Goal: Transaction & Acquisition: Purchase product/service

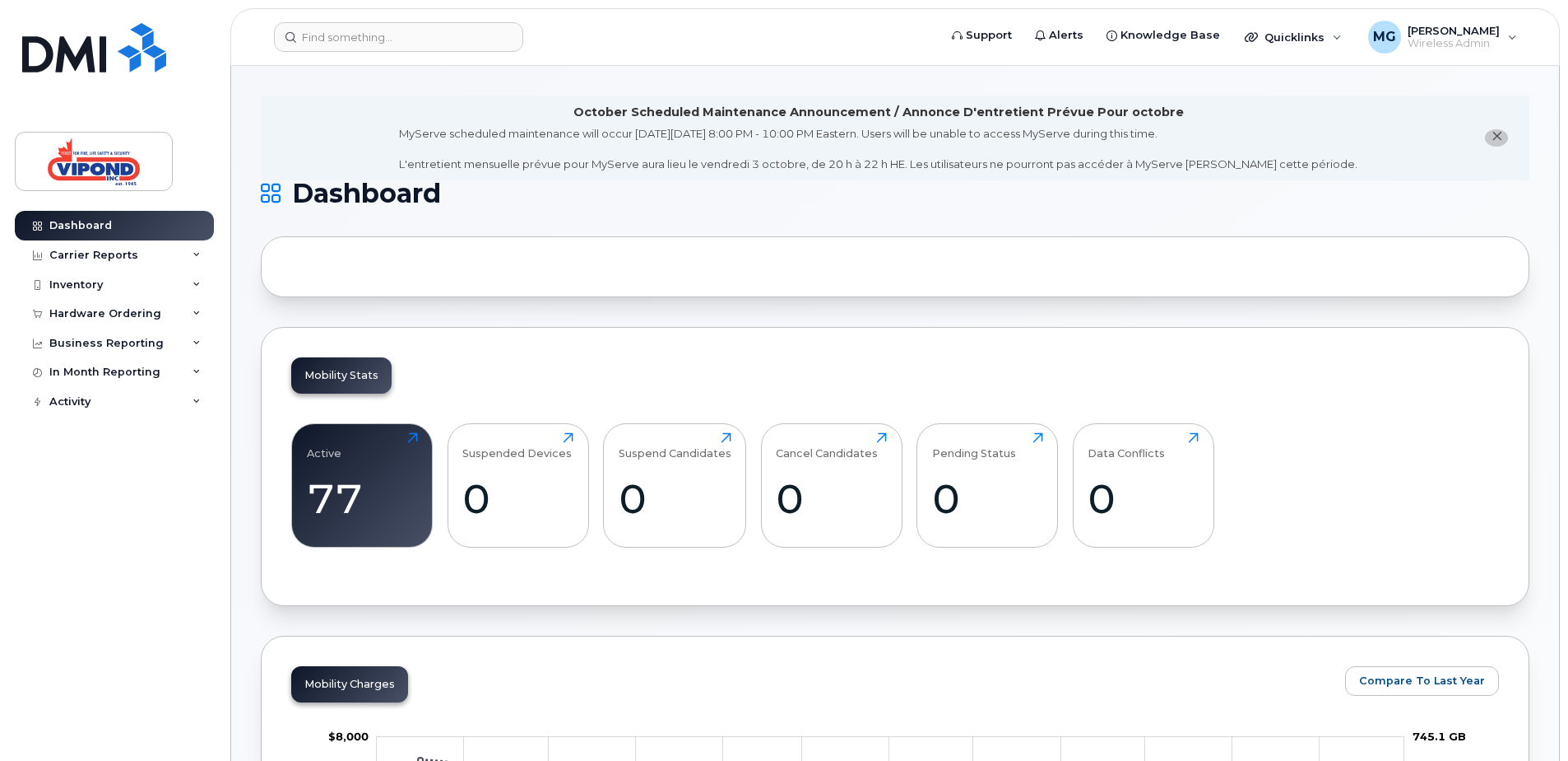
click at [1498, 133] on icon "close notification" at bounding box center [1497, 137] width 11 height 11
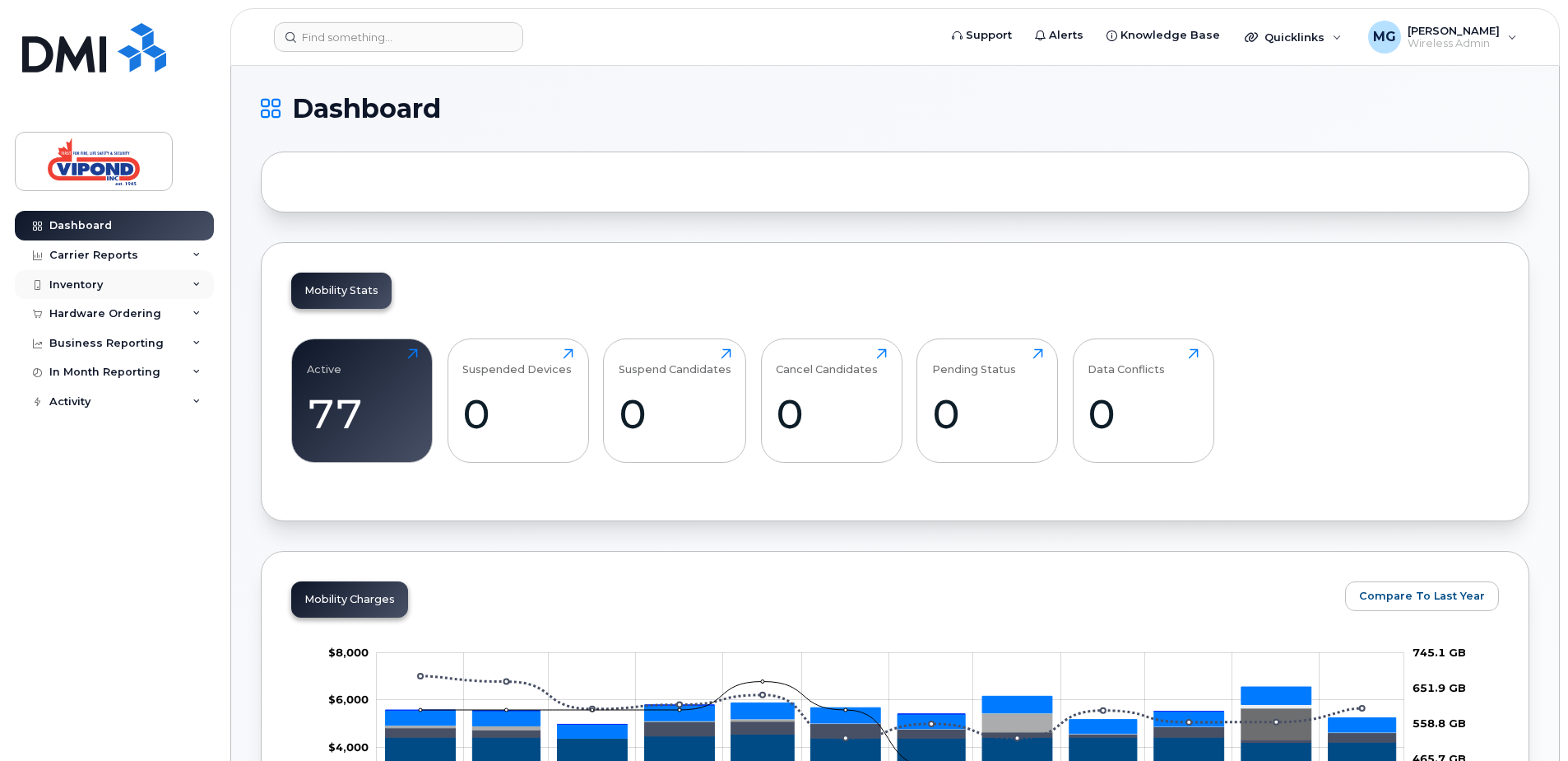
click at [88, 284] on div "Inventory" at bounding box center [76, 284] width 54 height 13
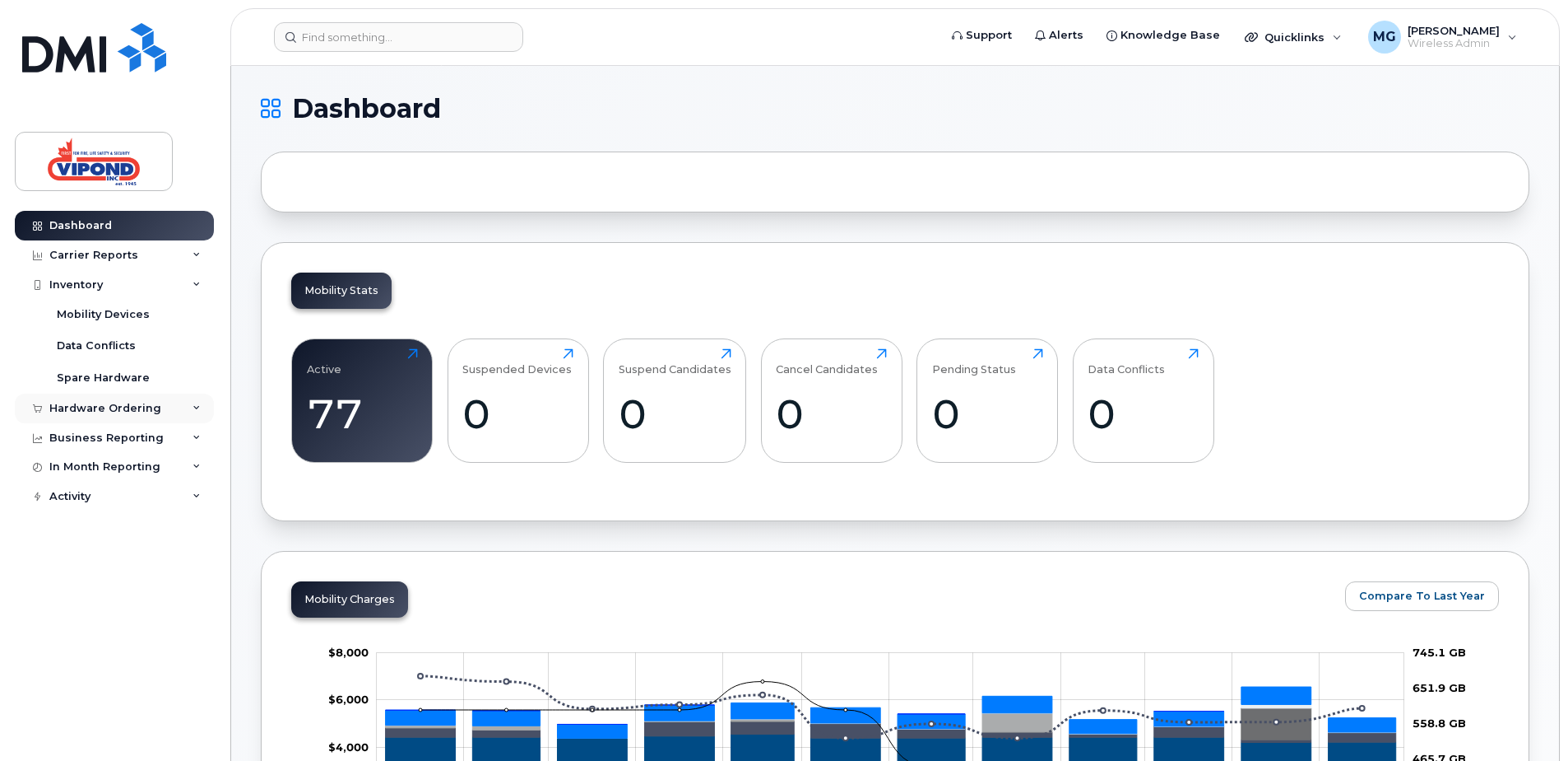
click at [87, 403] on div "Hardware Ordering" at bounding box center [105, 408] width 112 height 13
click at [84, 466] on div "Orders" at bounding box center [77, 470] width 40 height 15
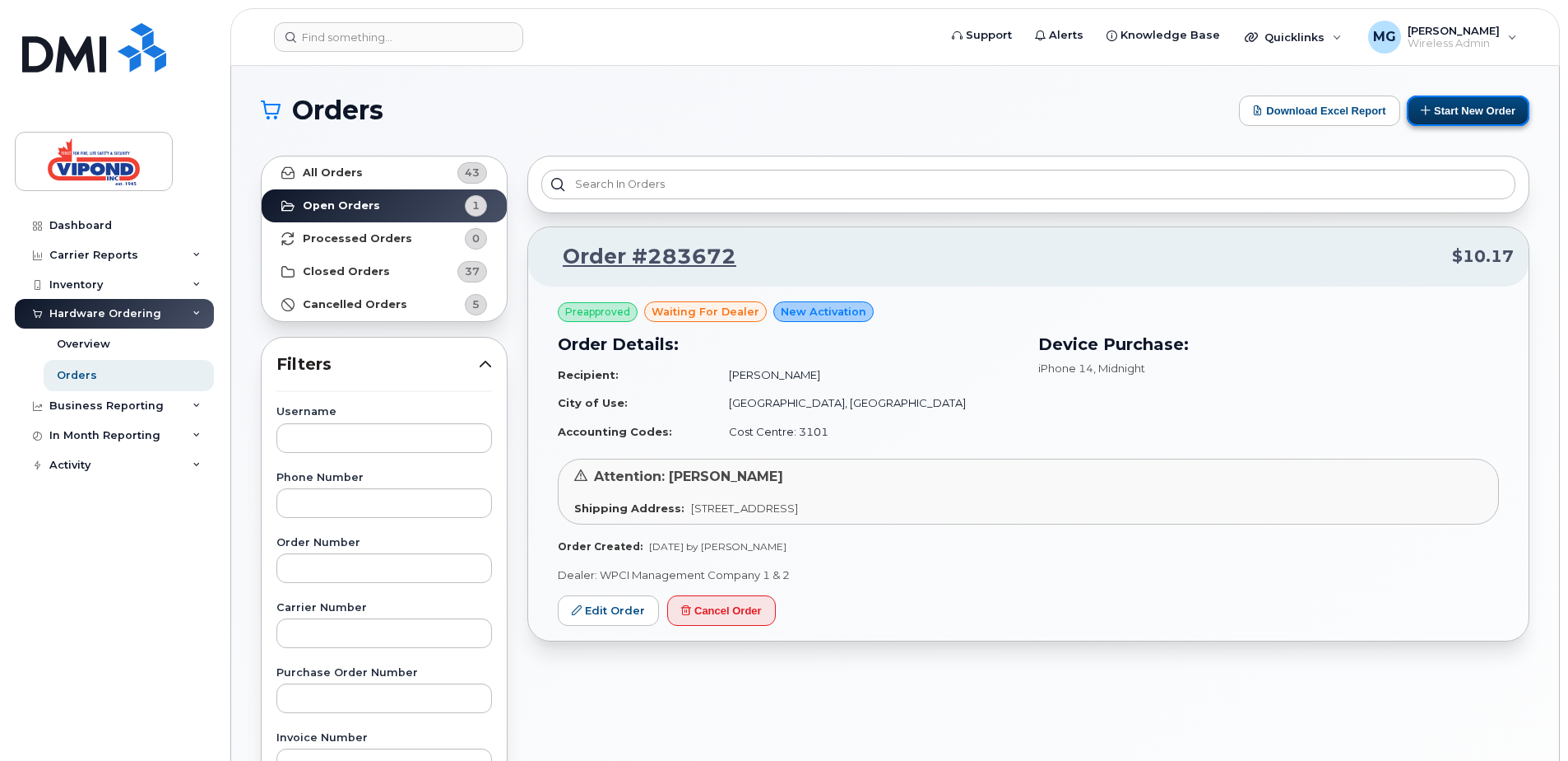
click at [1440, 99] on button "Start New Order" at bounding box center [1468, 110] width 123 height 30
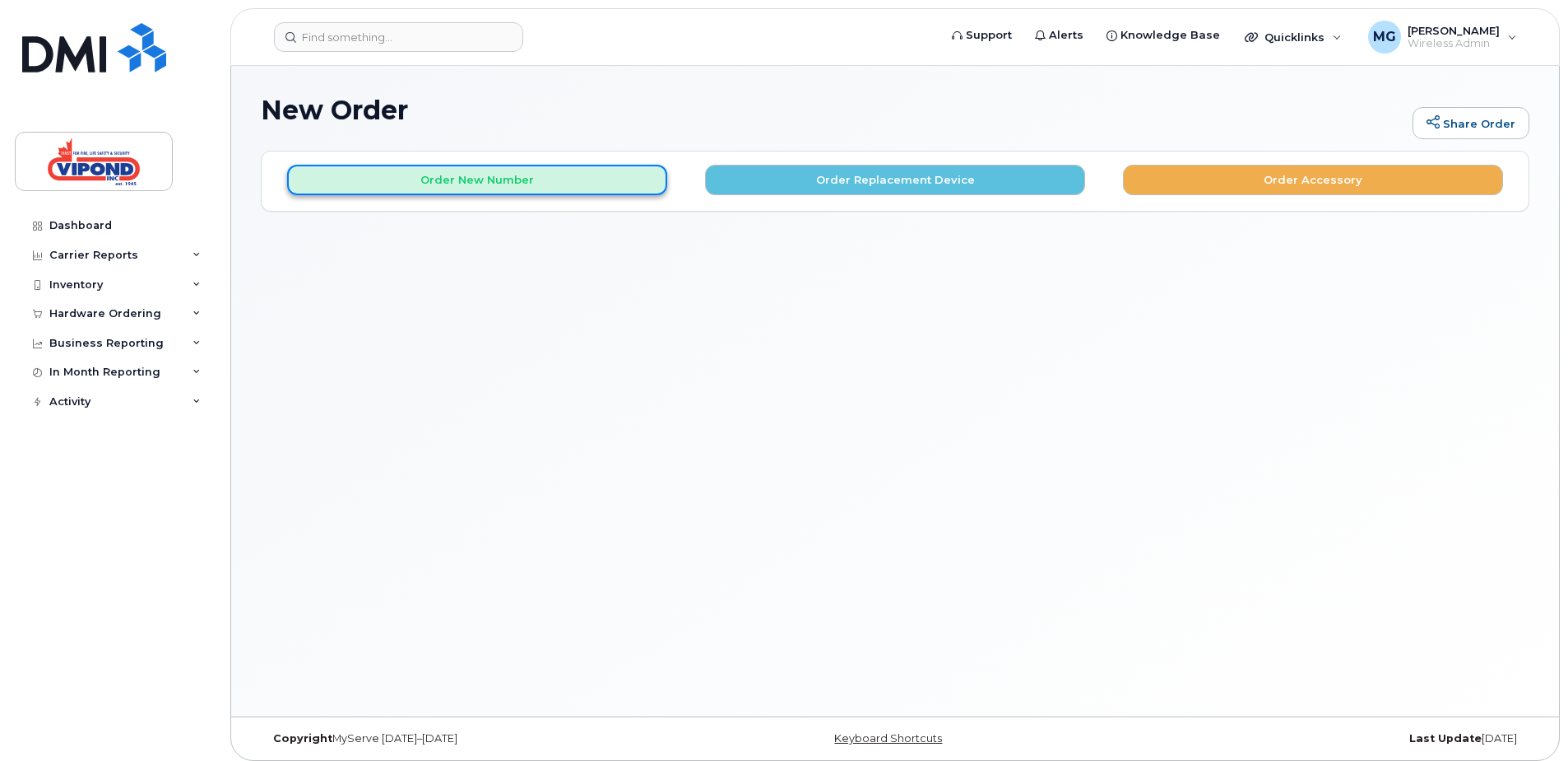
click at [537, 180] on button "Order New Number" at bounding box center [477, 180] width 380 height 30
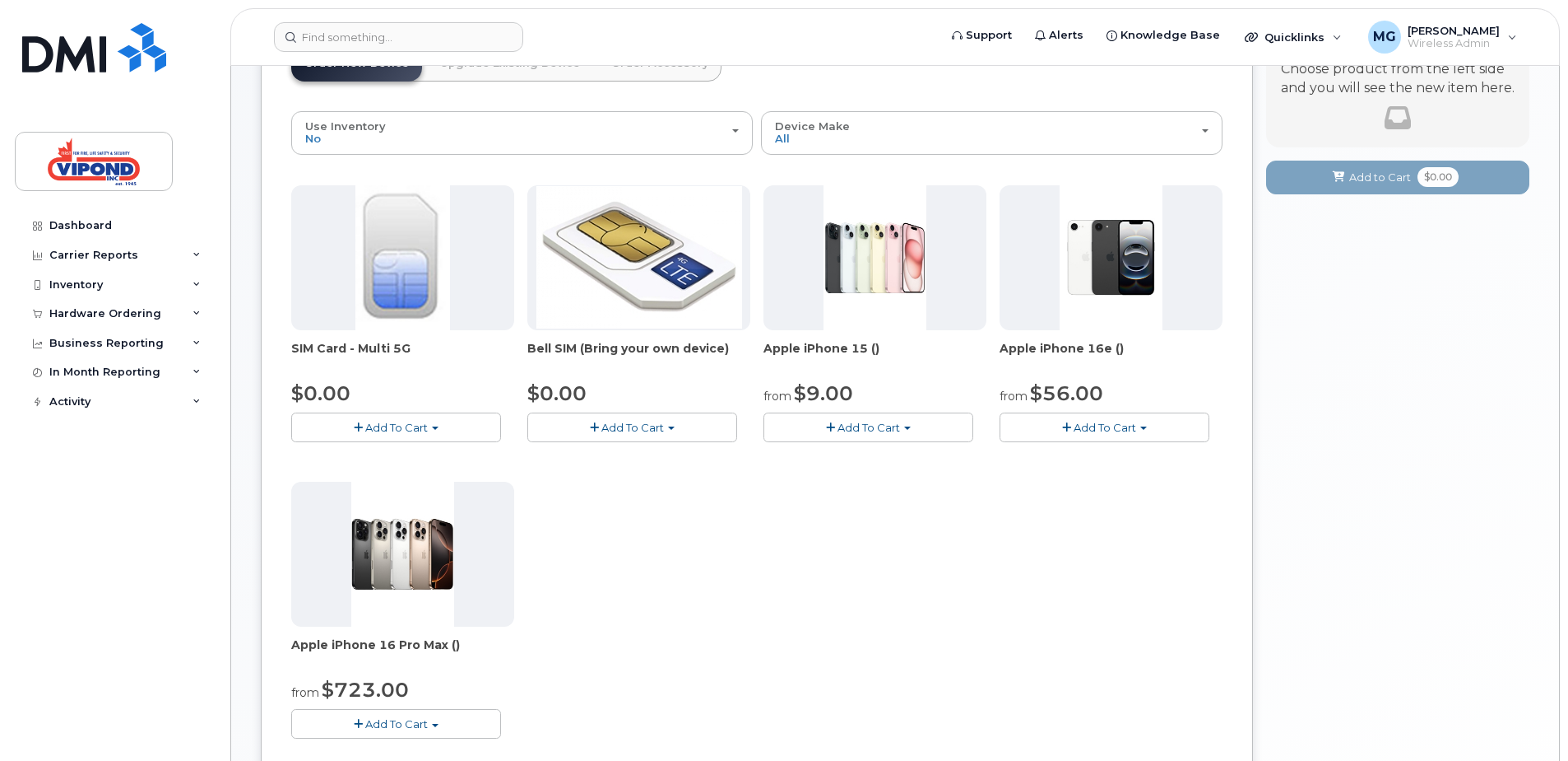
scroll to position [165, 0]
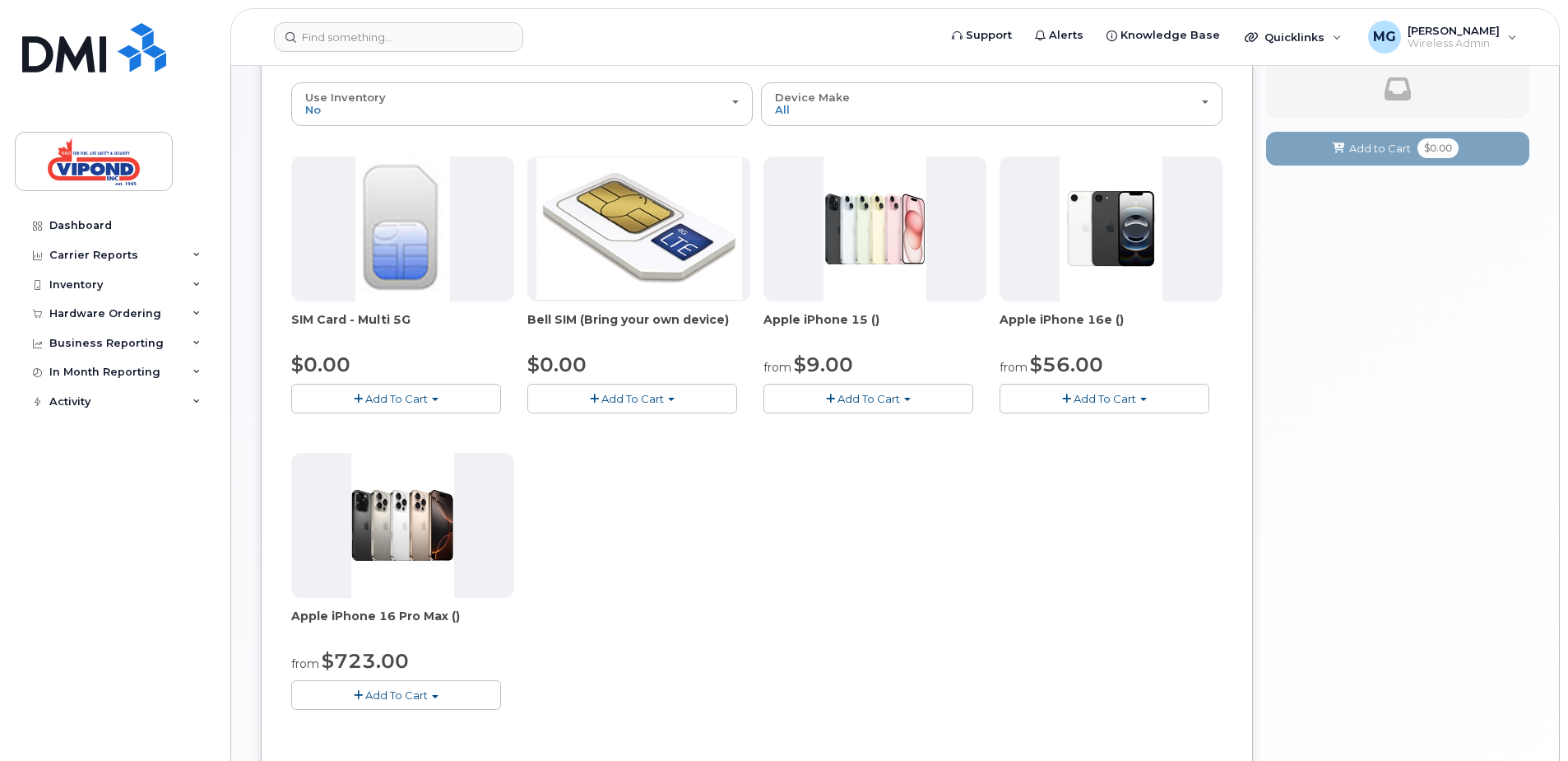
click at [886, 394] on span "Add To Cart" at bounding box center [868, 398] width 63 height 13
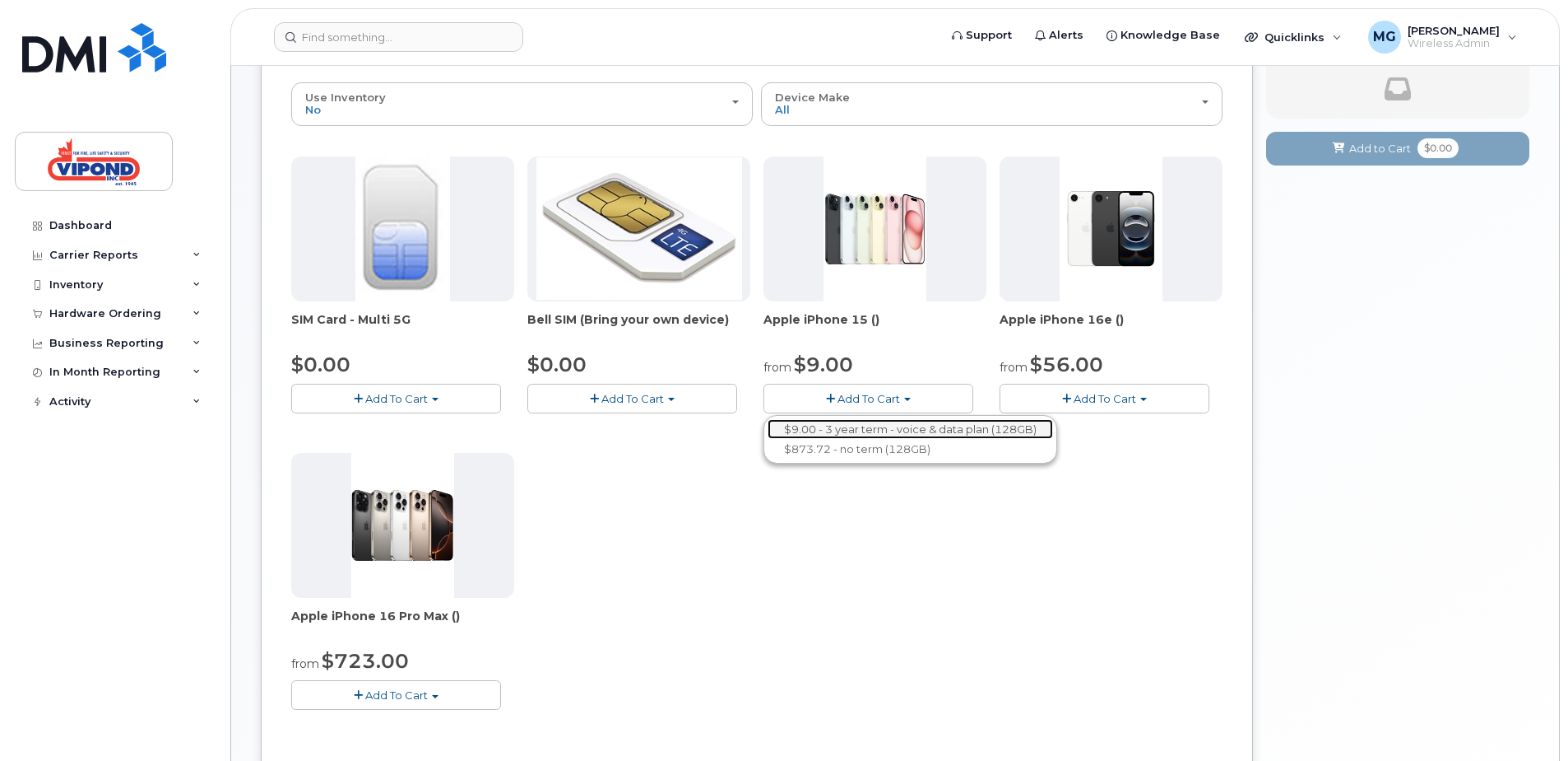
click at [901, 428] on link "$9.00 - 3 year term - voice & data plan (128GB)" at bounding box center [910, 429] width 285 height 21
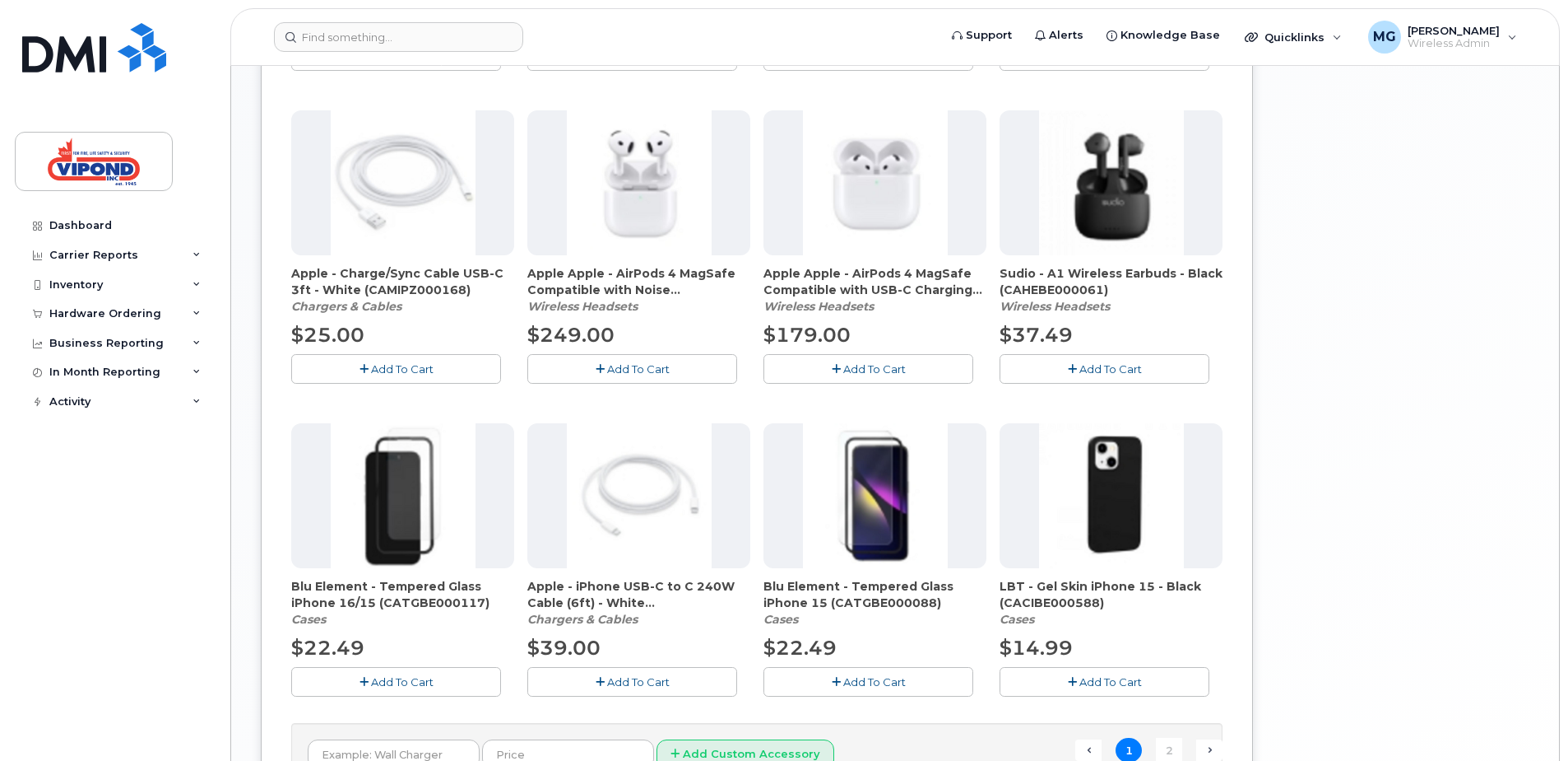
scroll to position [996, 0]
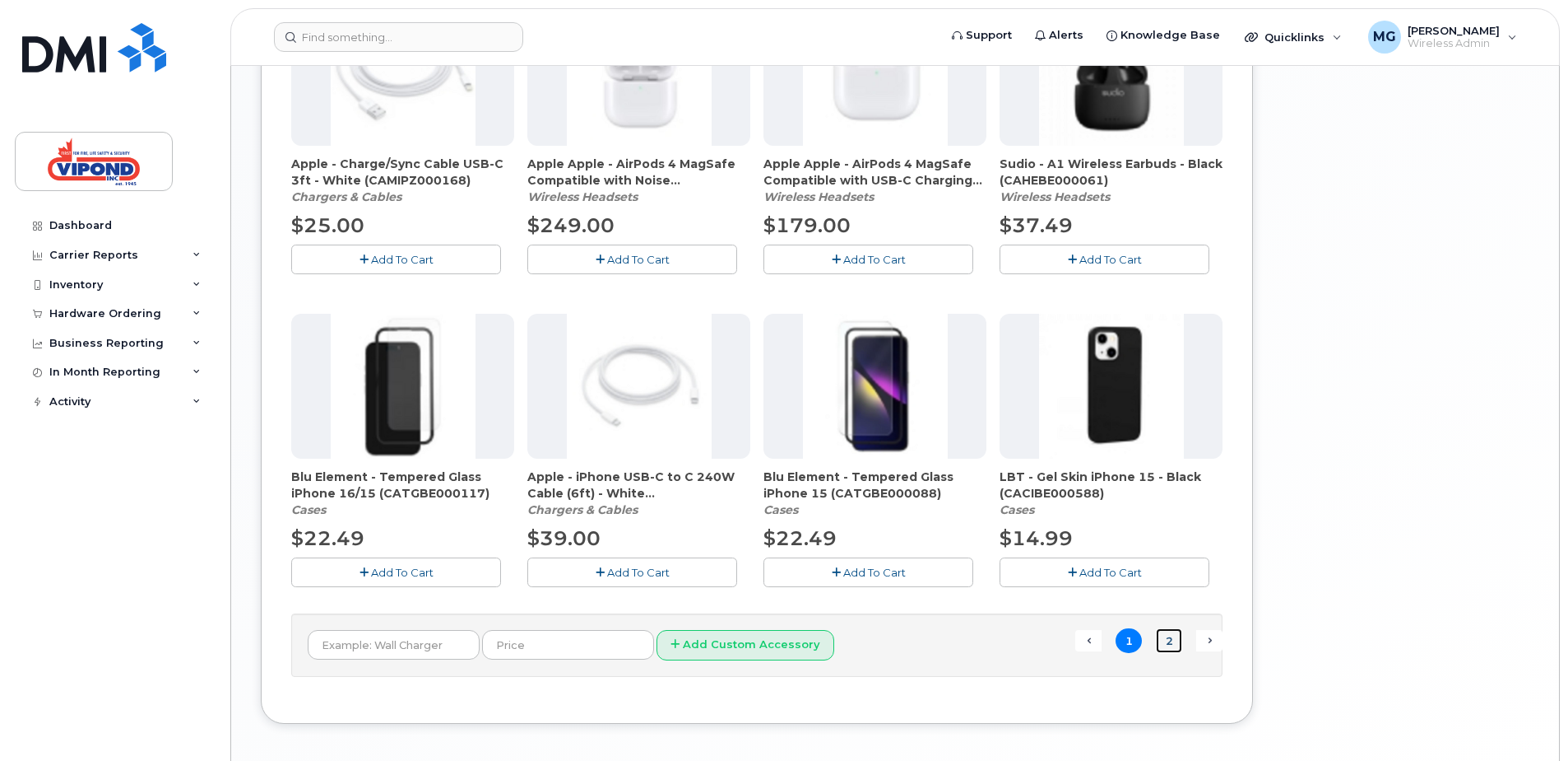
click at [1171, 643] on link "2" at bounding box center [1169, 641] width 26 height 26
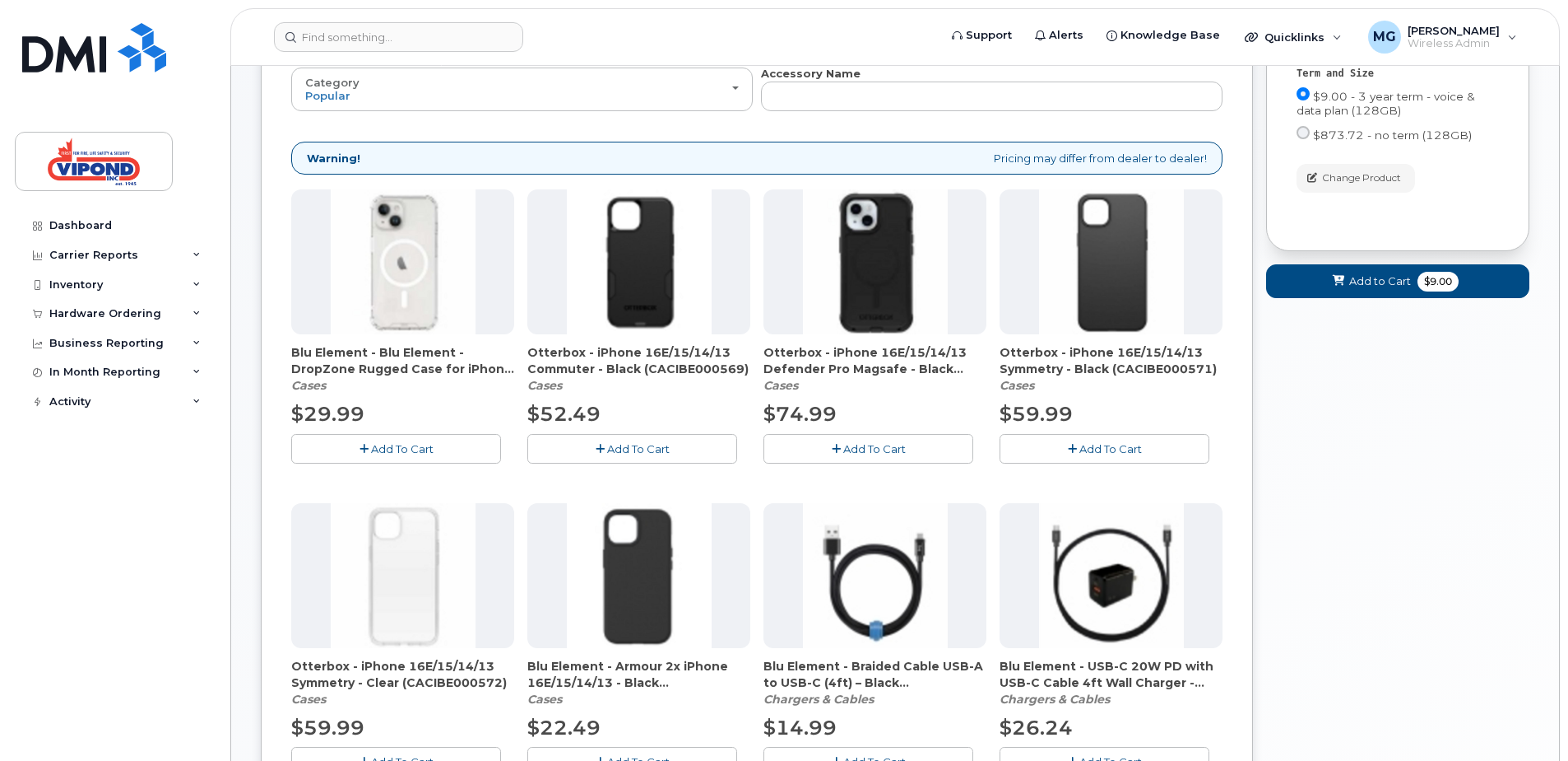
scroll to position [173, 0]
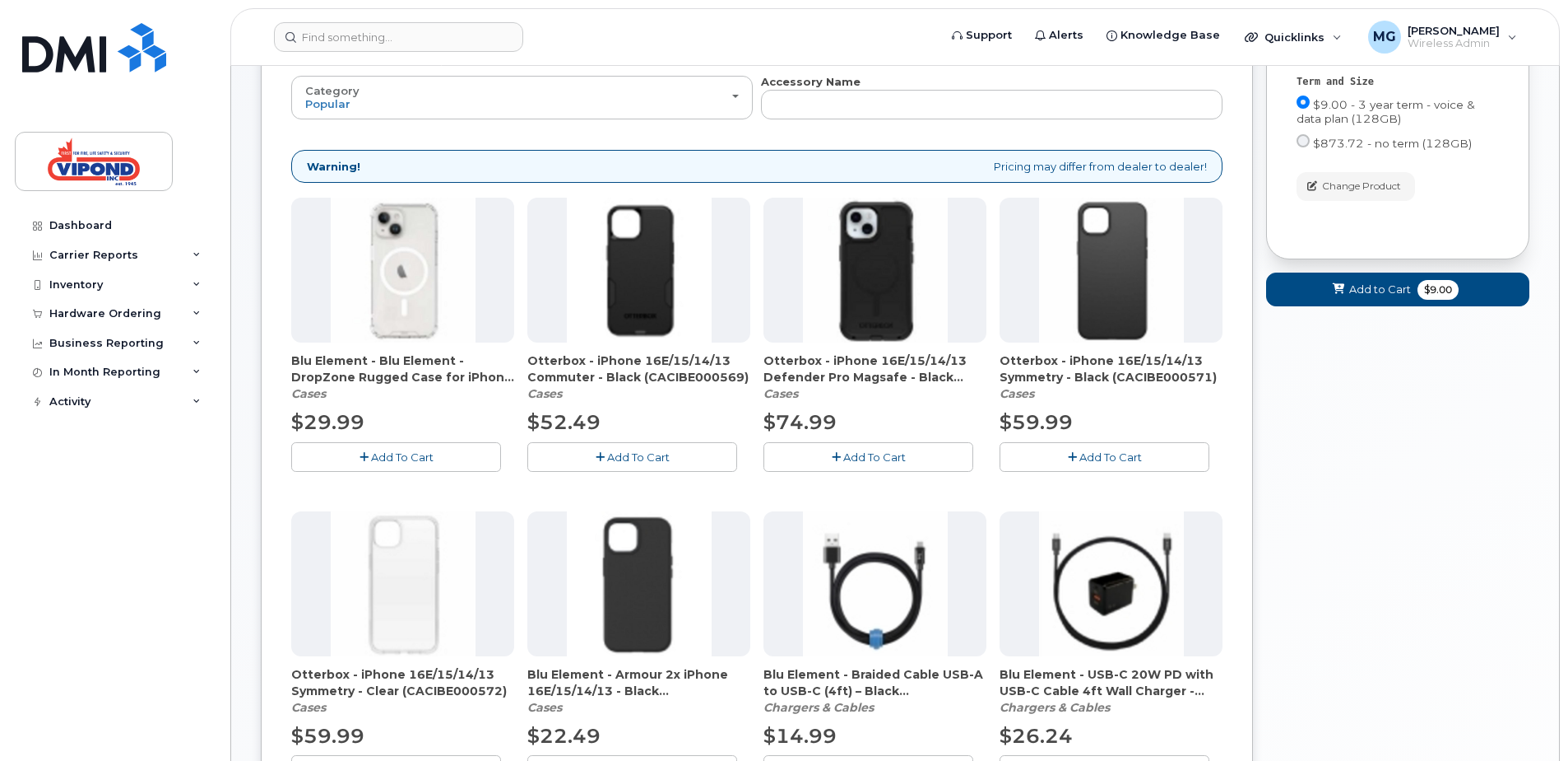
click at [877, 450] on span "Add To Cart" at bounding box center [875, 457] width 63 height 13
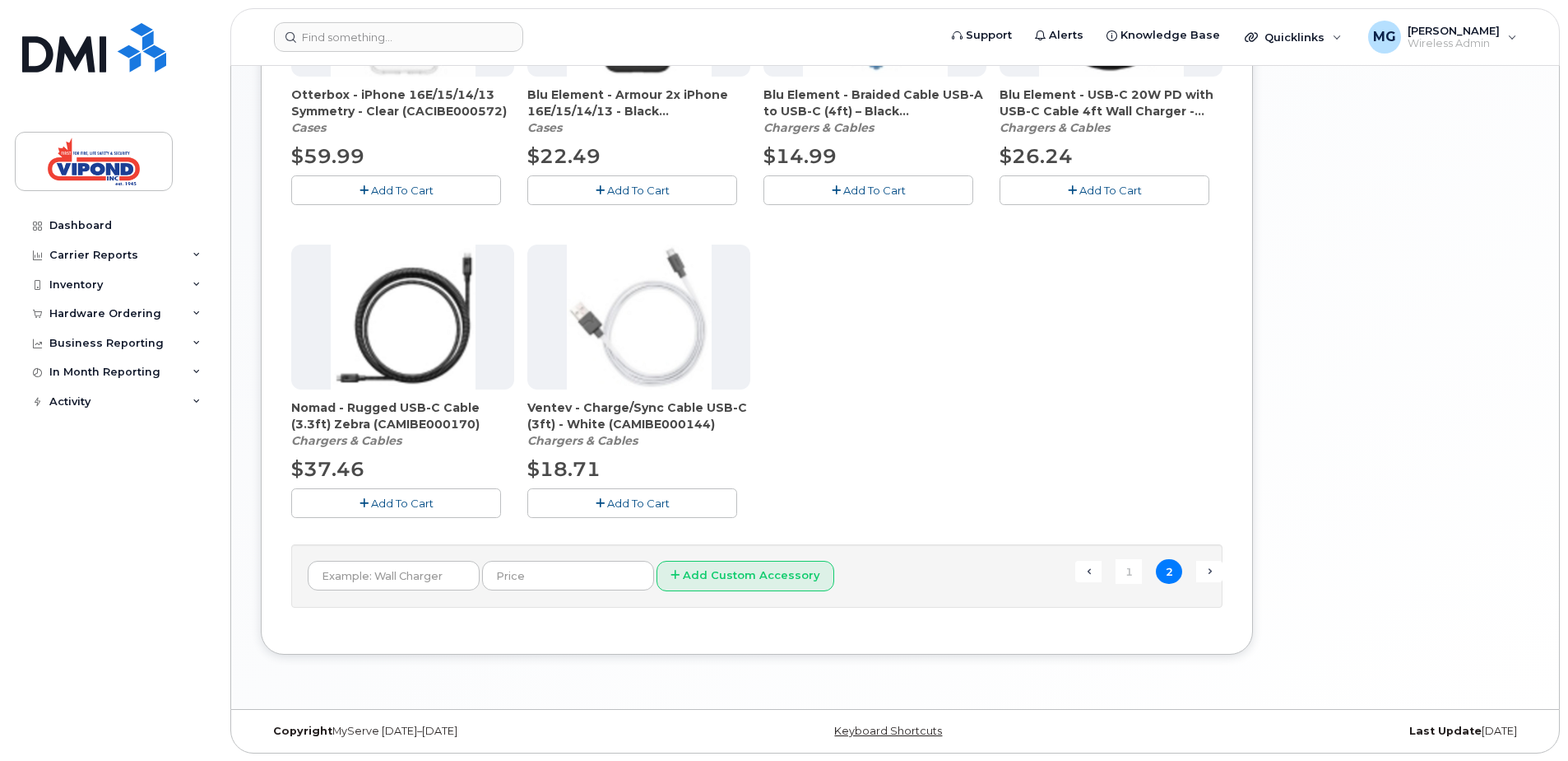
scroll to position [753, 0]
click at [1129, 571] on link "1" at bounding box center [1129, 571] width 26 height 26
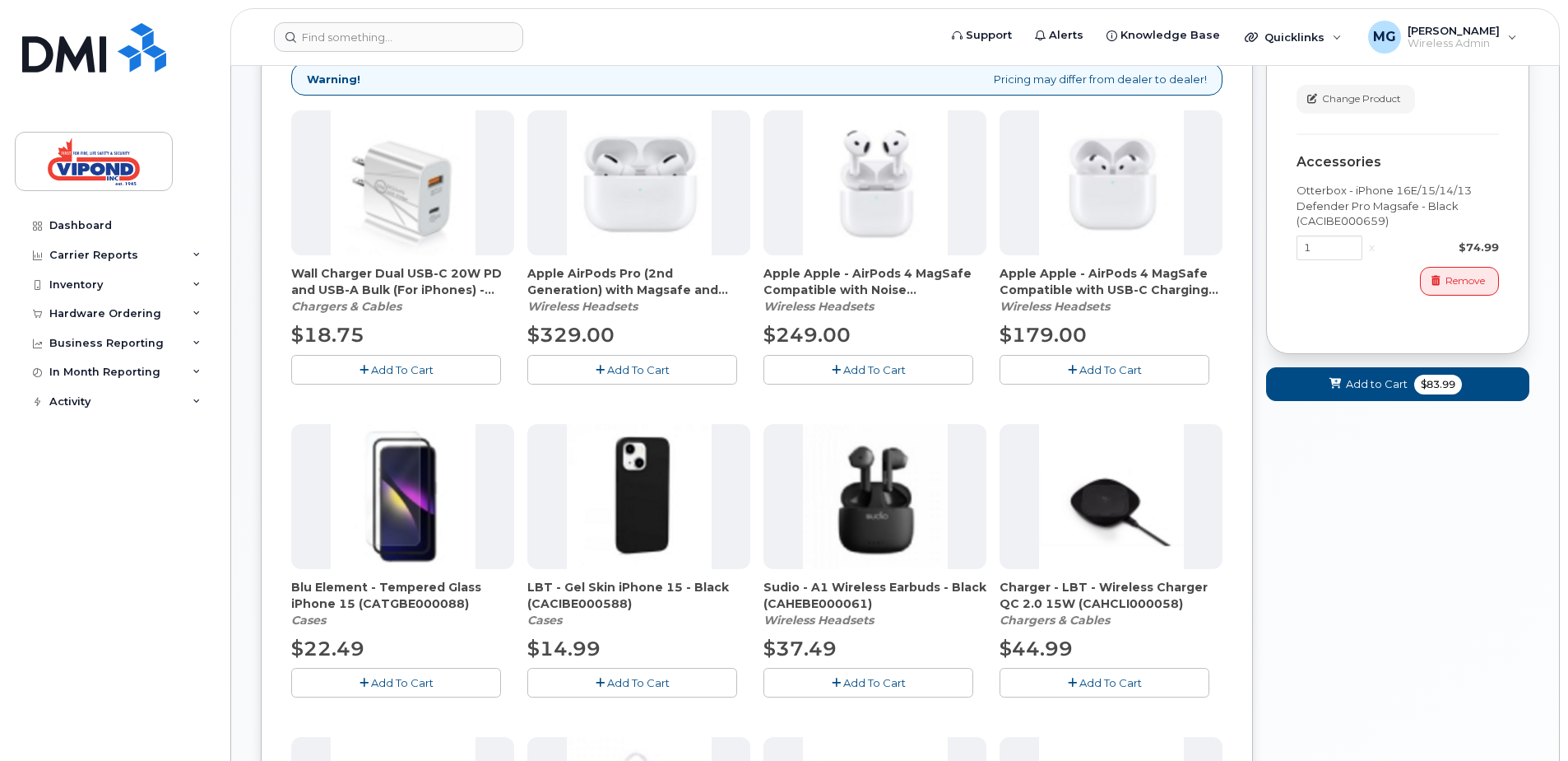
scroll to position [259, 0]
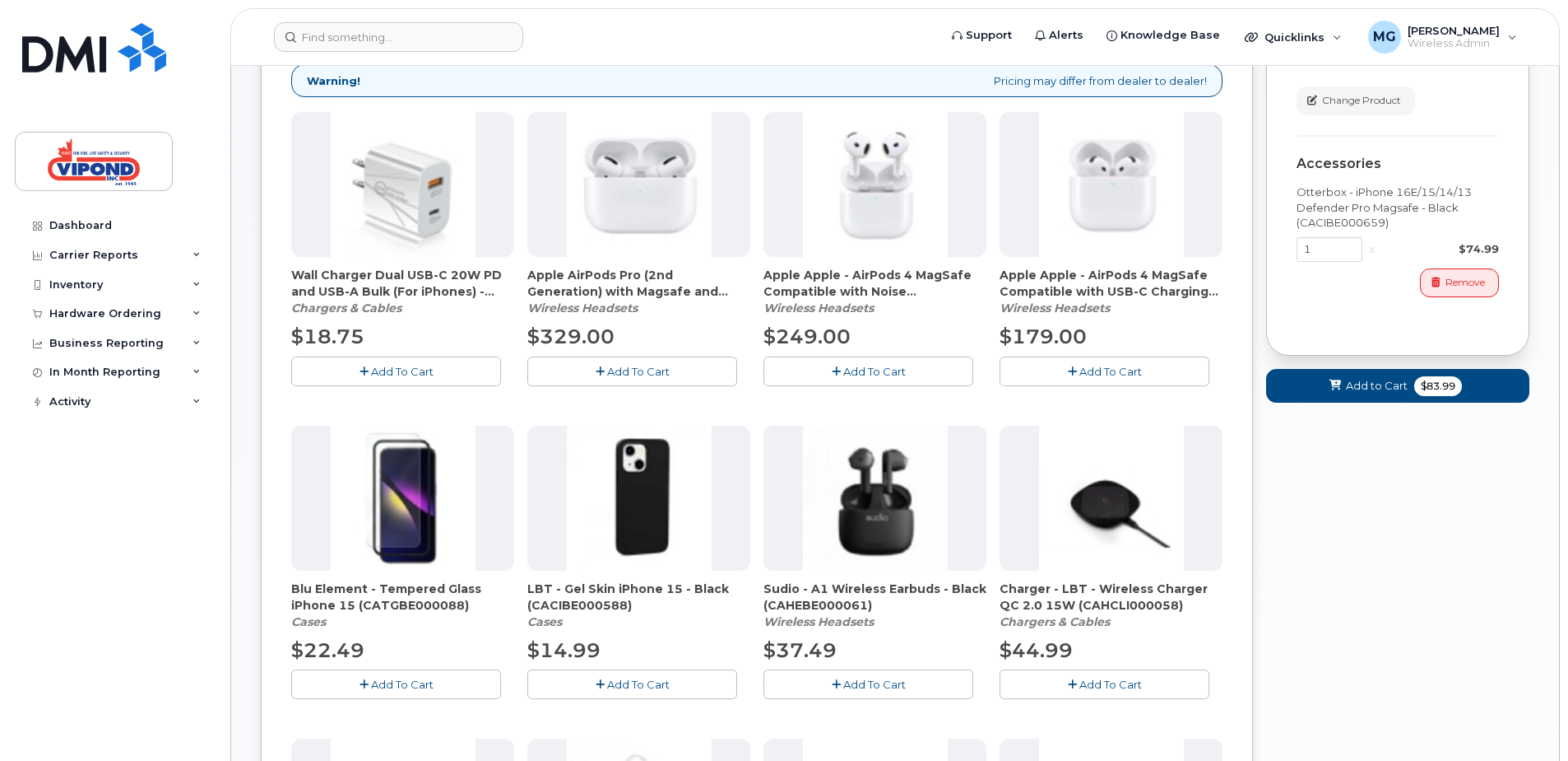
click at [412, 366] on span "Add To Cart" at bounding box center [402, 371] width 63 height 13
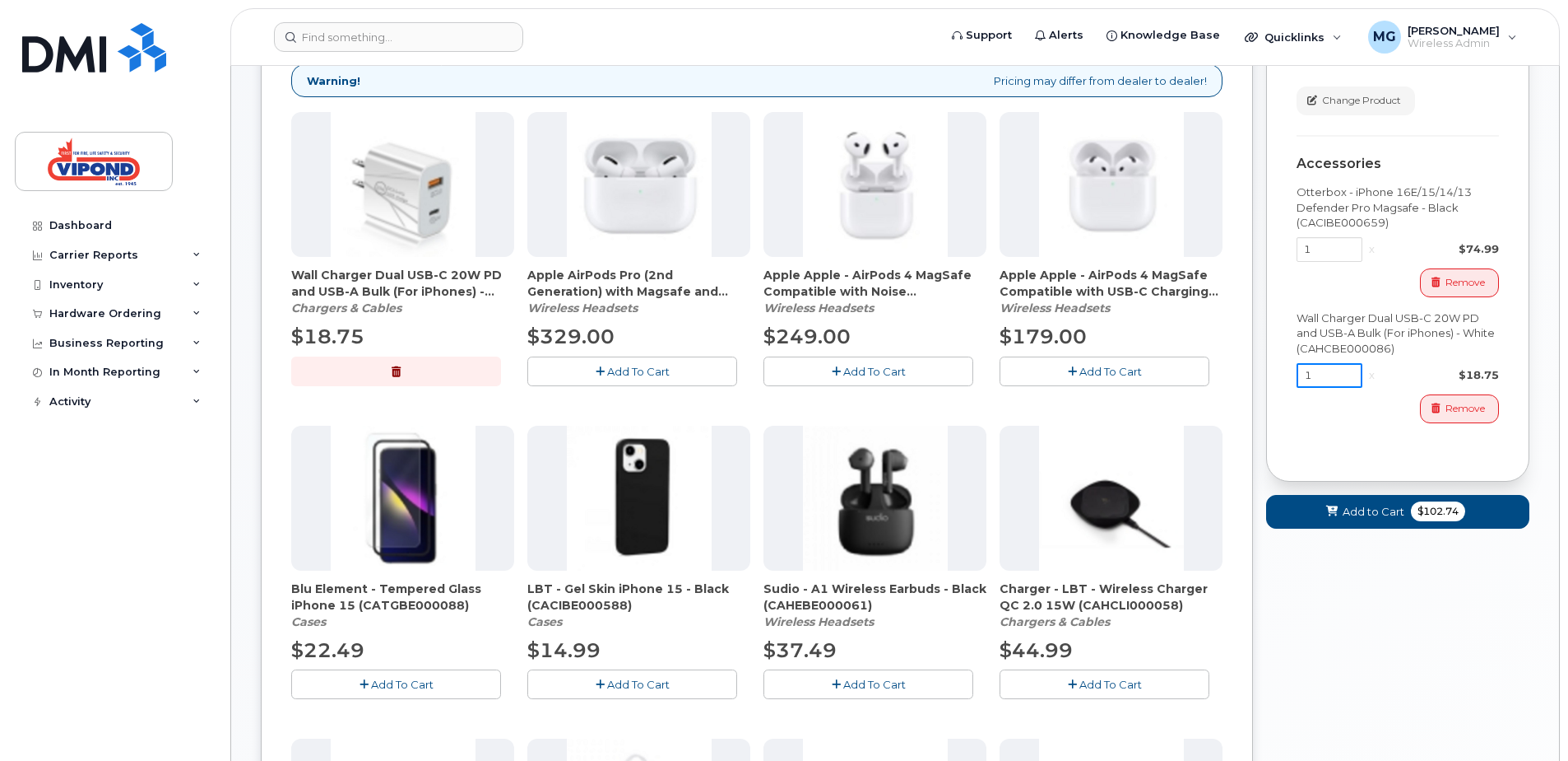
drag, startPoint x: 1327, startPoint y: 375, endPoint x: 1287, endPoint y: 375, distance: 40.0
click at [1287, 375] on div "Cart Apple iPhone 15 () Term and Size $9.00 - 3 year term - voice & data plan (…" at bounding box center [1398, 187] width 263 height 590
type input "2"
click at [1368, 419] on div "Remove" at bounding box center [1398, 409] width 202 height 29
click at [1369, 511] on span "Add to Cart" at bounding box center [1374, 511] width 62 height 15
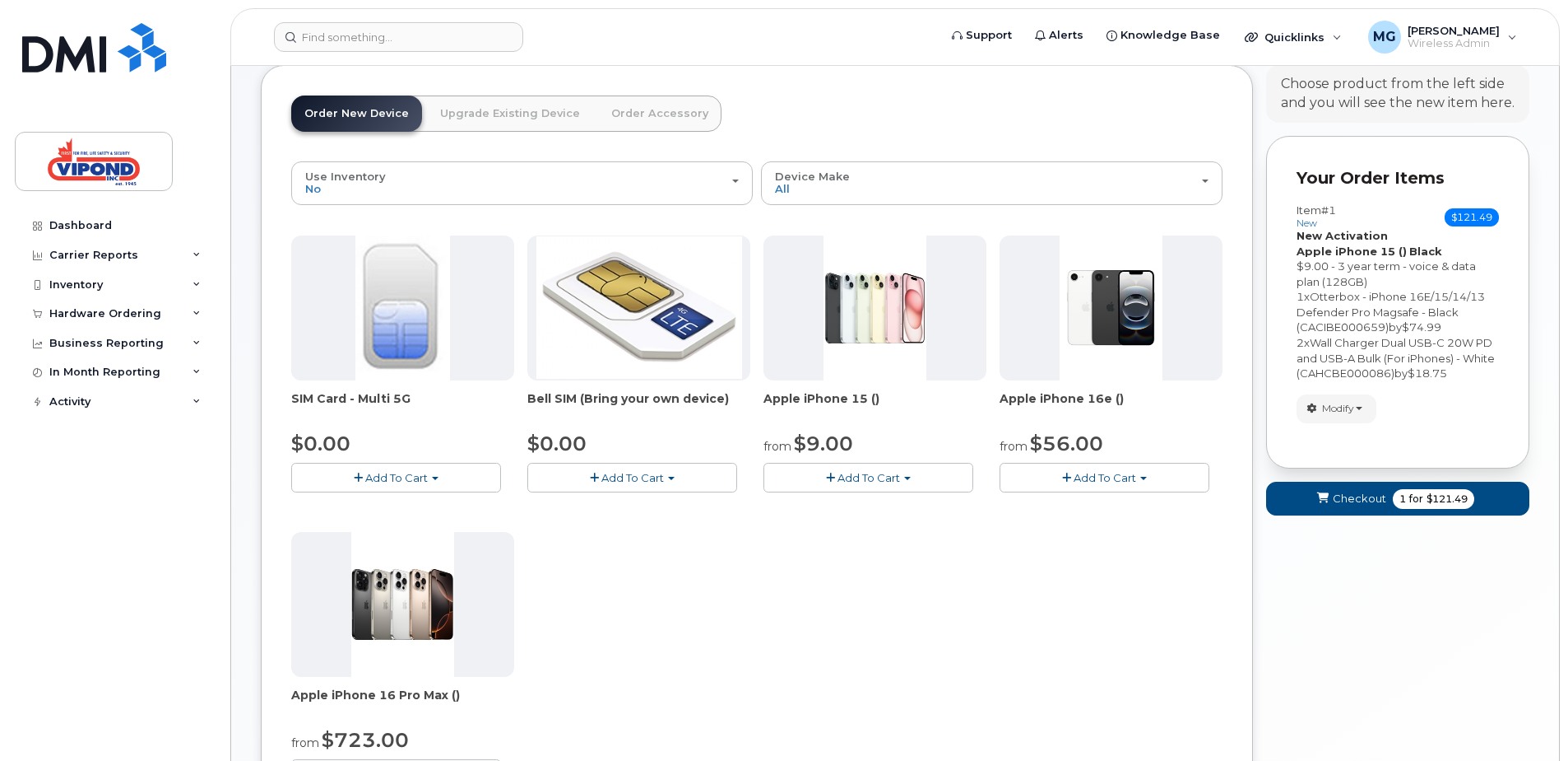
scroll to position [0, 0]
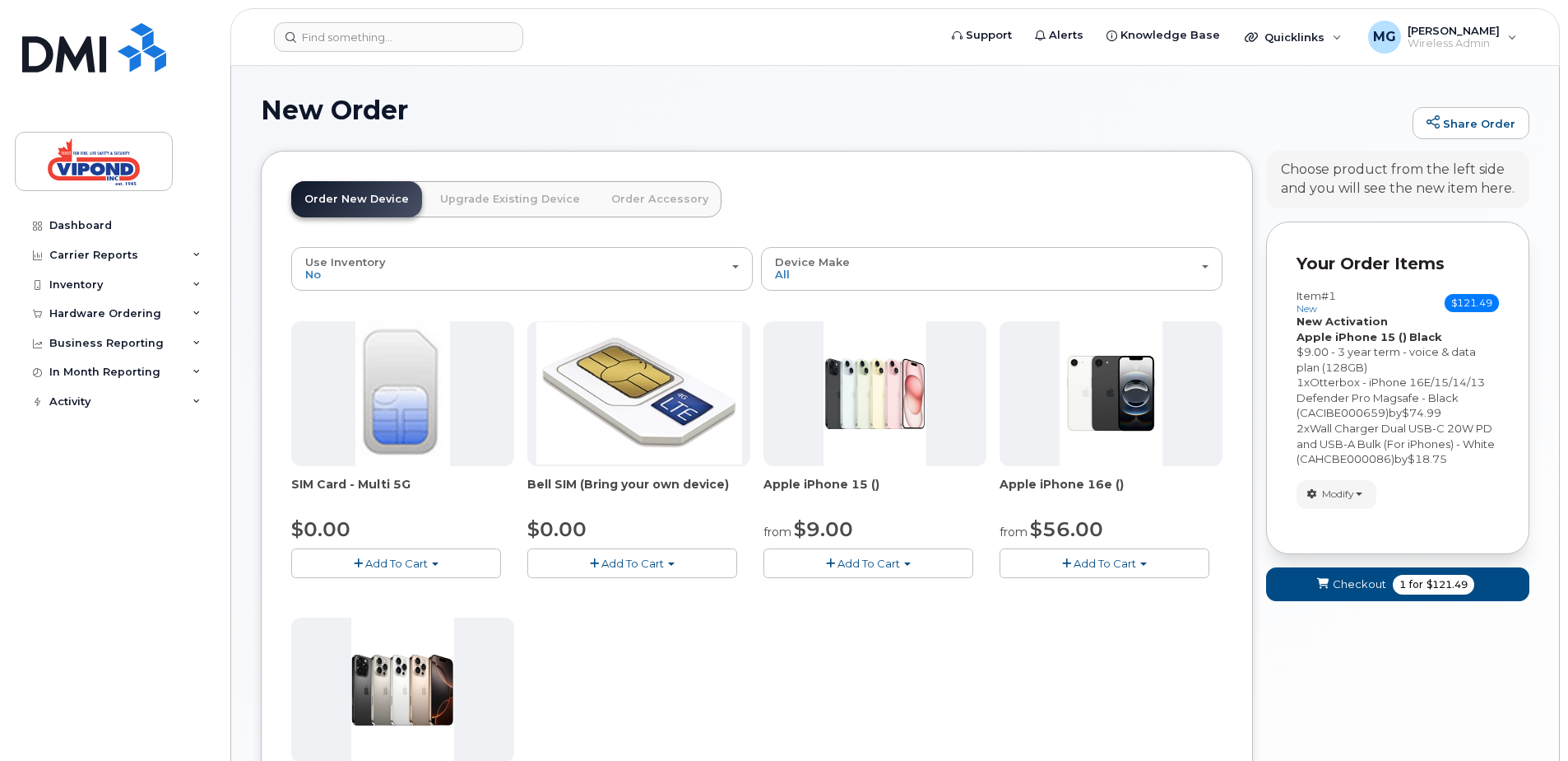
click at [847, 564] on span "Add To Cart" at bounding box center [868, 563] width 63 height 13
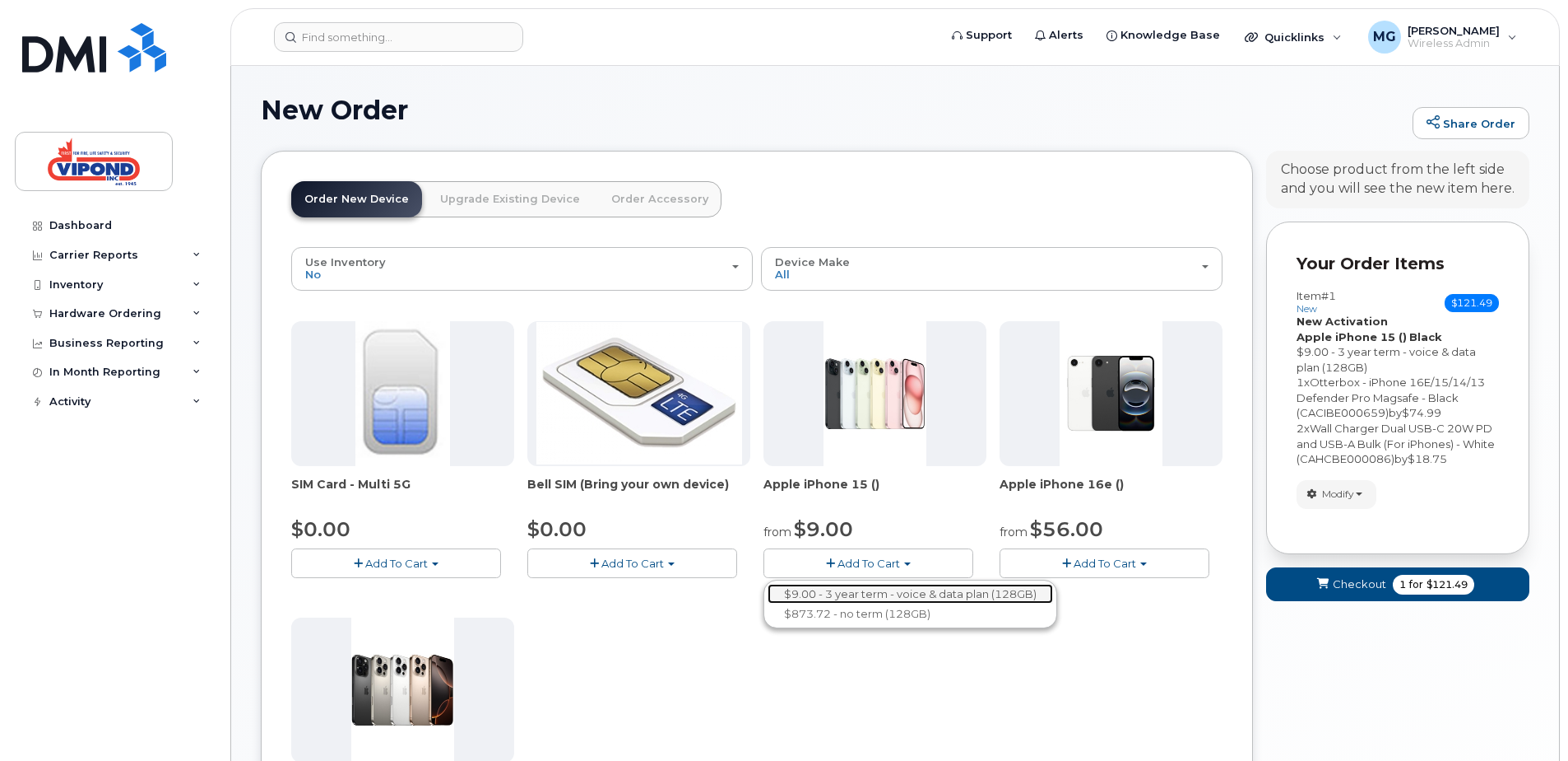
click at [846, 593] on link "$9.00 - 3 year term - voice & data plan (128GB)" at bounding box center [910, 593] width 285 height 21
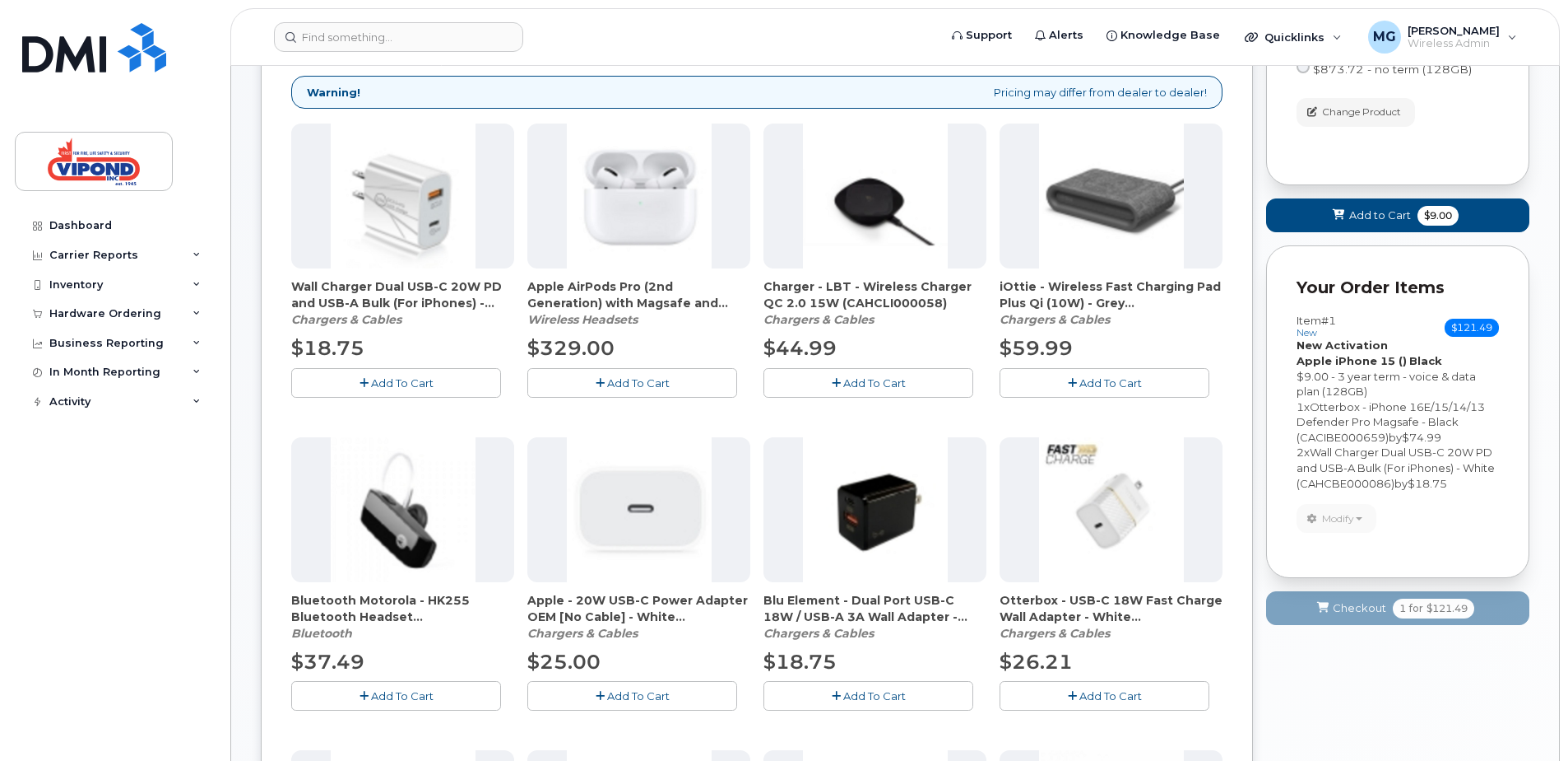
scroll to position [329, 0]
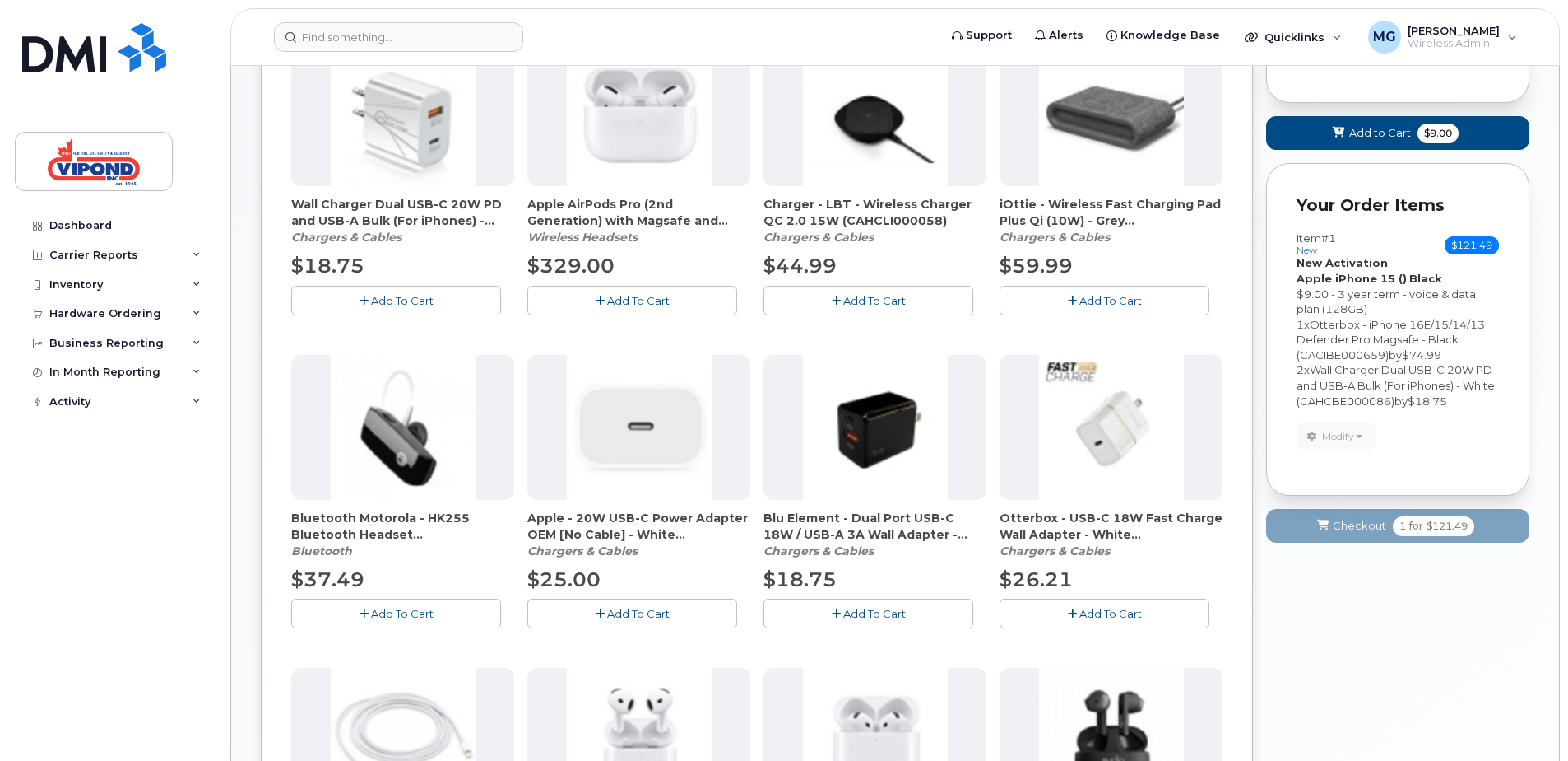
click at [1452, 469] on div "Your Order Items Item #1 new $121.49 Accessories Only SIM Only Activation New A…" at bounding box center [1398, 329] width 263 height 333
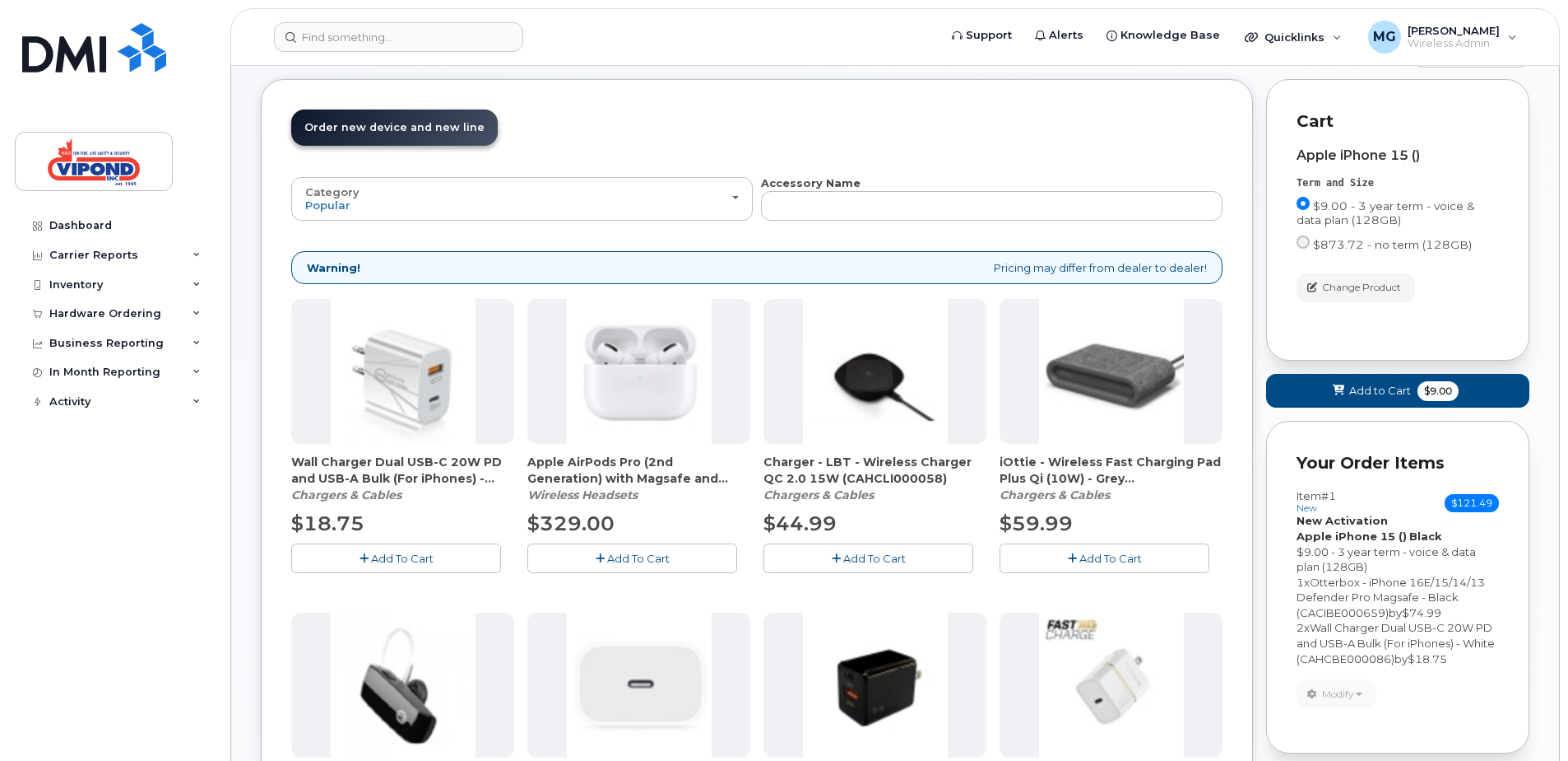
scroll to position [0, 0]
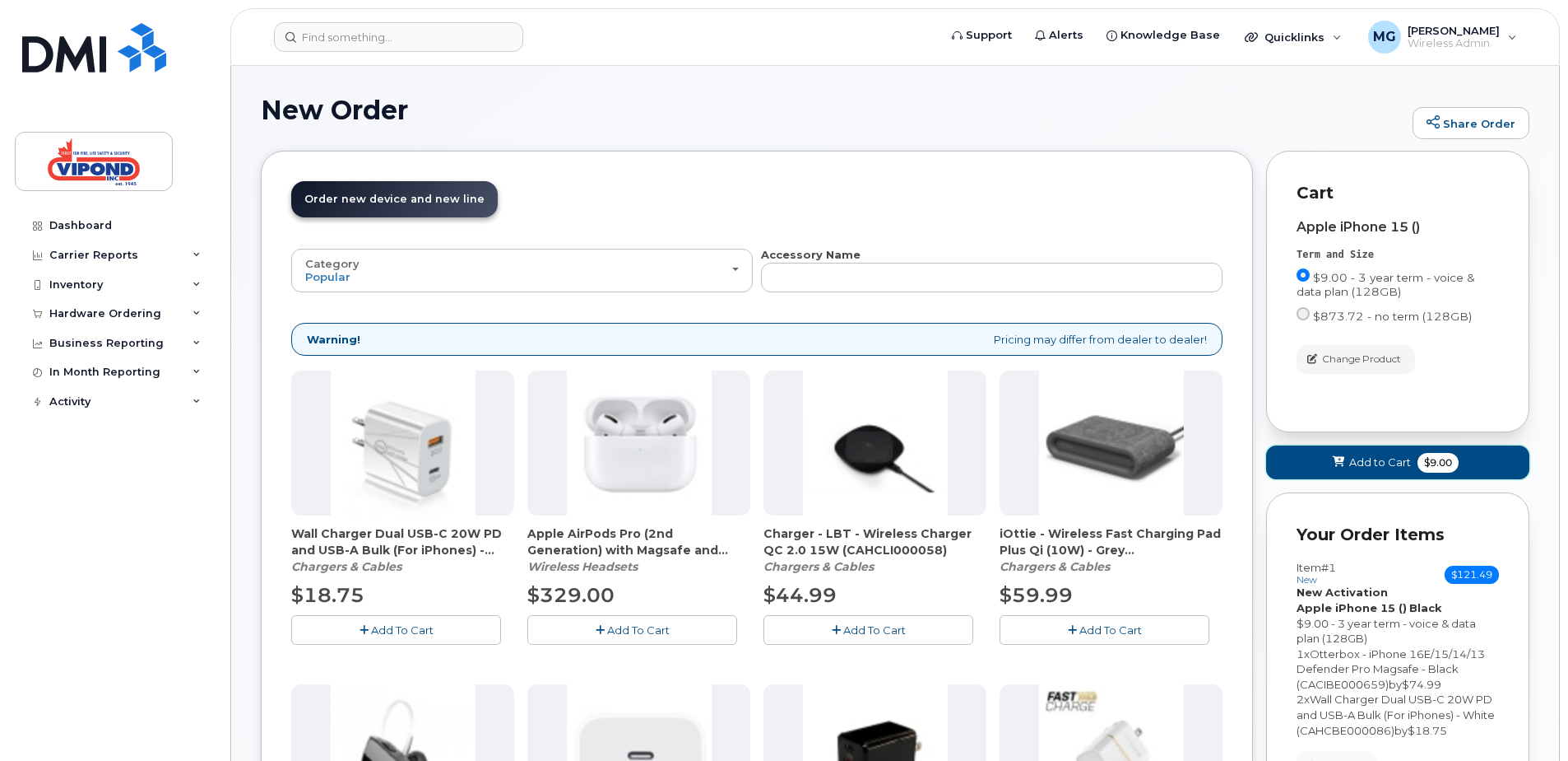
click at [1380, 460] on span "Add to Cart" at bounding box center [1380, 462] width 62 height 15
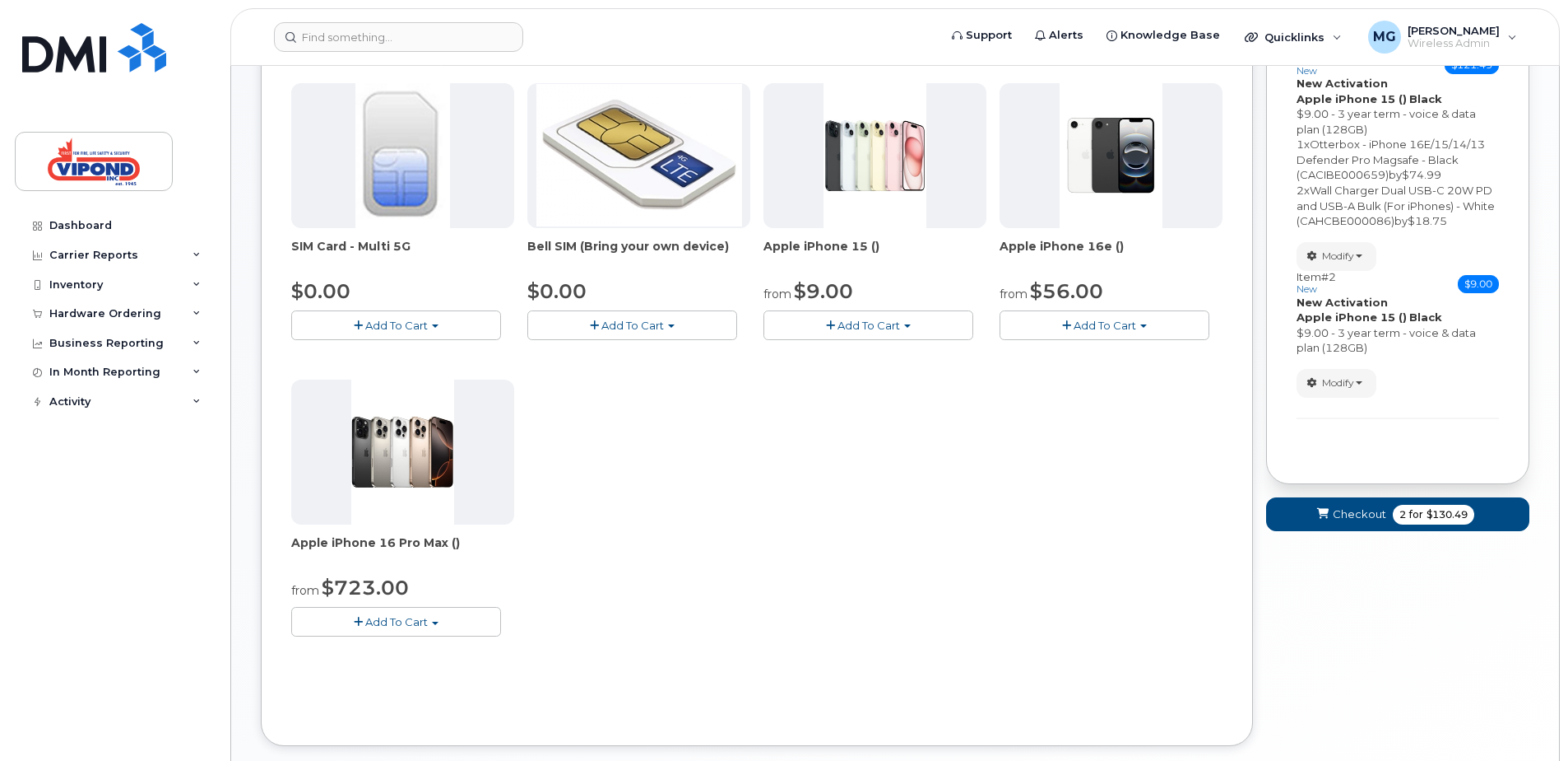
scroll to position [330, 0]
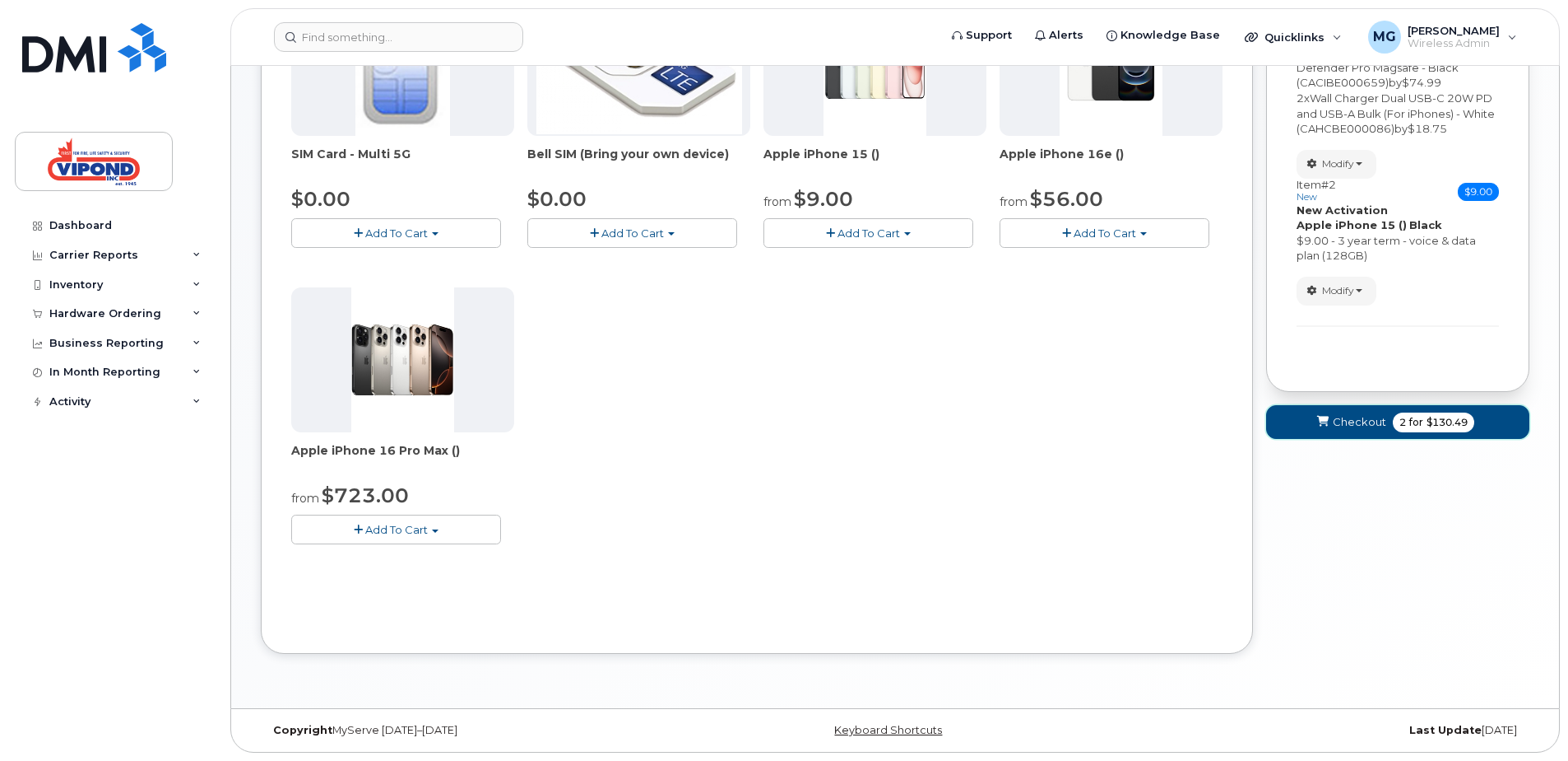
click at [1345, 421] on span "Checkout" at bounding box center [1359, 421] width 54 height 15
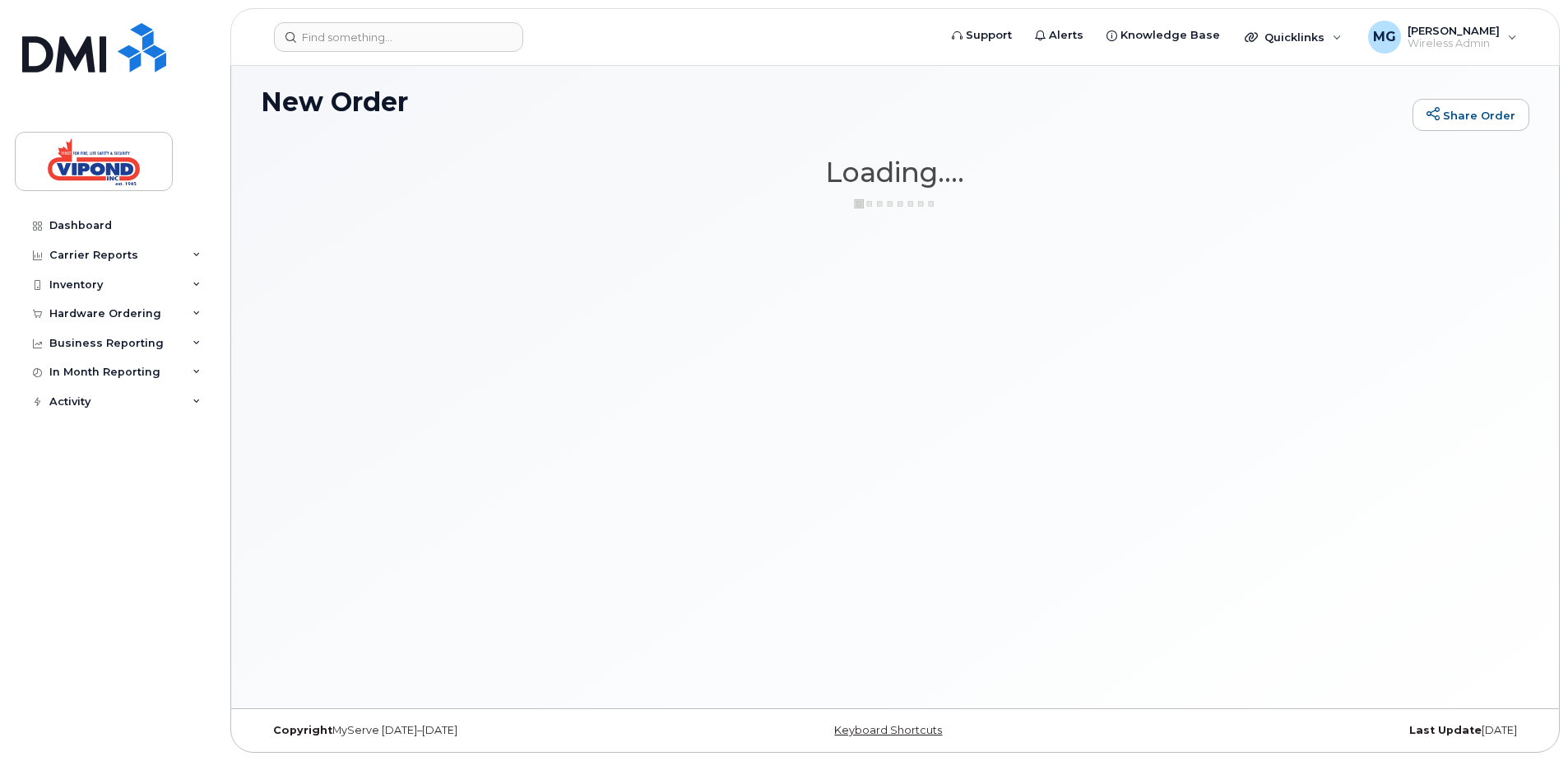
scroll to position [8, 0]
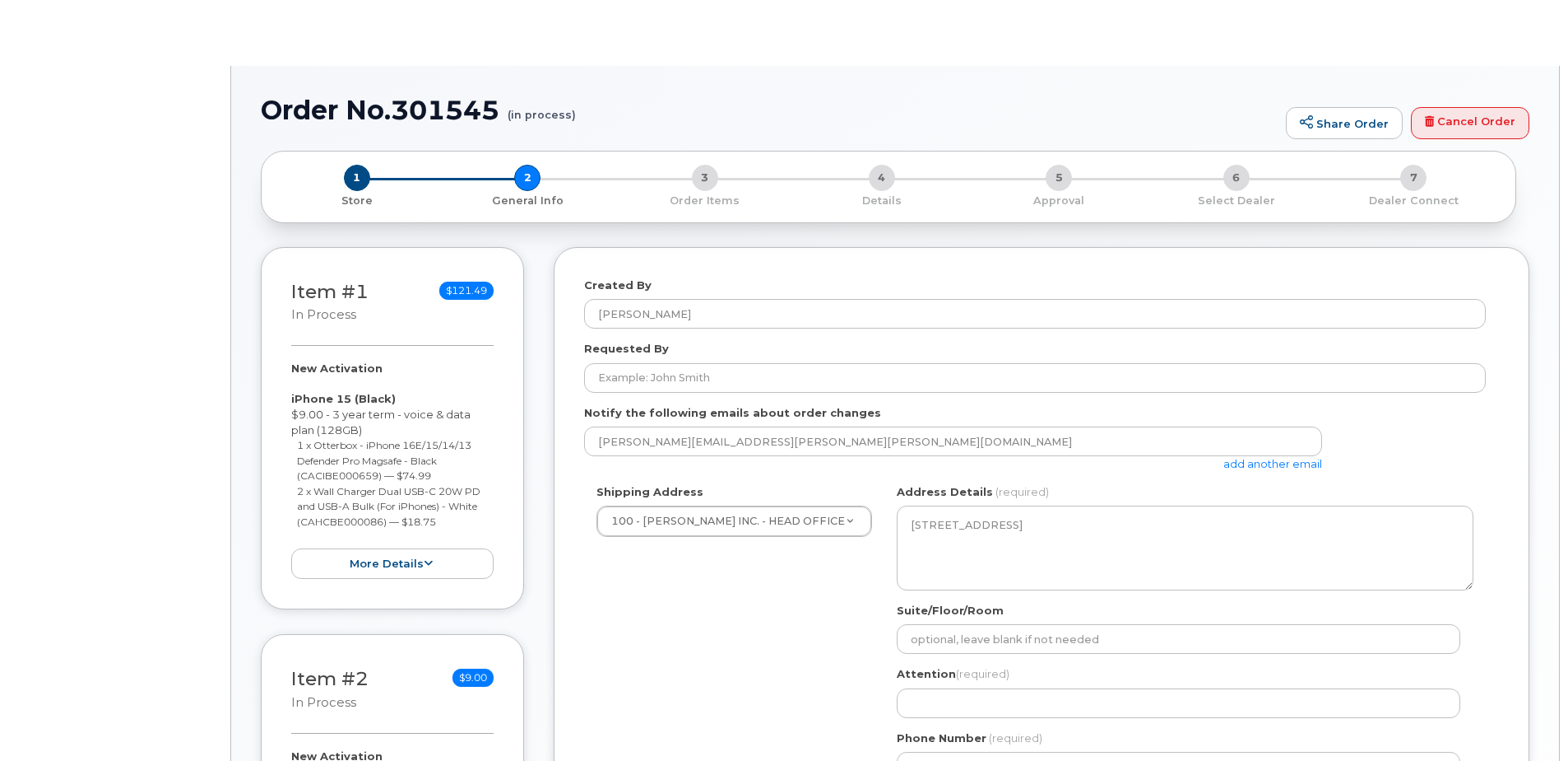
select select
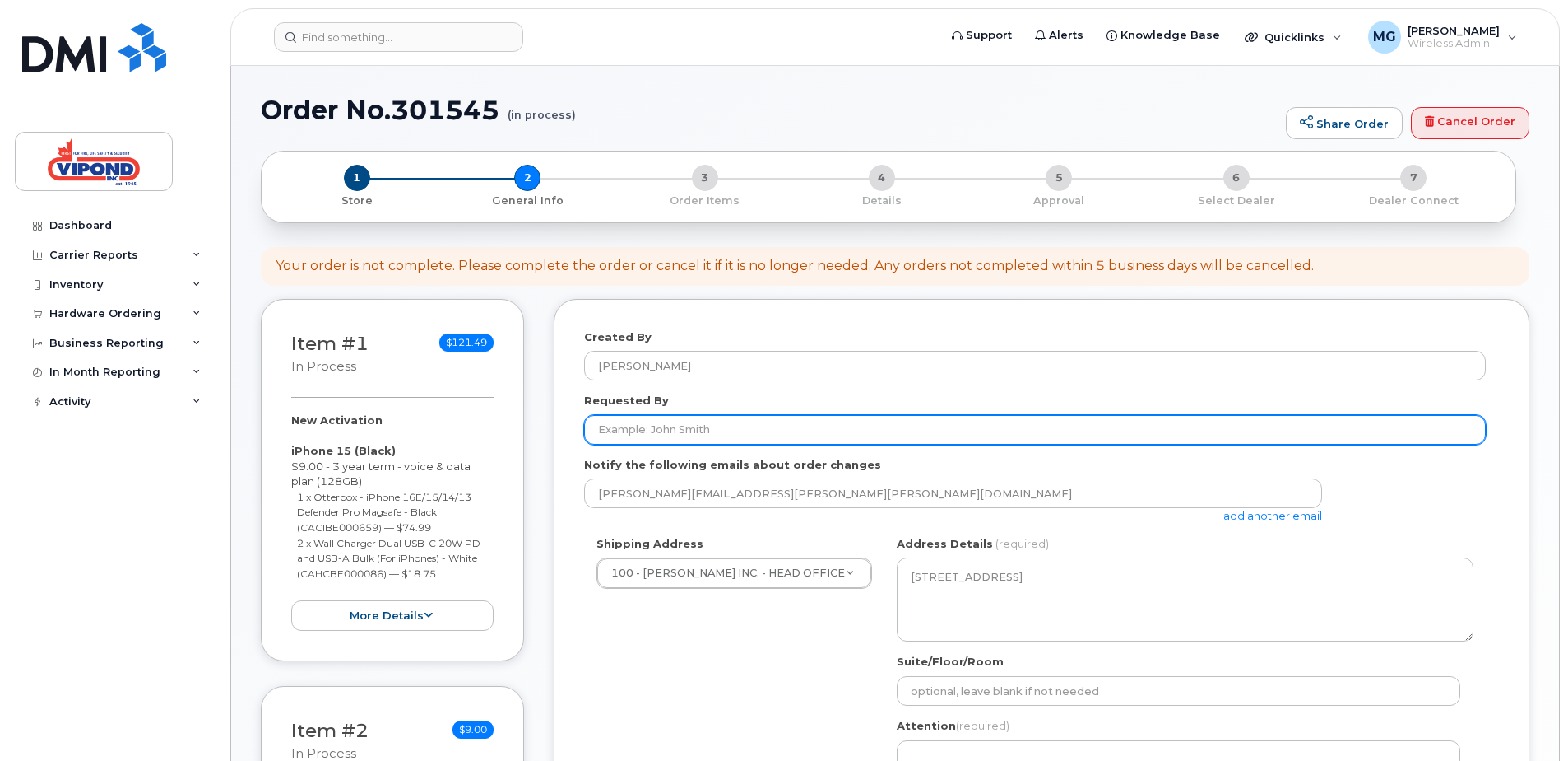
drag, startPoint x: 683, startPoint y: 425, endPoint x: 726, endPoint y: 427, distance: 43.0
click at [683, 425] on input "Requested By" at bounding box center [1035, 429] width 902 height 30
type input "[PERSON_NAME]"
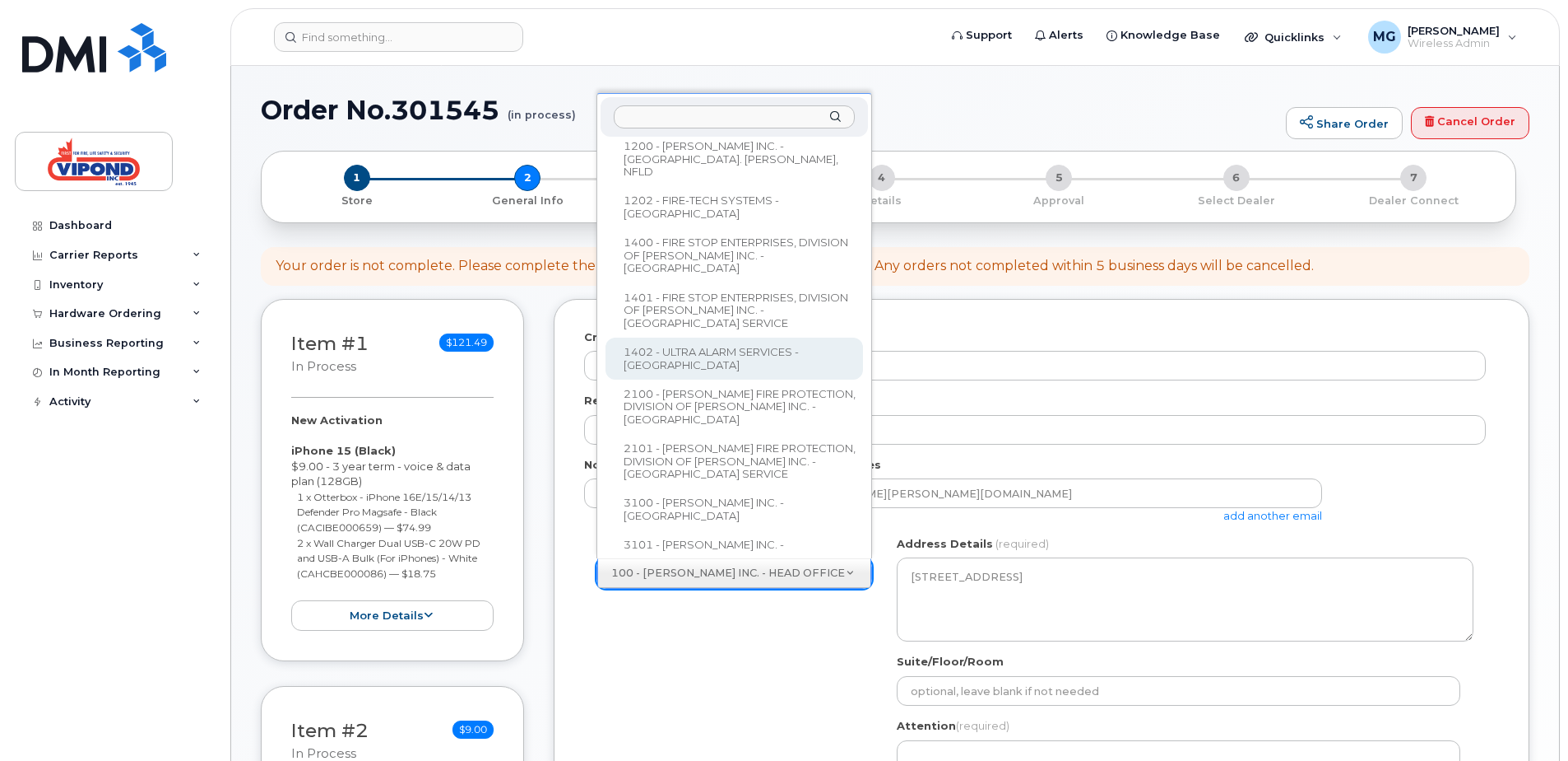
scroll to position [247, 0]
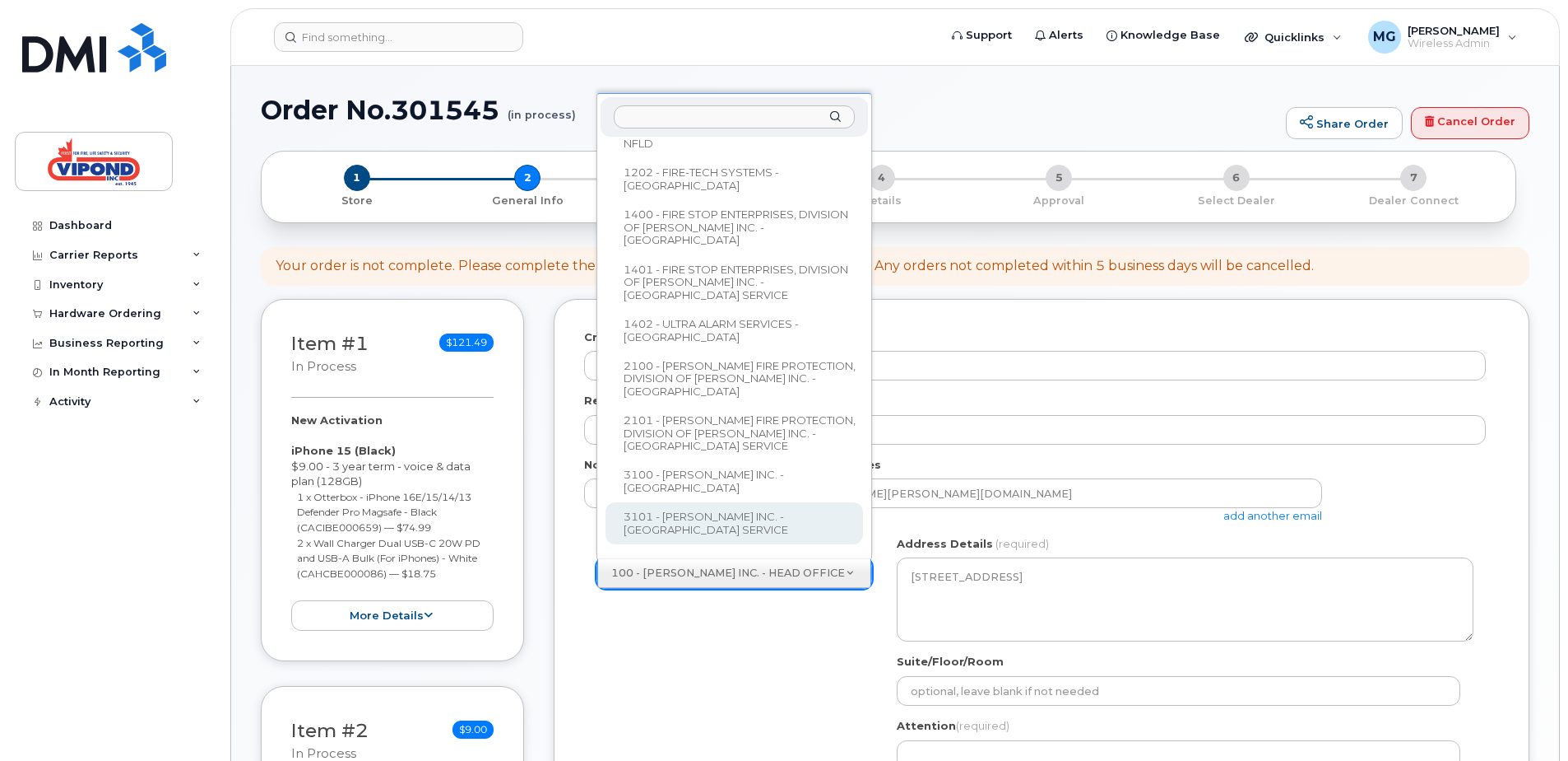
select select
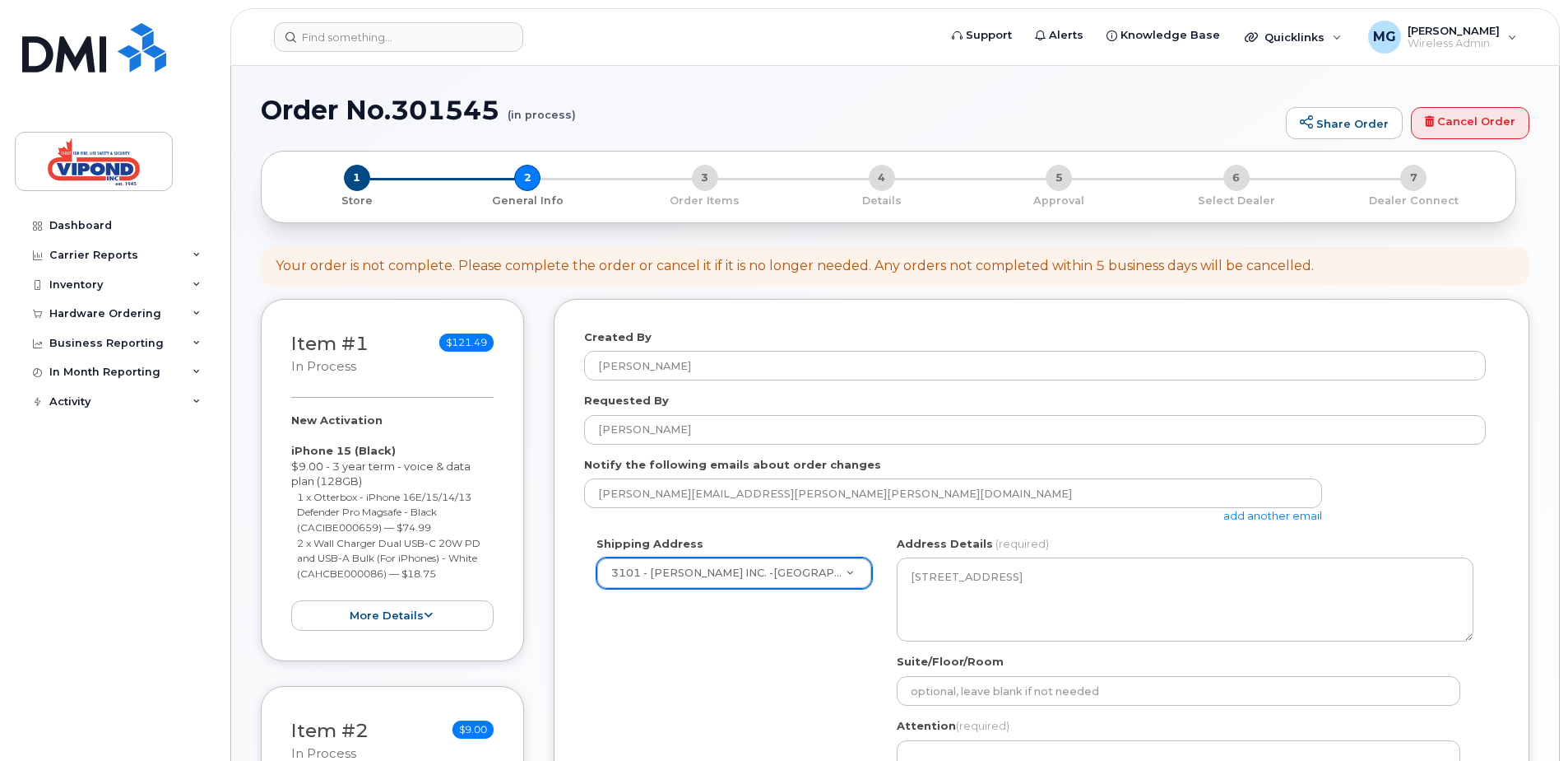
click at [838, 634] on div "Shipping Address 3101 - VIPOND INC. -MISSISSAUGA SERVICE 100 - VIPOND INC. - HE…" at bounding box center [1035, 691] width 902 height 310
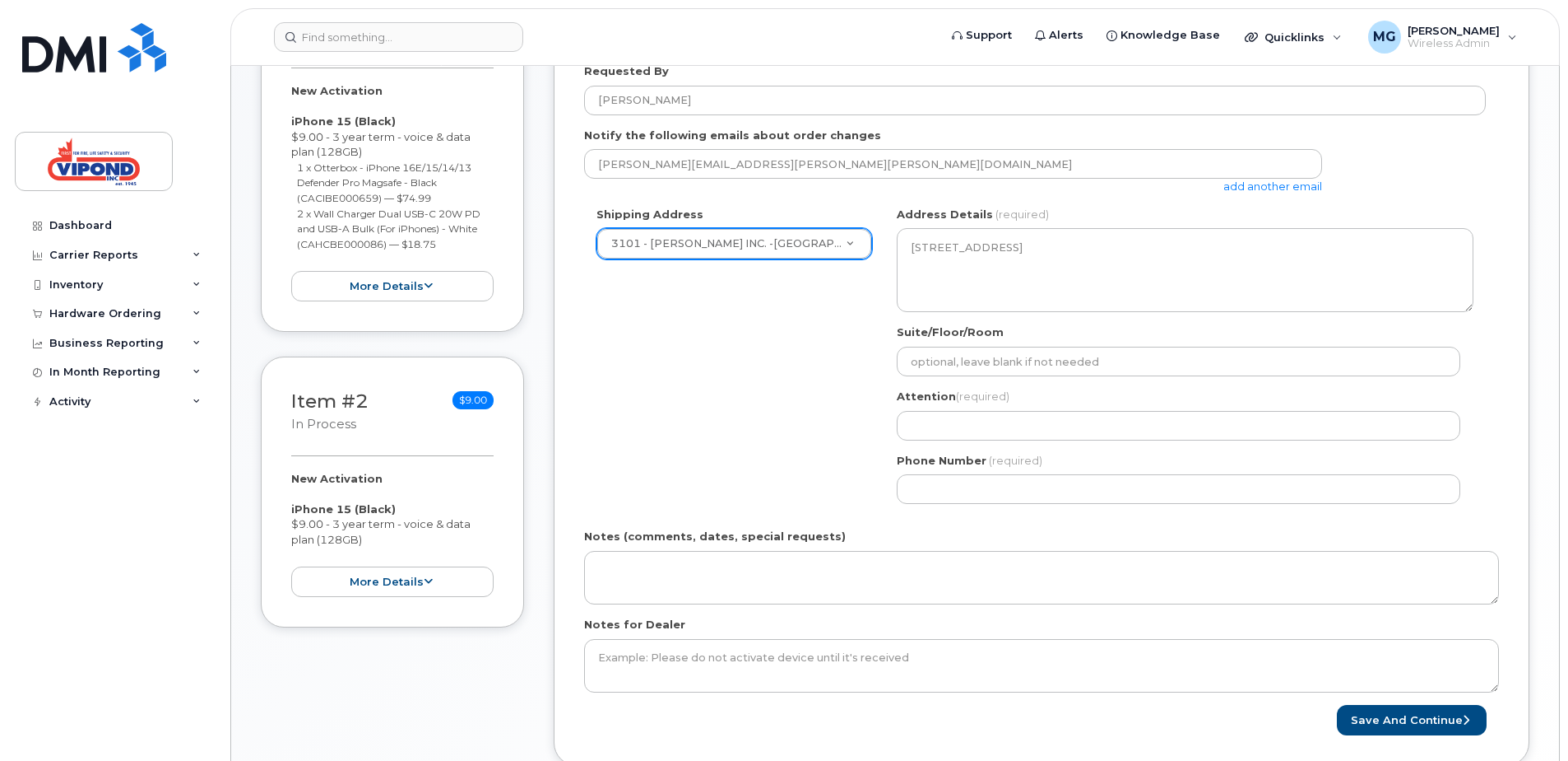
scroll to position [412, 0]
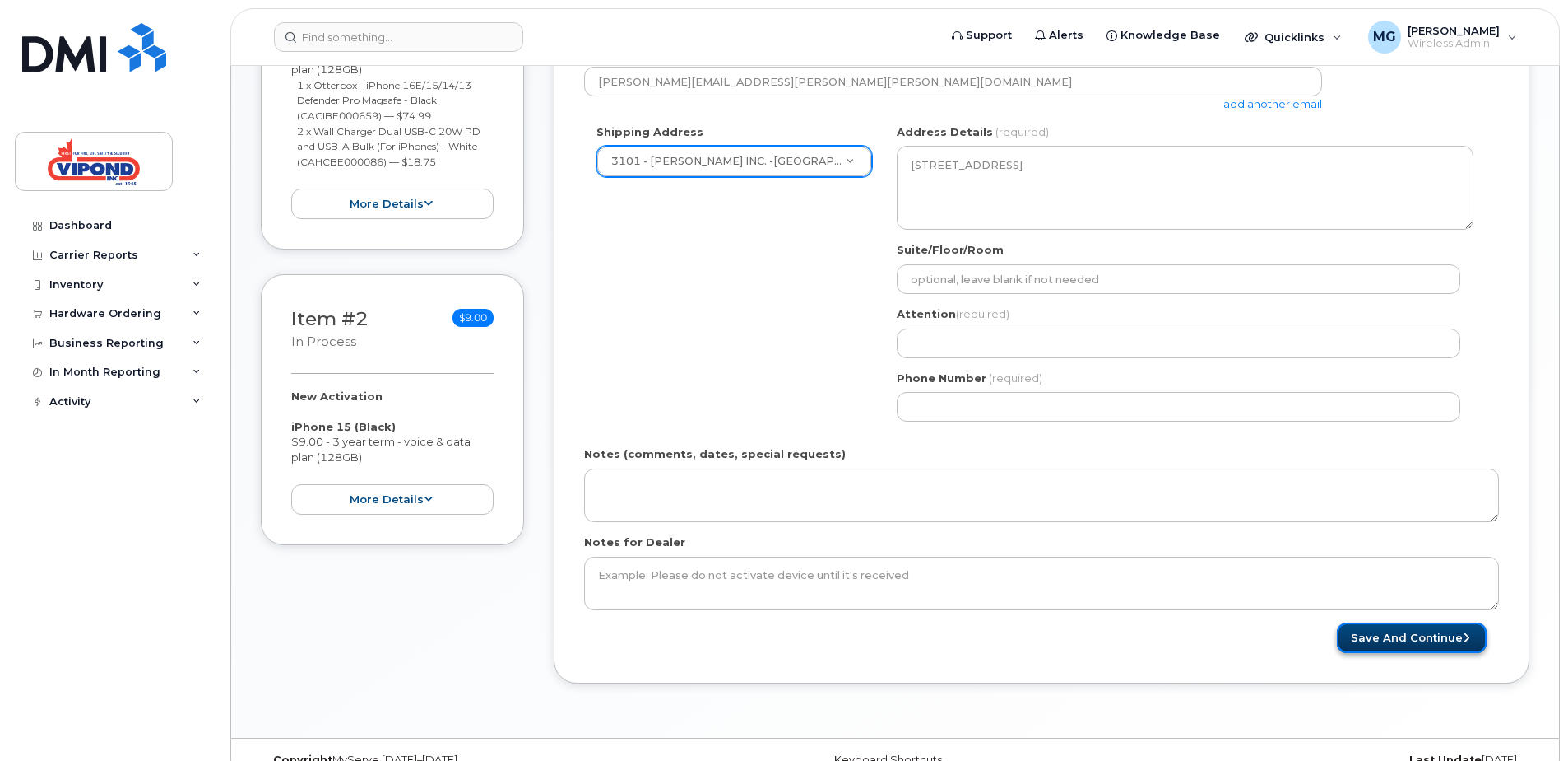
click at [1405, 644] on button "Save and Continue" at bounding box center [1412, 637] width 149 height 30
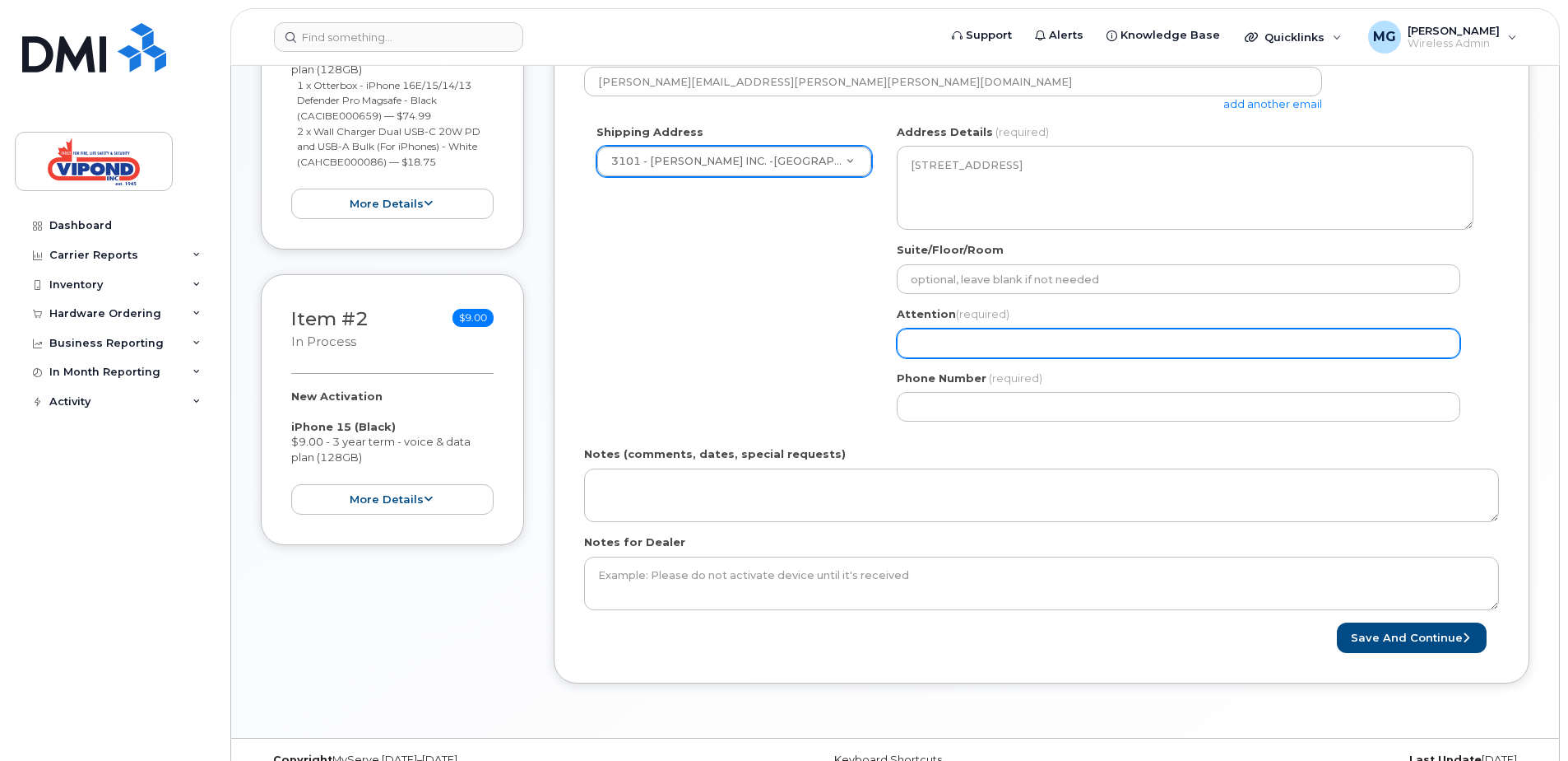
click at [970, 348] on input "Attention (required)" at bounding box center [1178, 343] width 564 height 30
type input "[PERSON_NAME]"
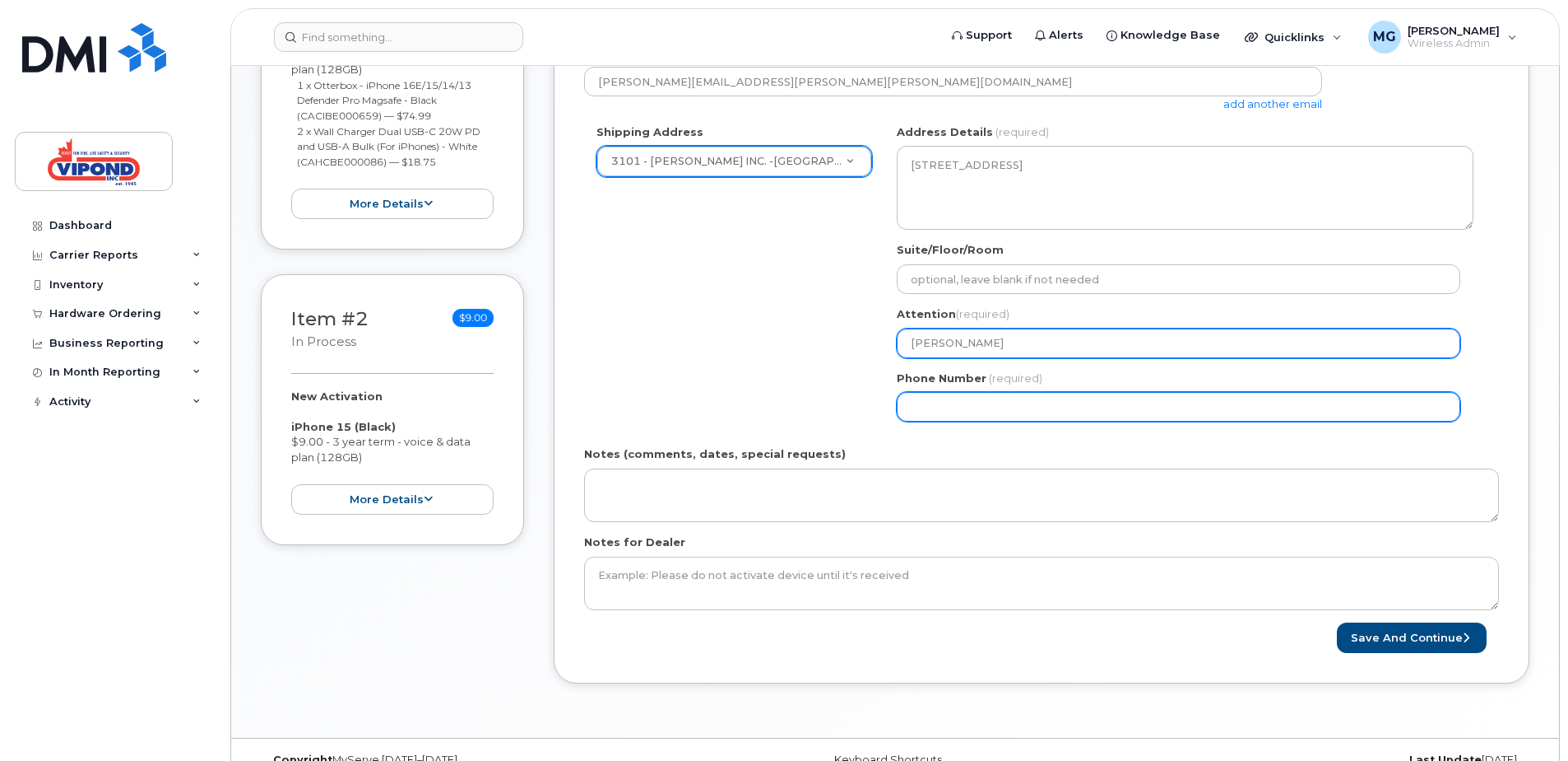
type input "4168919800"
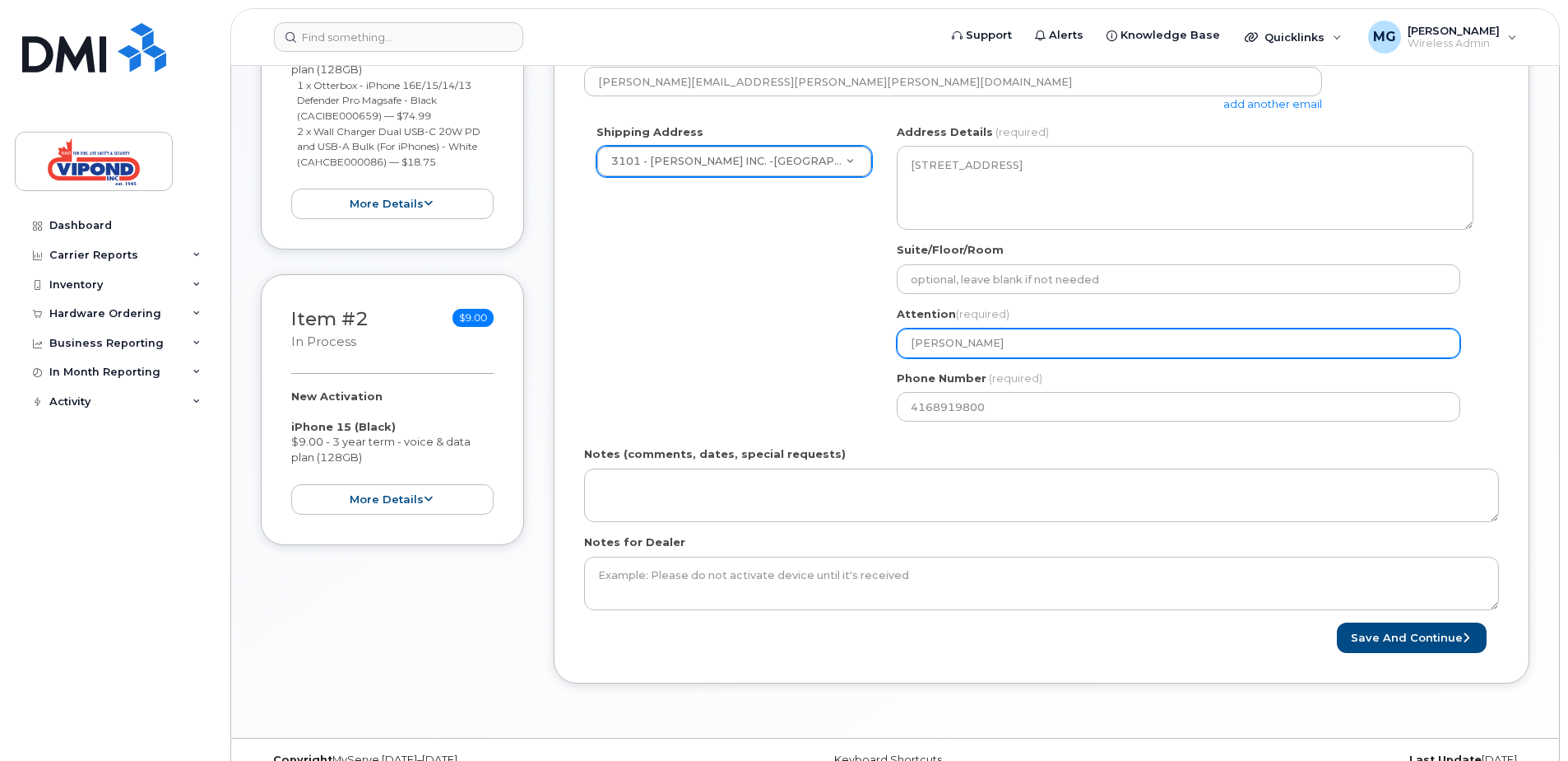
select select
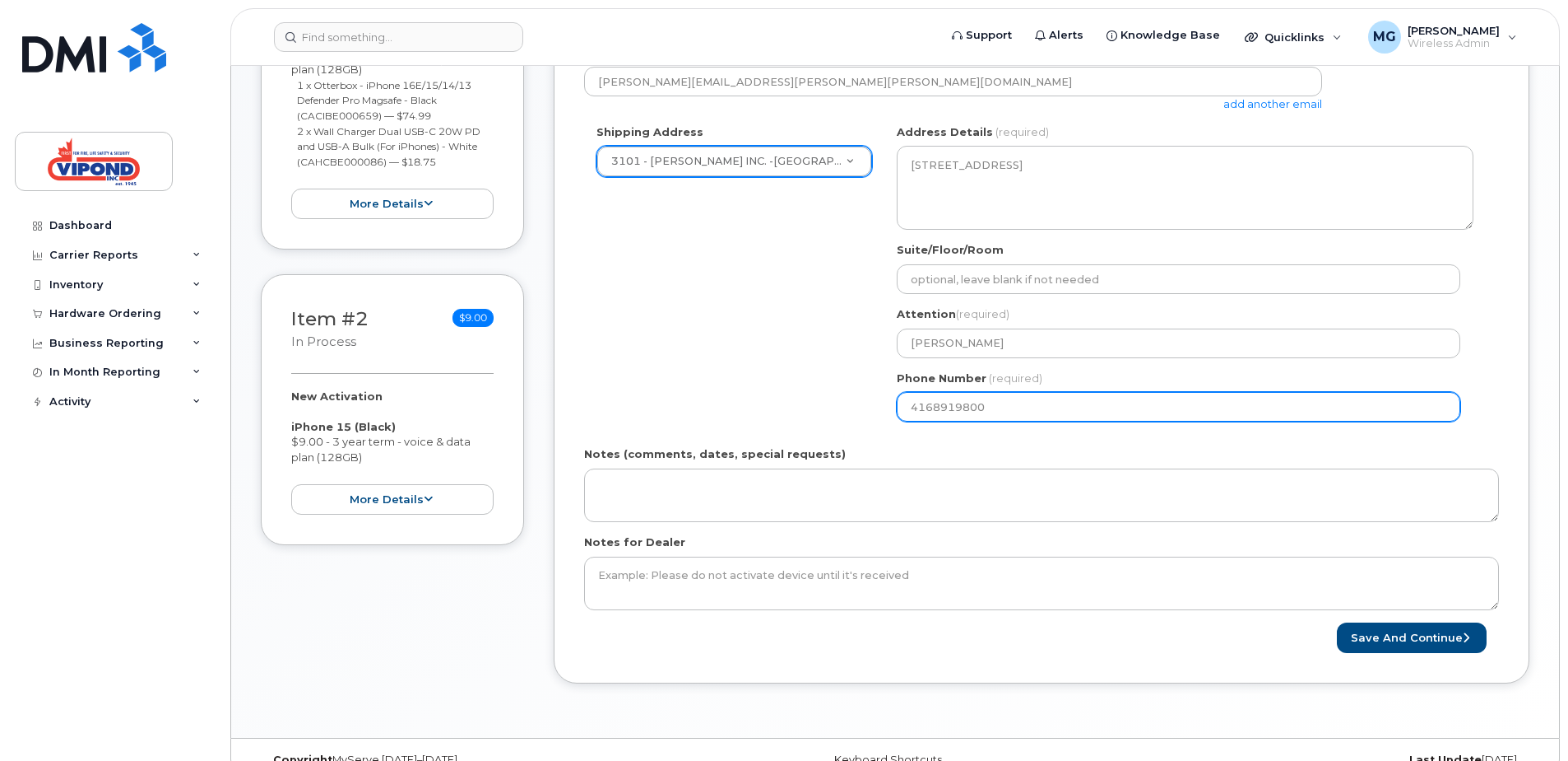
drag, startPoint x: 1007, startPoint y: 402, endPoint x: 870, endPoint y: 396, distance: 137.1
click at [870, 396] on div "Shipping Address 3101 - VIPOND INC. -MISSISSAUGA SERVICE 100 - VIPOND INC. - HE…" at bounding box center [1035, 279] width 902 height 310
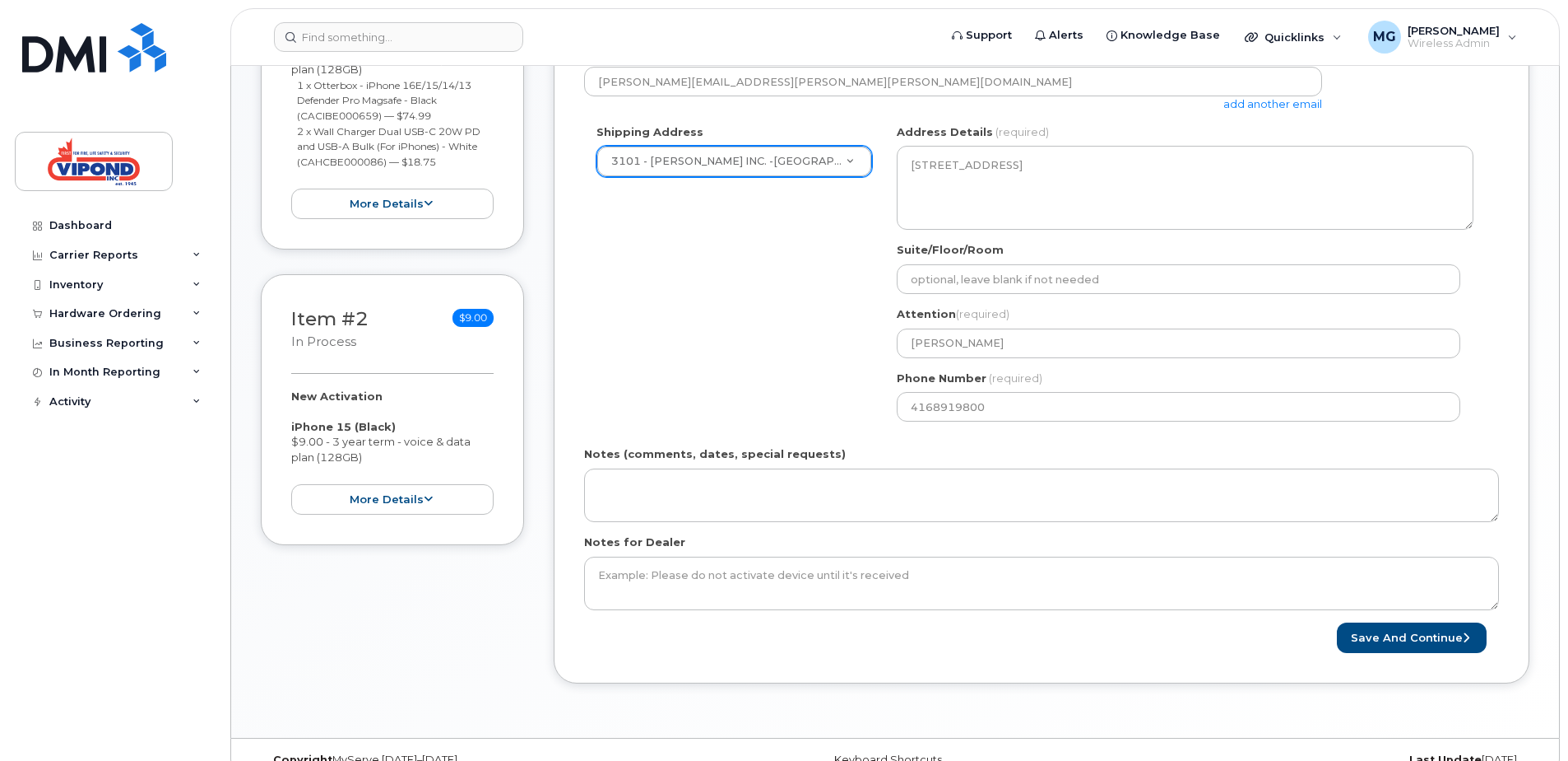
click at [785, 376] on div "Shipping Address 3101 - VIPOND INC. -MISSISSAUGA SERVICE 100 - VIPOND INC. - HE…" at bounding box center [1035, 279] width 902 height 310
click at [1407, 636] on button "Save and Continue" at bounding box center [1412, 637] width 149 height 30
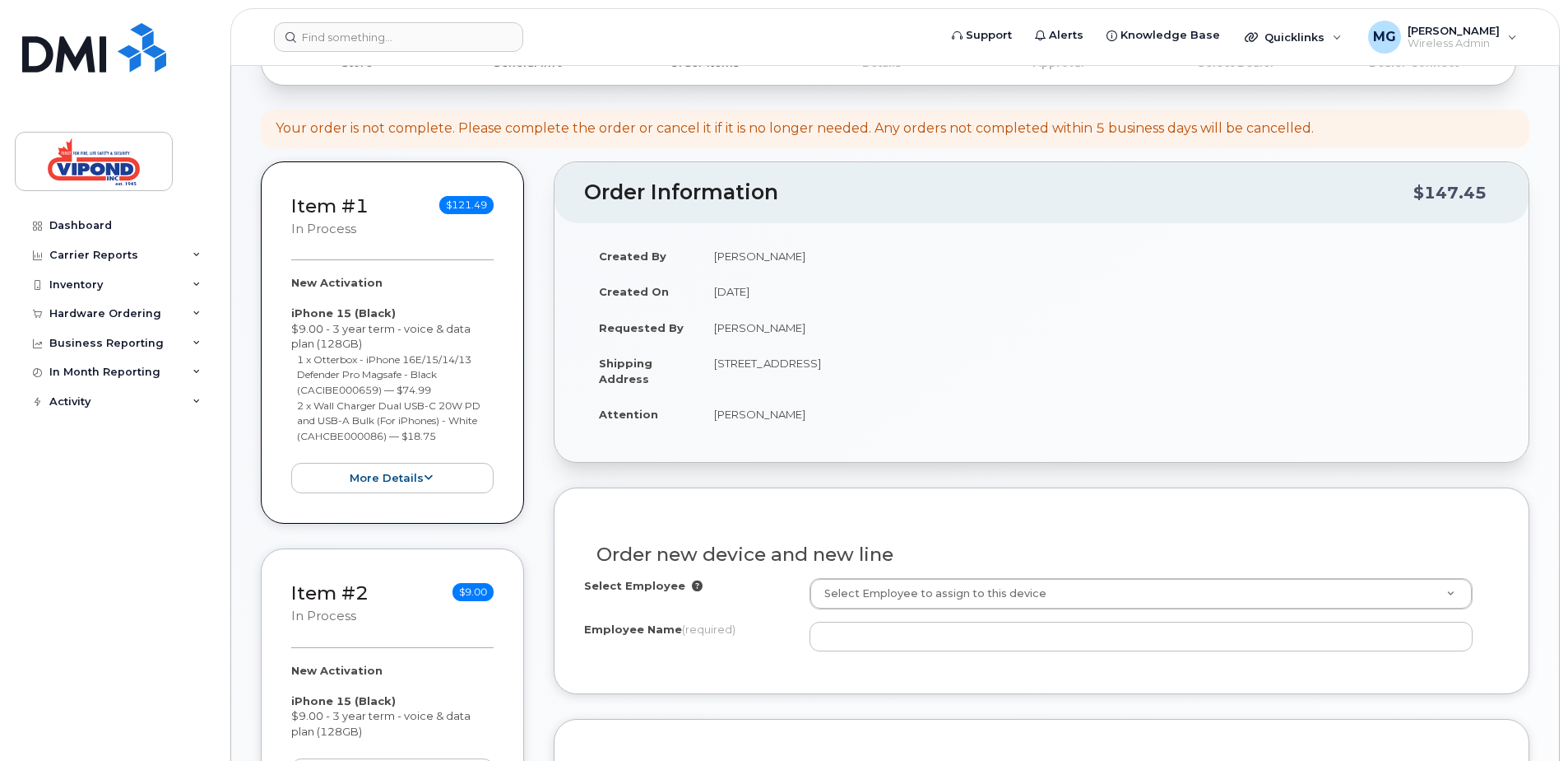
scroll to position [329, 0]
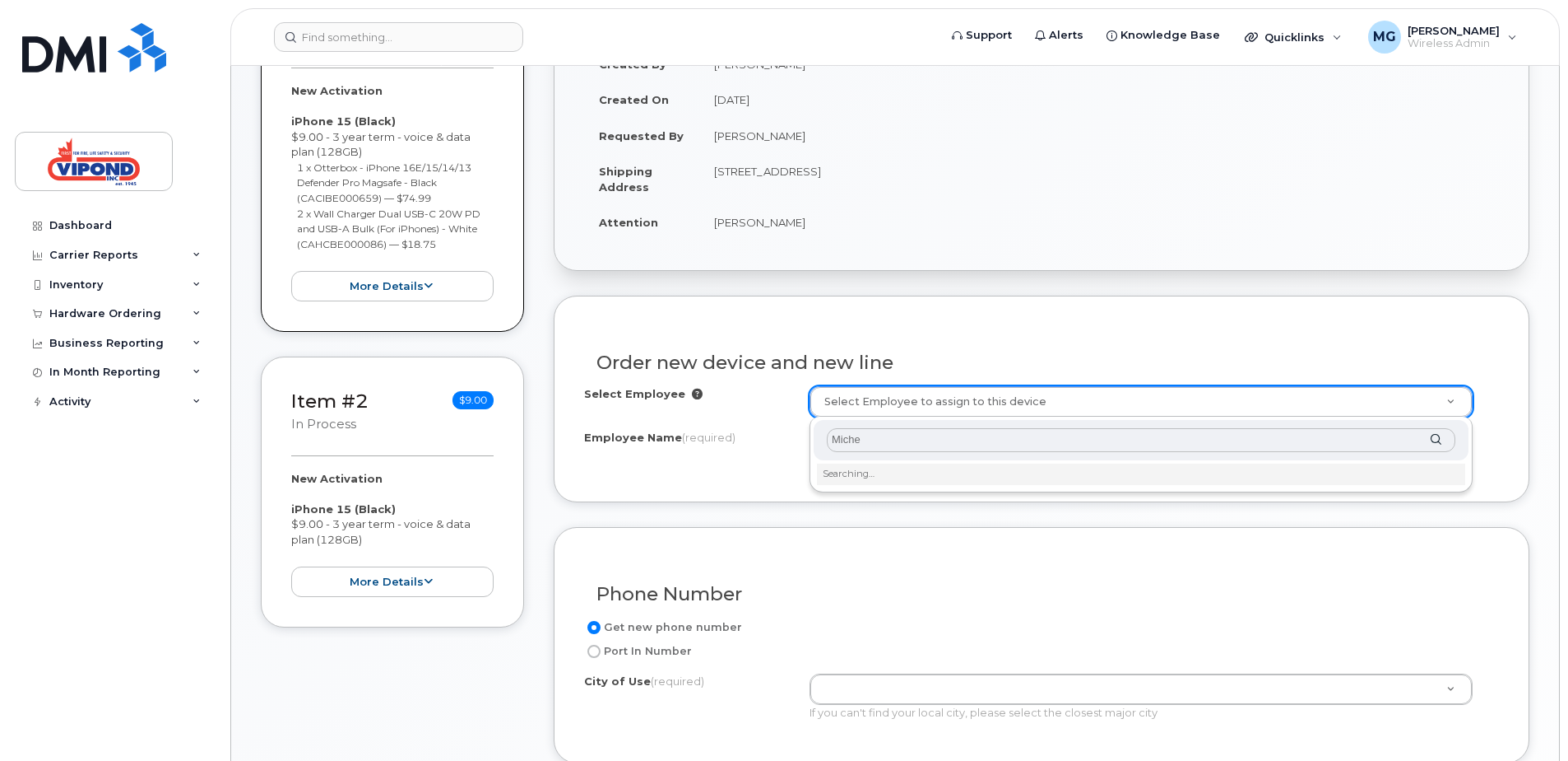
type input "Michel"
drag, startPoint x: 887, startPoint y: 438, endPoint x: 772, endPoint y: 432, distance: 115.2
click at [772, 432] on body "Support Alerts Knowledge Base Quicklinks Suspend / Cancel Device Change SIM Car…" at bounding box center [784, 512] width 1568 height 1683
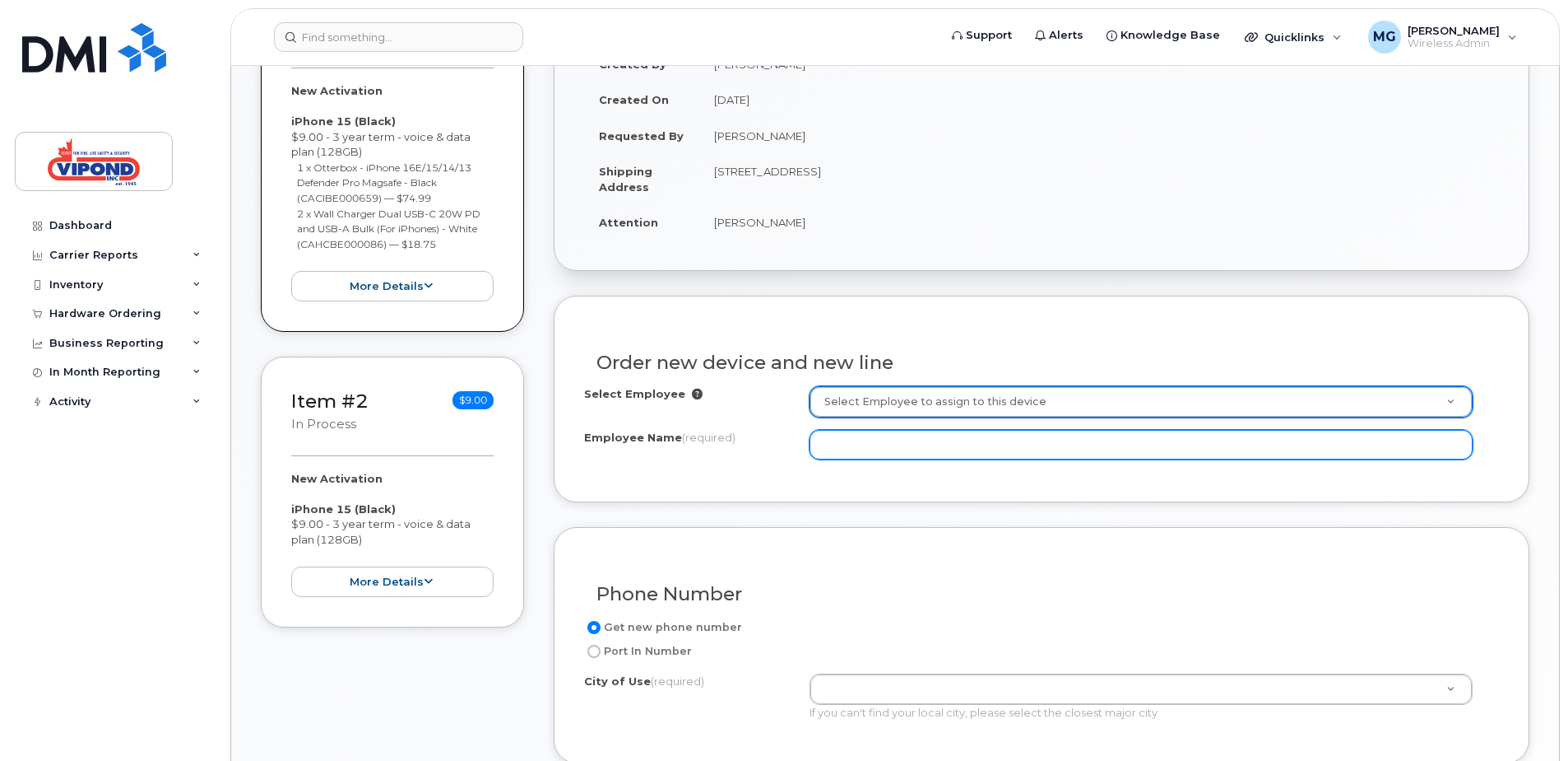
click at [841, 437] on input "Employee Name (required)" at bounding box center [1142, 444] width 663 height 30
type input "Michele Persaud"
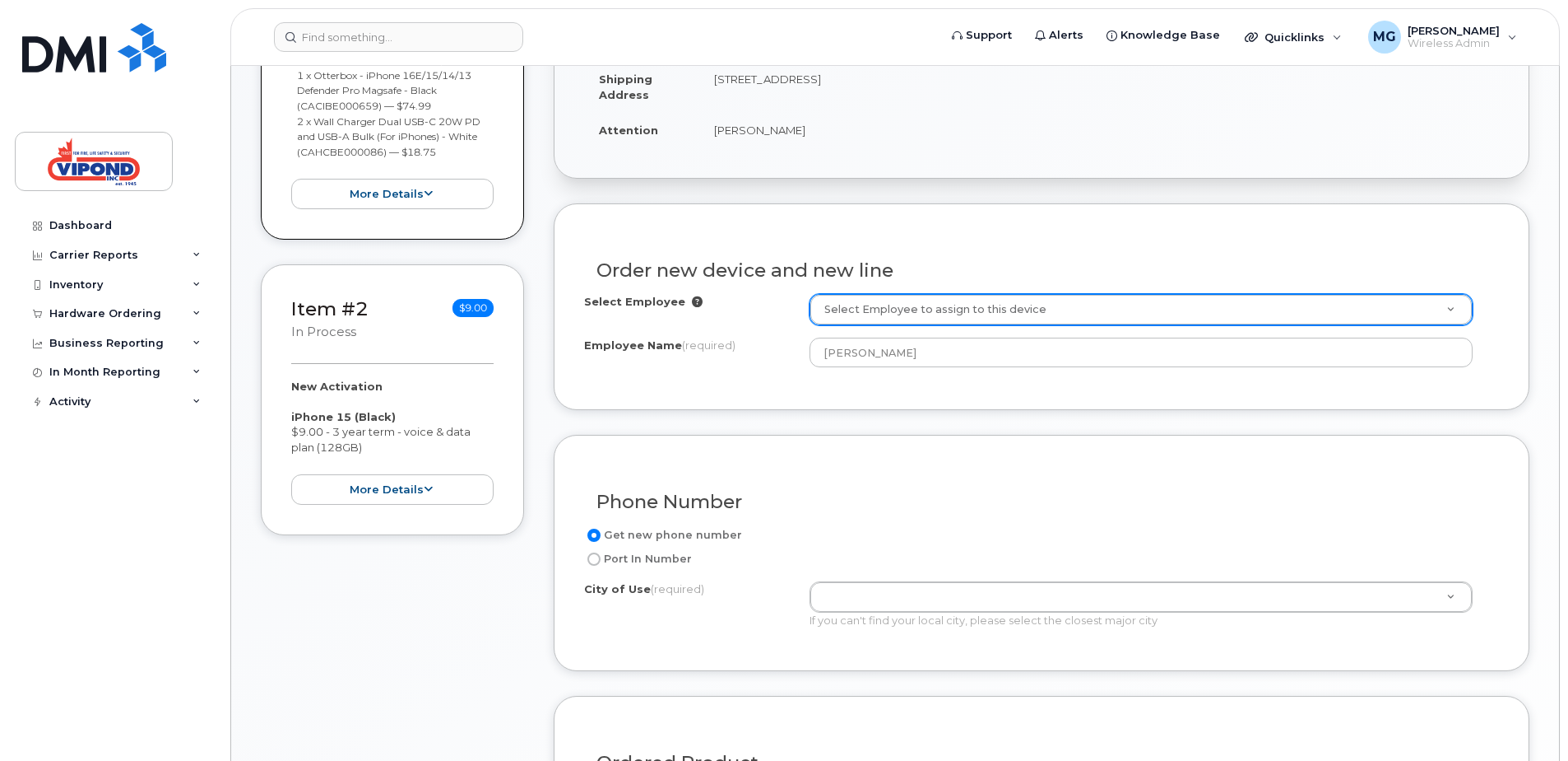
scroll to position [494, 0]
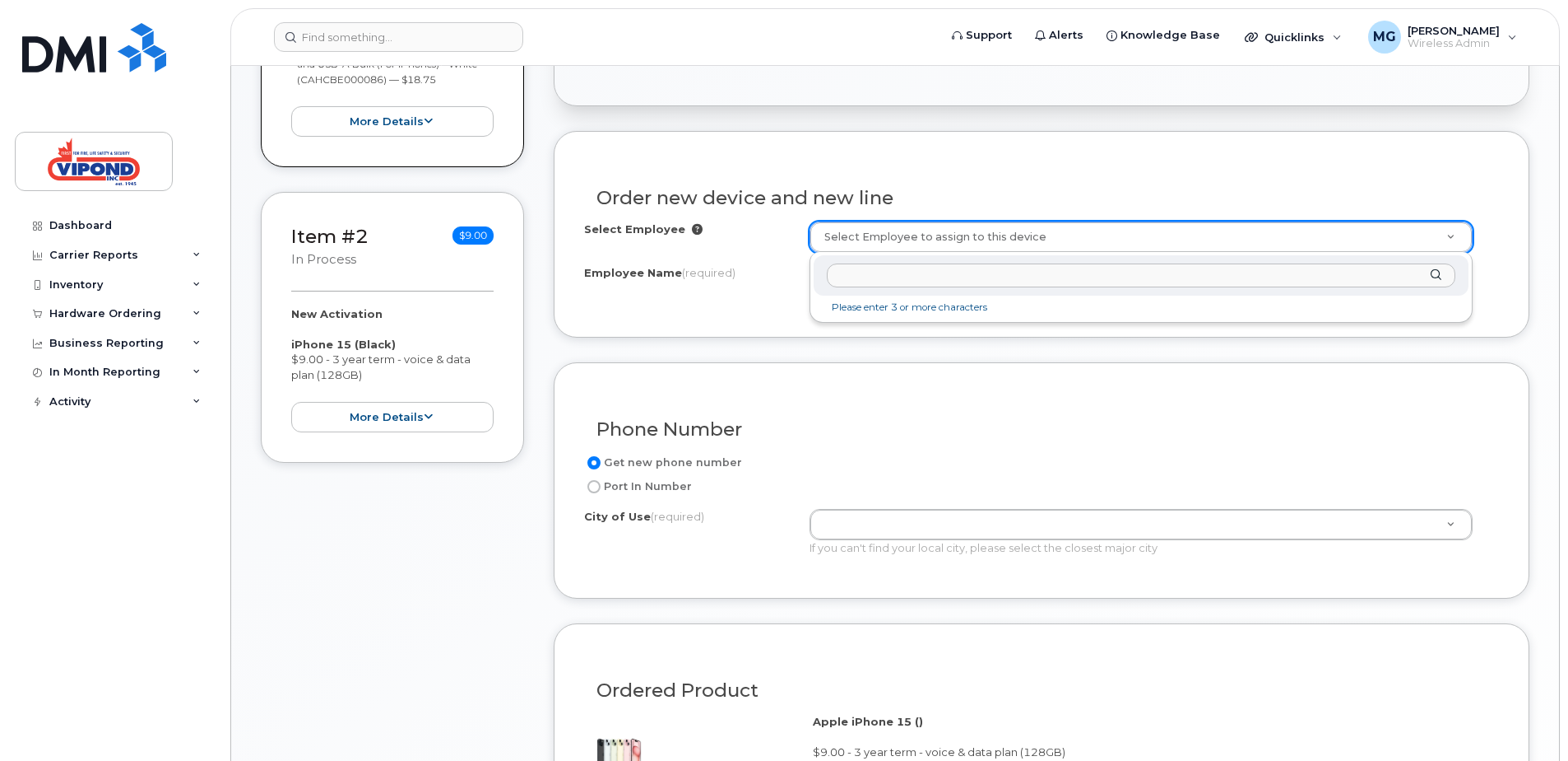
click at [944, 268] on input "text" at bounding box center [1142, 275] width 629 height 24
type input "P"
type input "M"
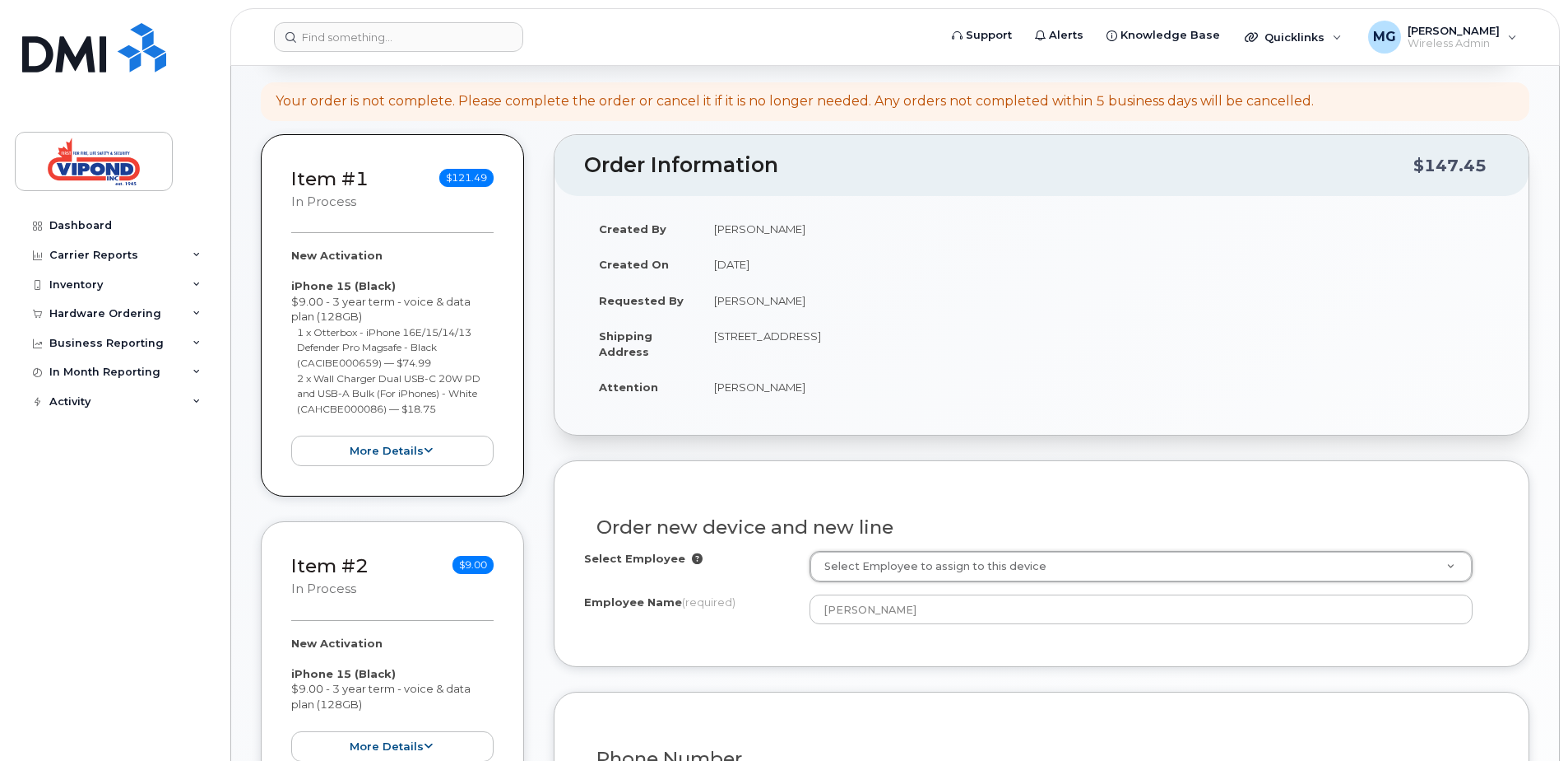
scroll to position [247, 0]
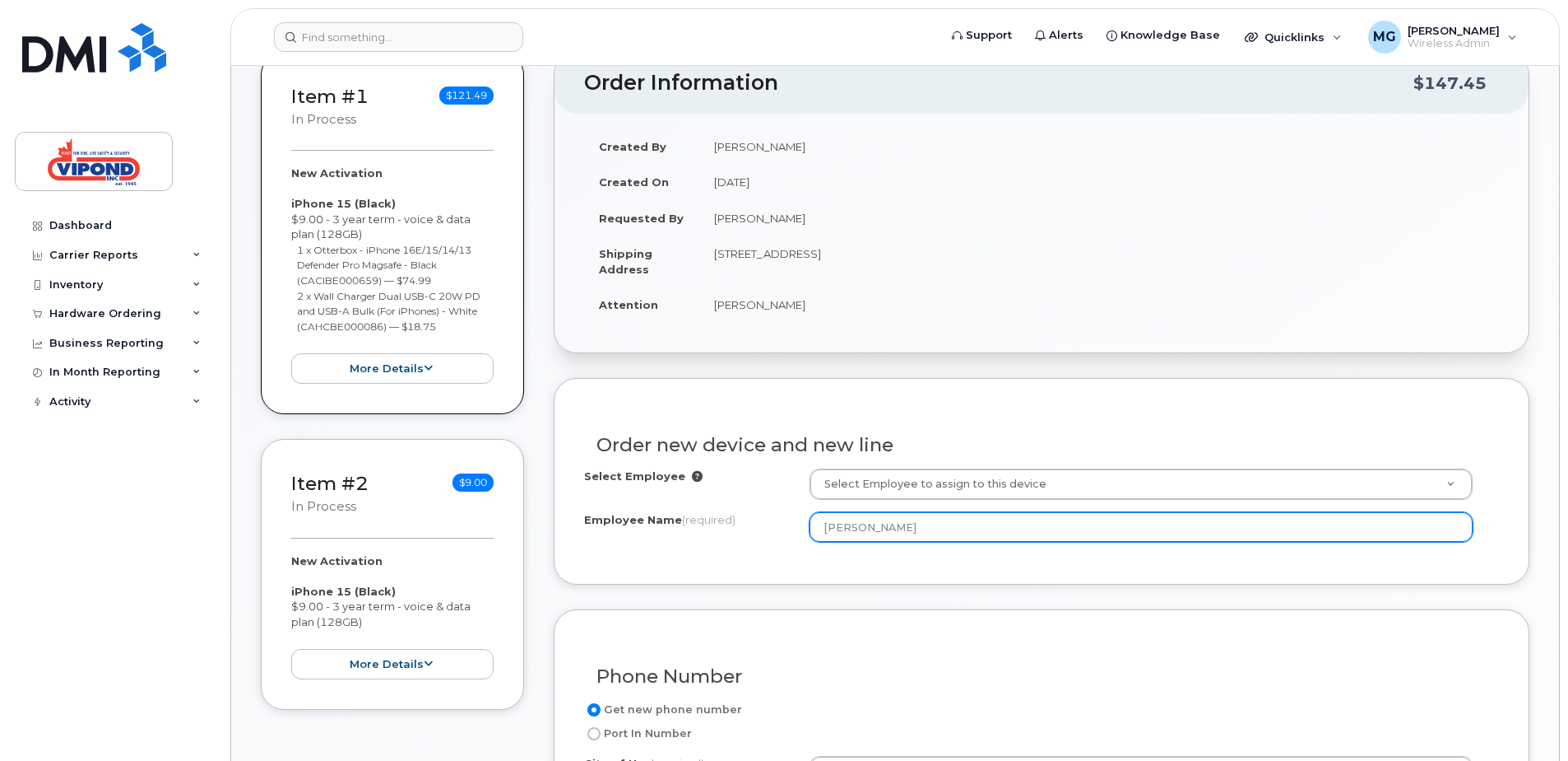
drag, startPoint x: 944, startPoint y: 530, endPoint x: 824, endPoint y: 530, distance: 120.0
click at [824, 530] on input "Michele Persaud" at bounding box center [1142, 527] width 663 height 30
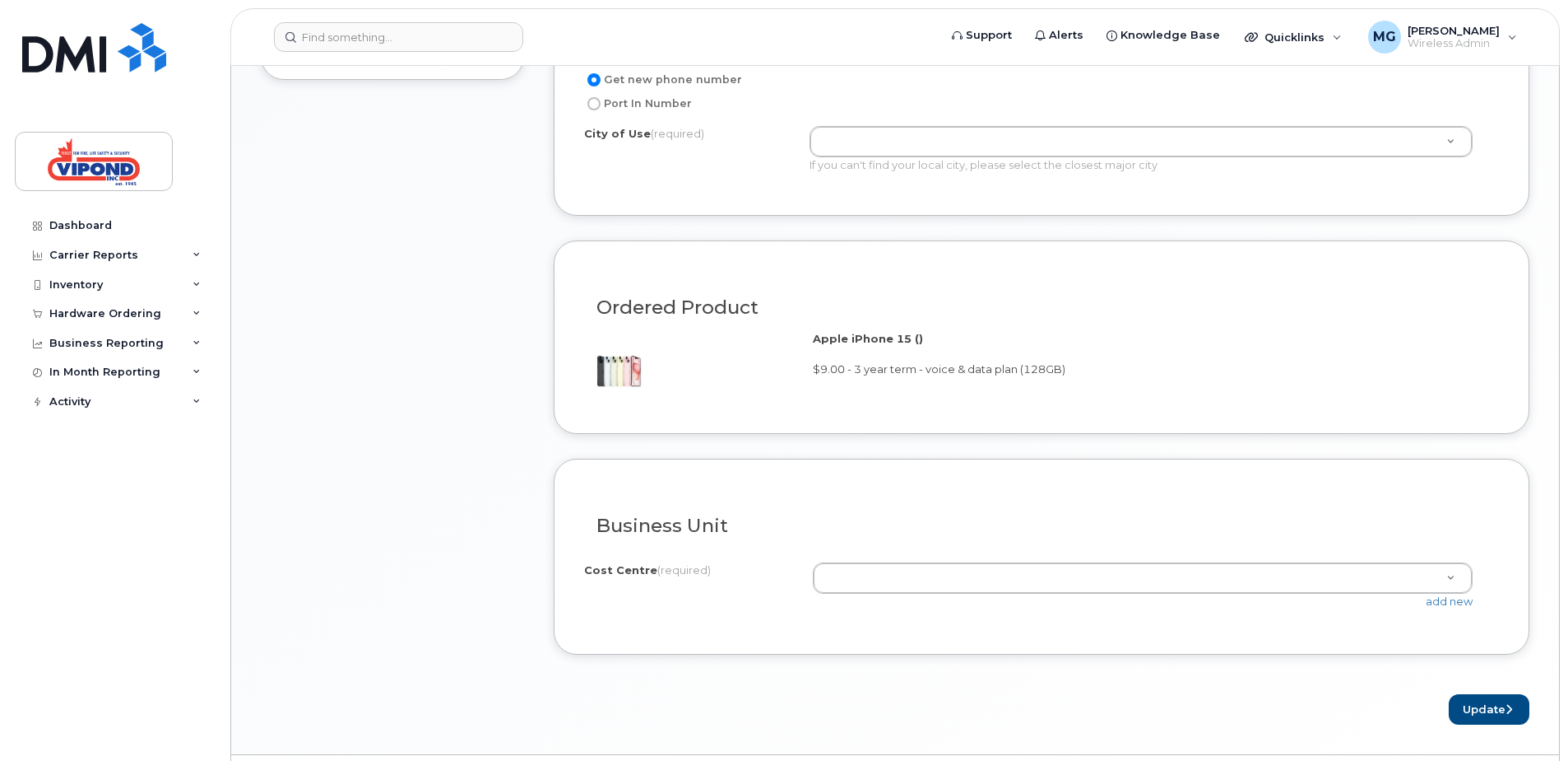
scroll to position [905, 0]
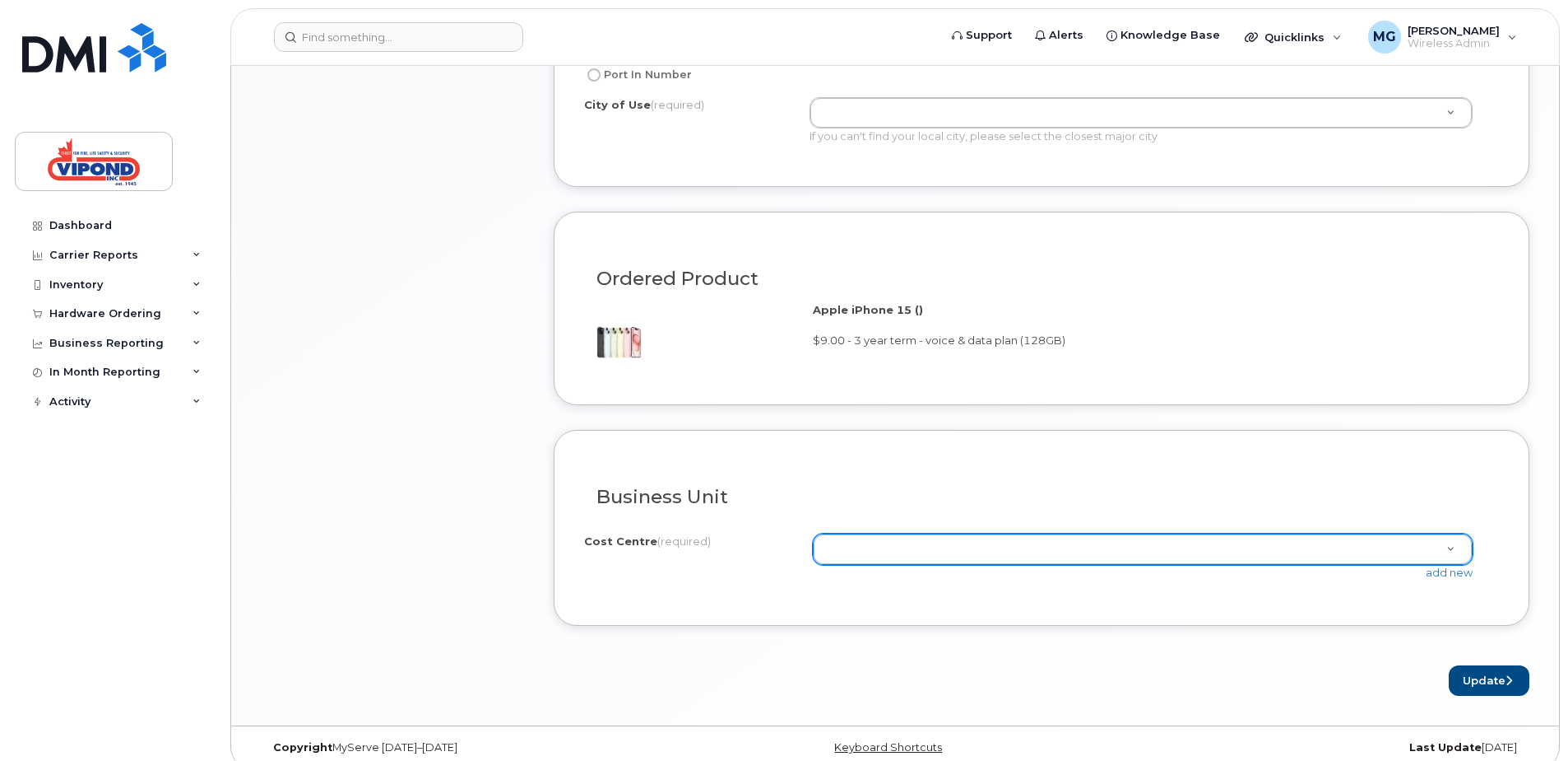
type input "Lucas Pinkney"
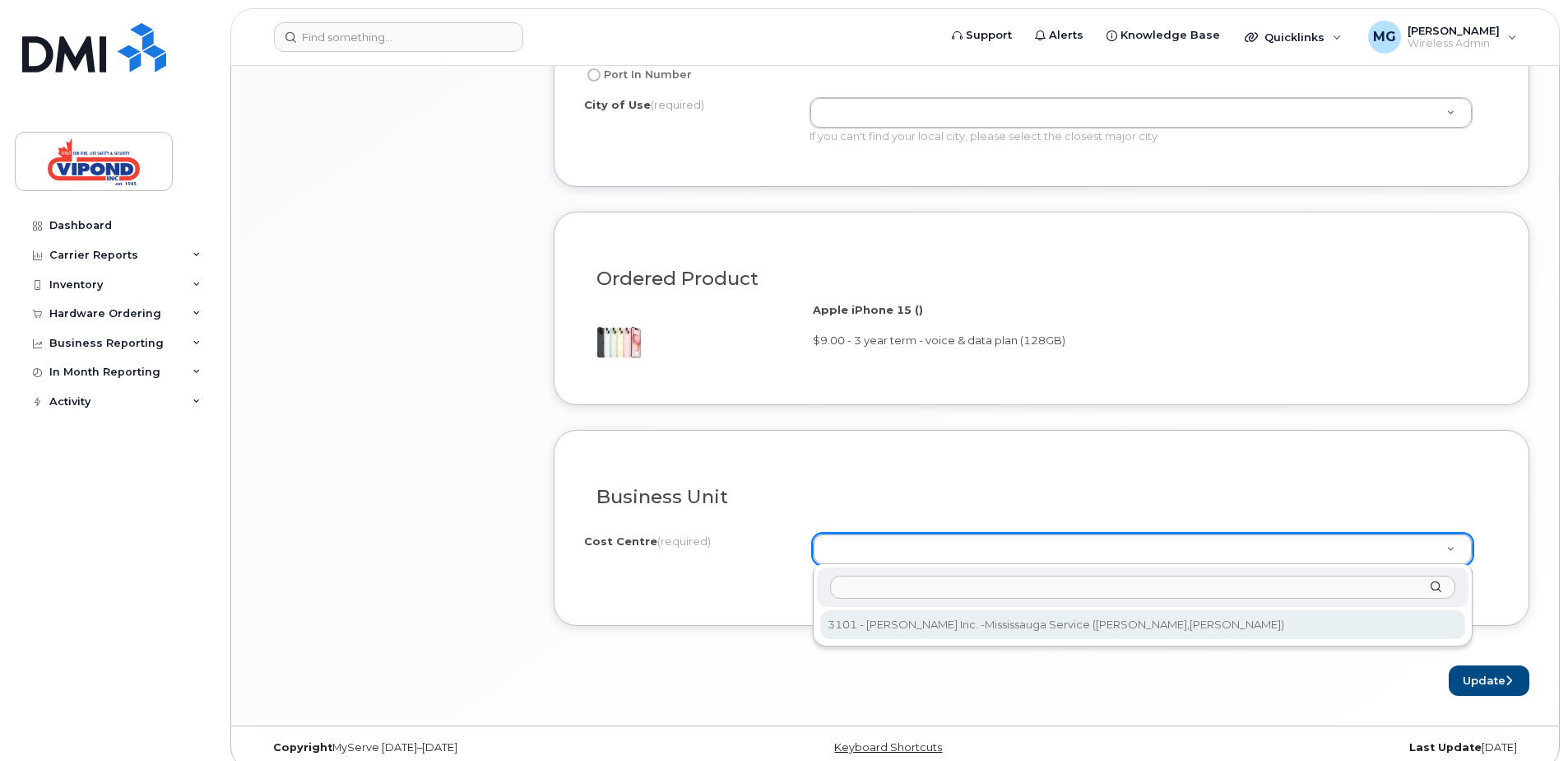
select select "3101"
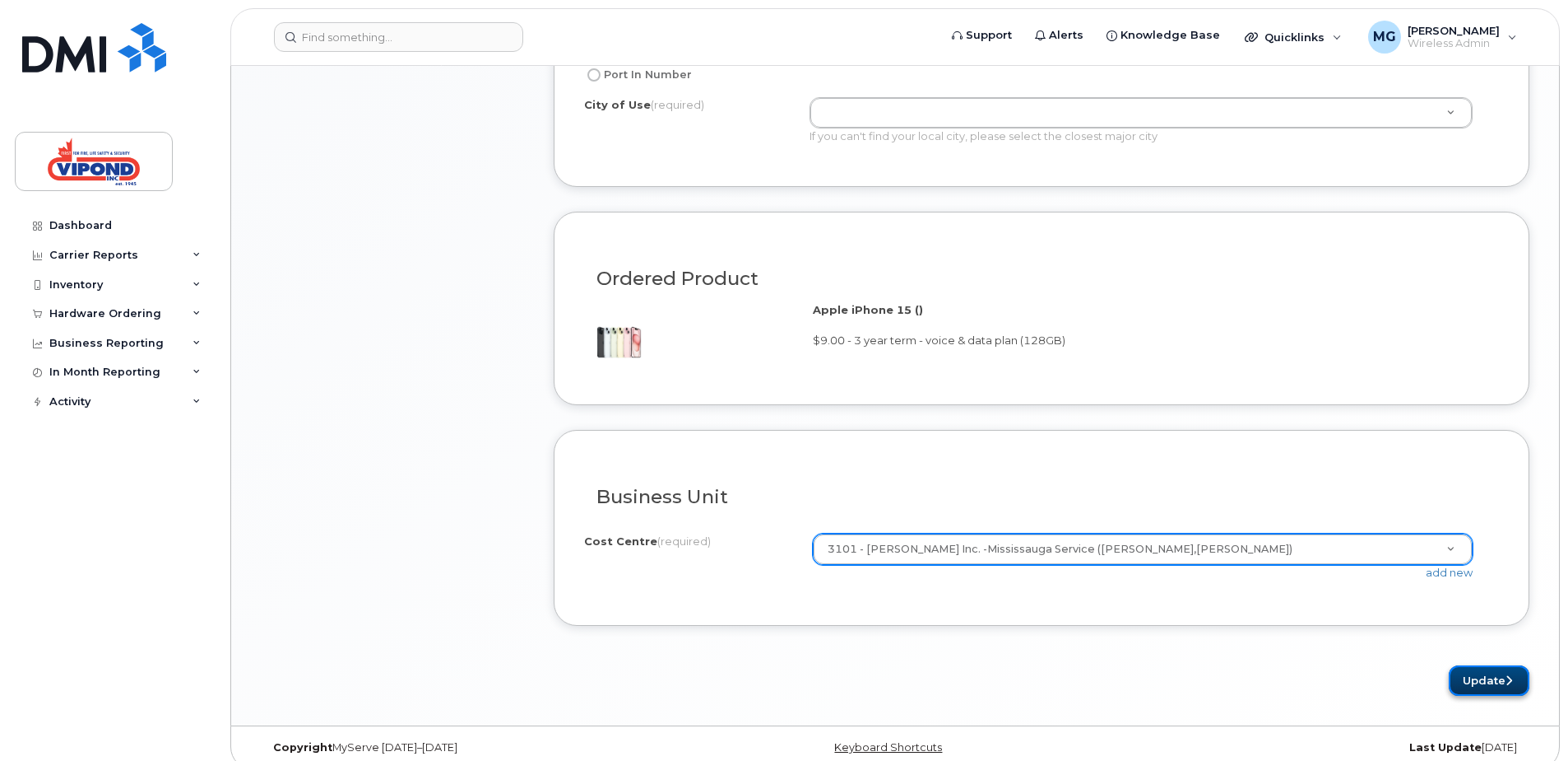
click at [1477, 682] on button "Update" at bounding box center [1489, 680] width 81 height 30
click at [1007, 361] on div "Apple iPhone 15 () $9.00 - 3 year term - voice & data plan (128GB)" at bounding box center [1041, 337] width 915 height 72
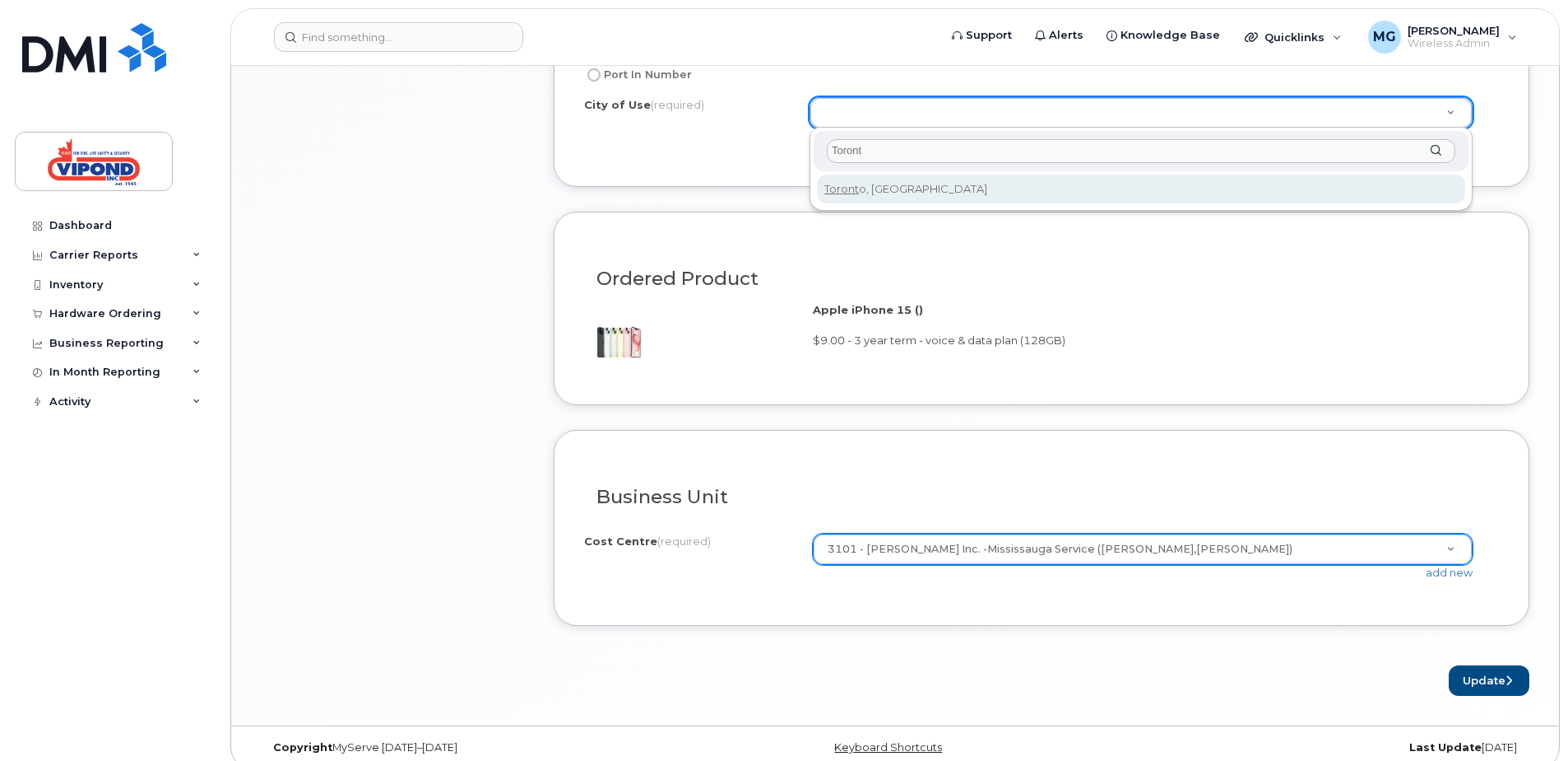
type input "Toront"
type input "4934"
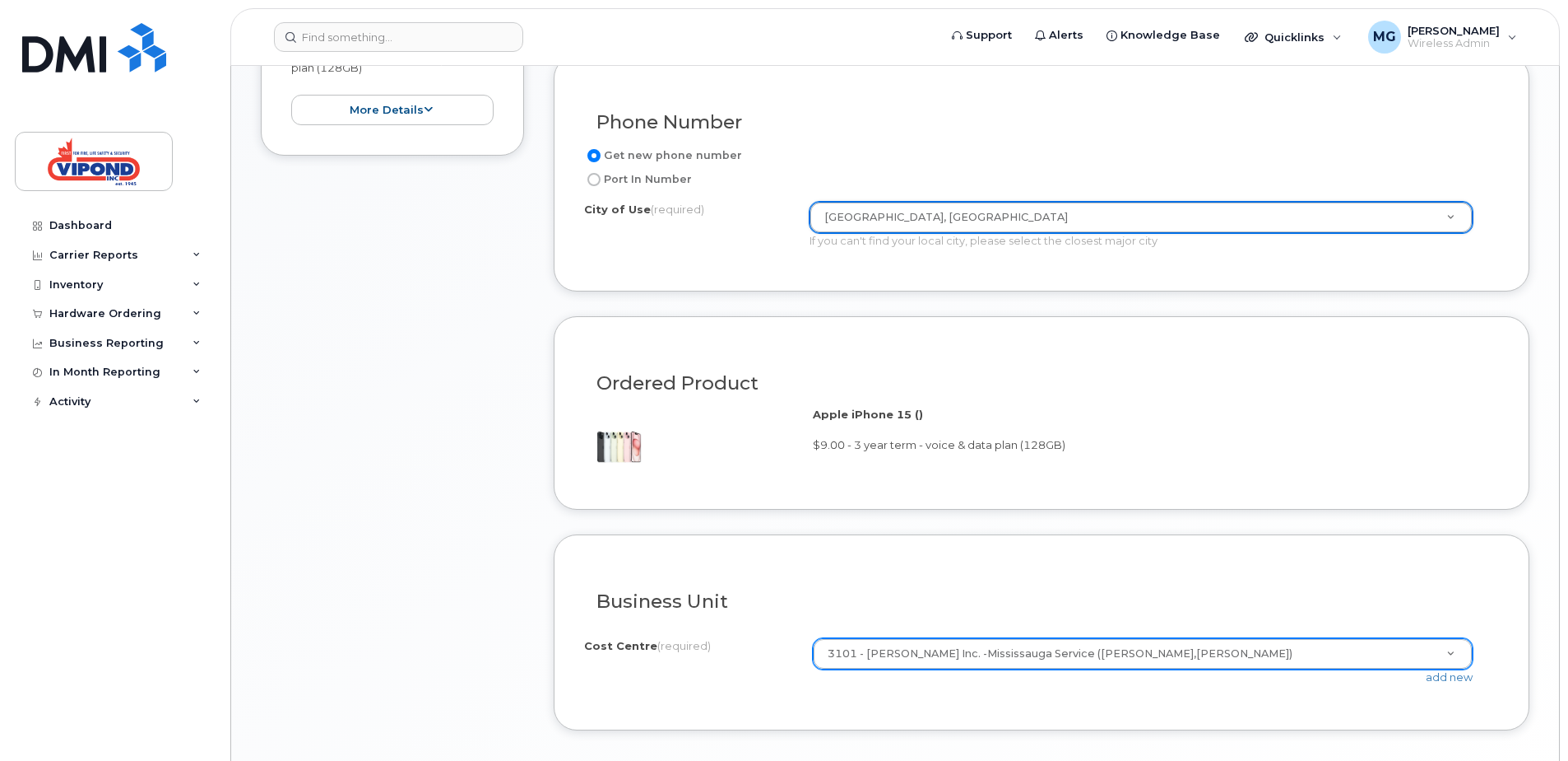
scroll to position [922, 0]
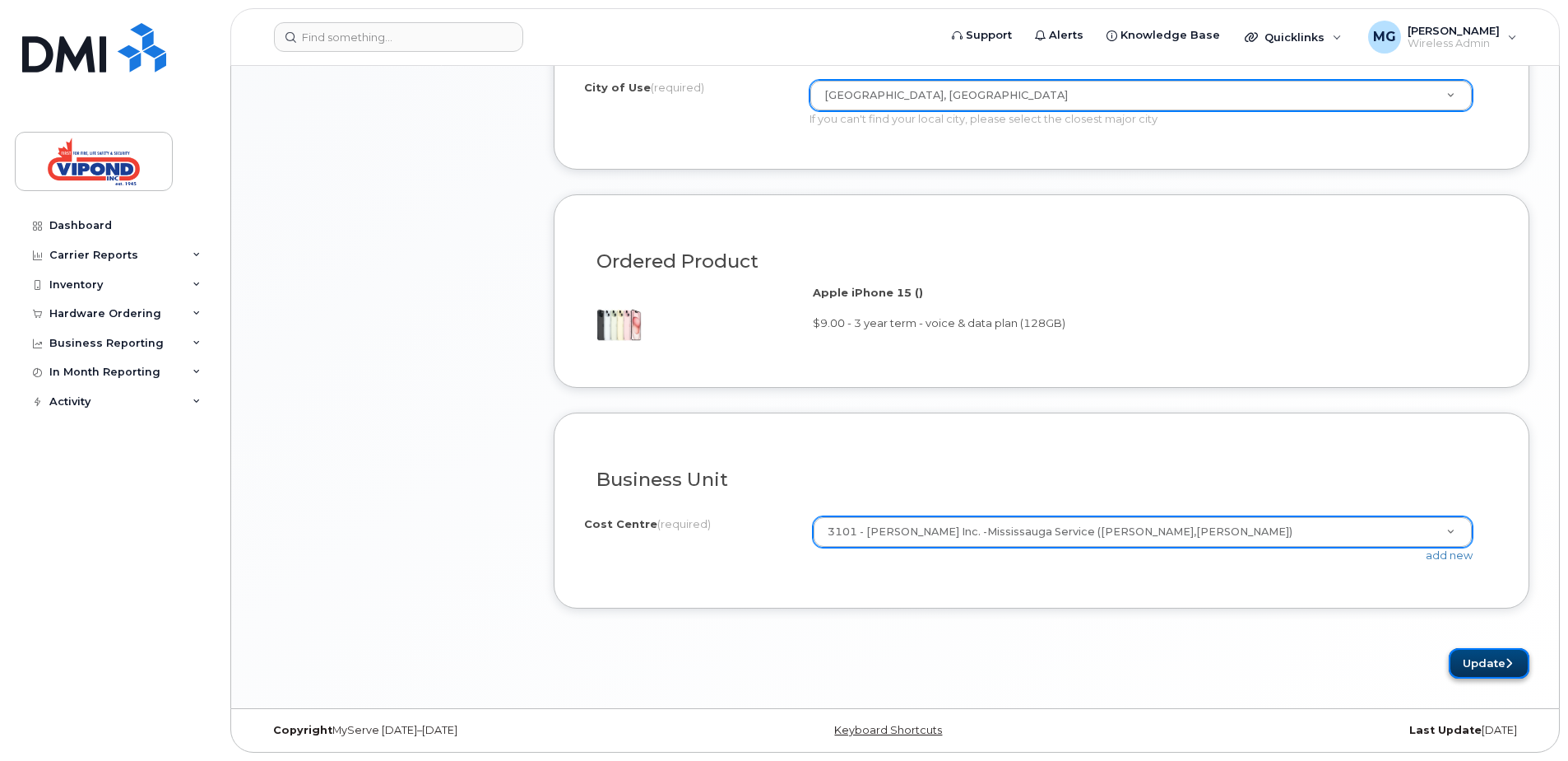
click at [1479, 662] on button "Update" at bounding box center [1489, 663] width 81 height 30
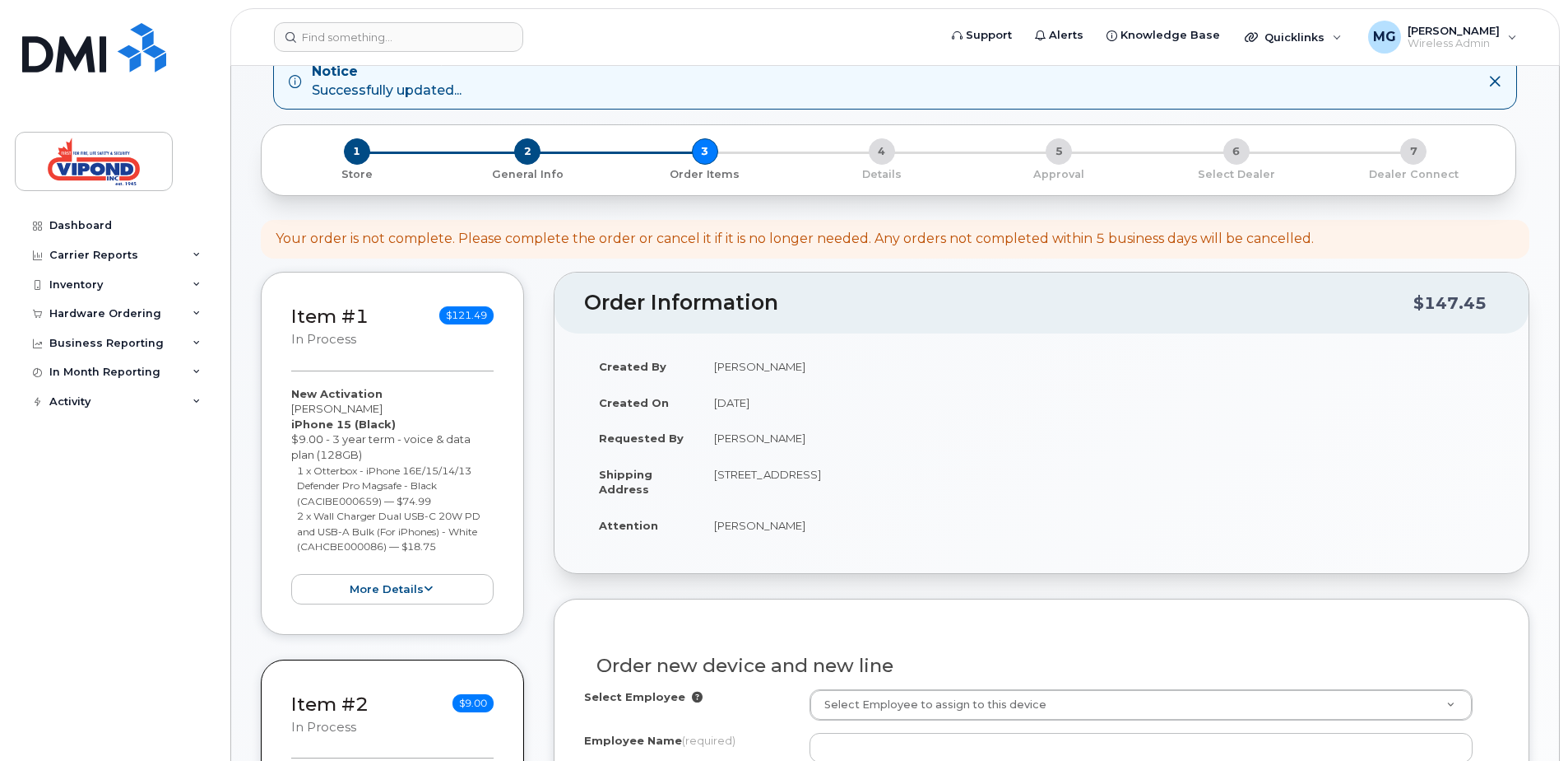
scroll to position [494, 0]
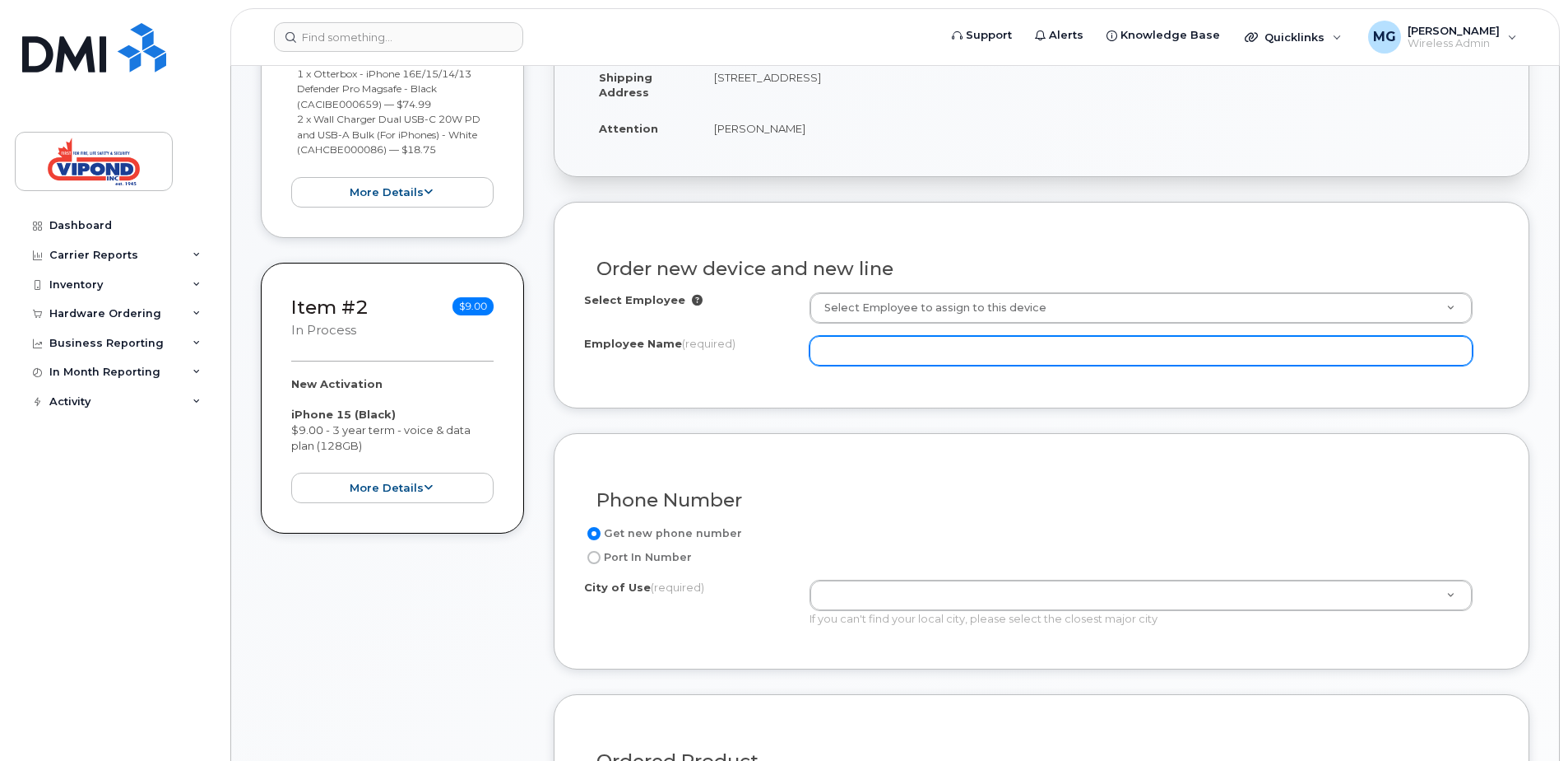
click at [846, 355] on input "Employee Name (required)" at bounding box center [1142, 350] width 663 height 30
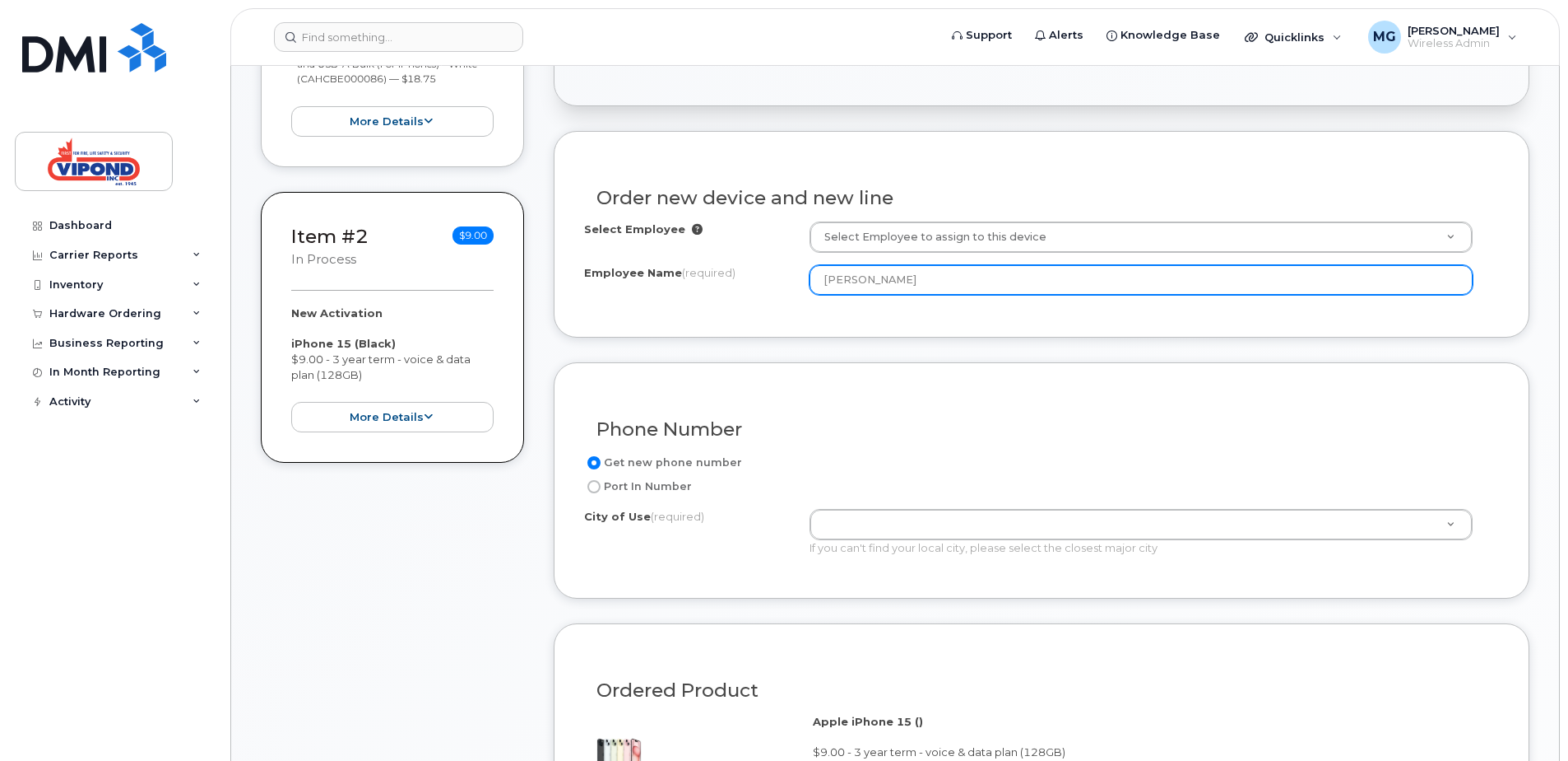
scroll to position [659, 0]
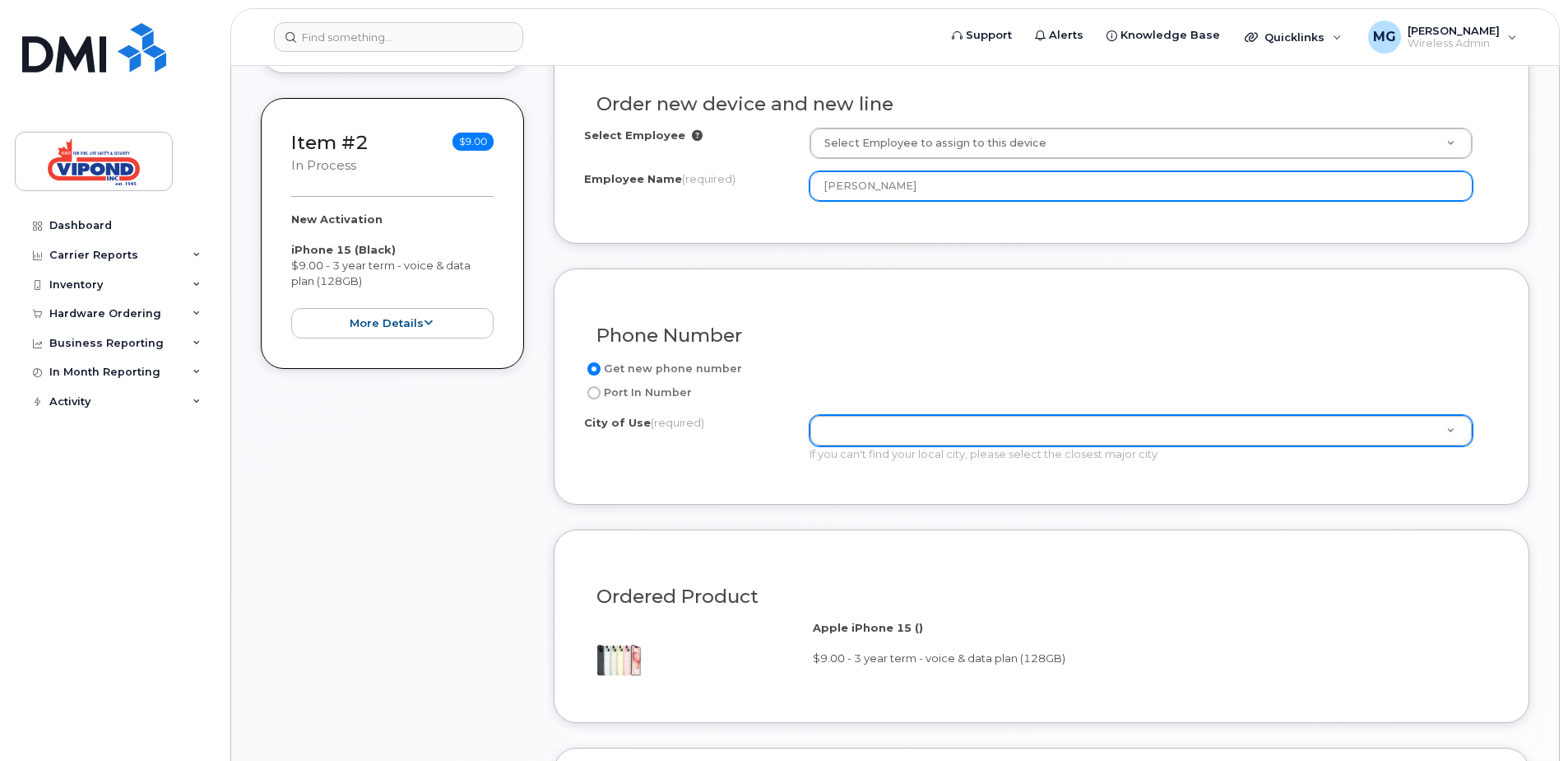
type input "[PERSON_NAME]"
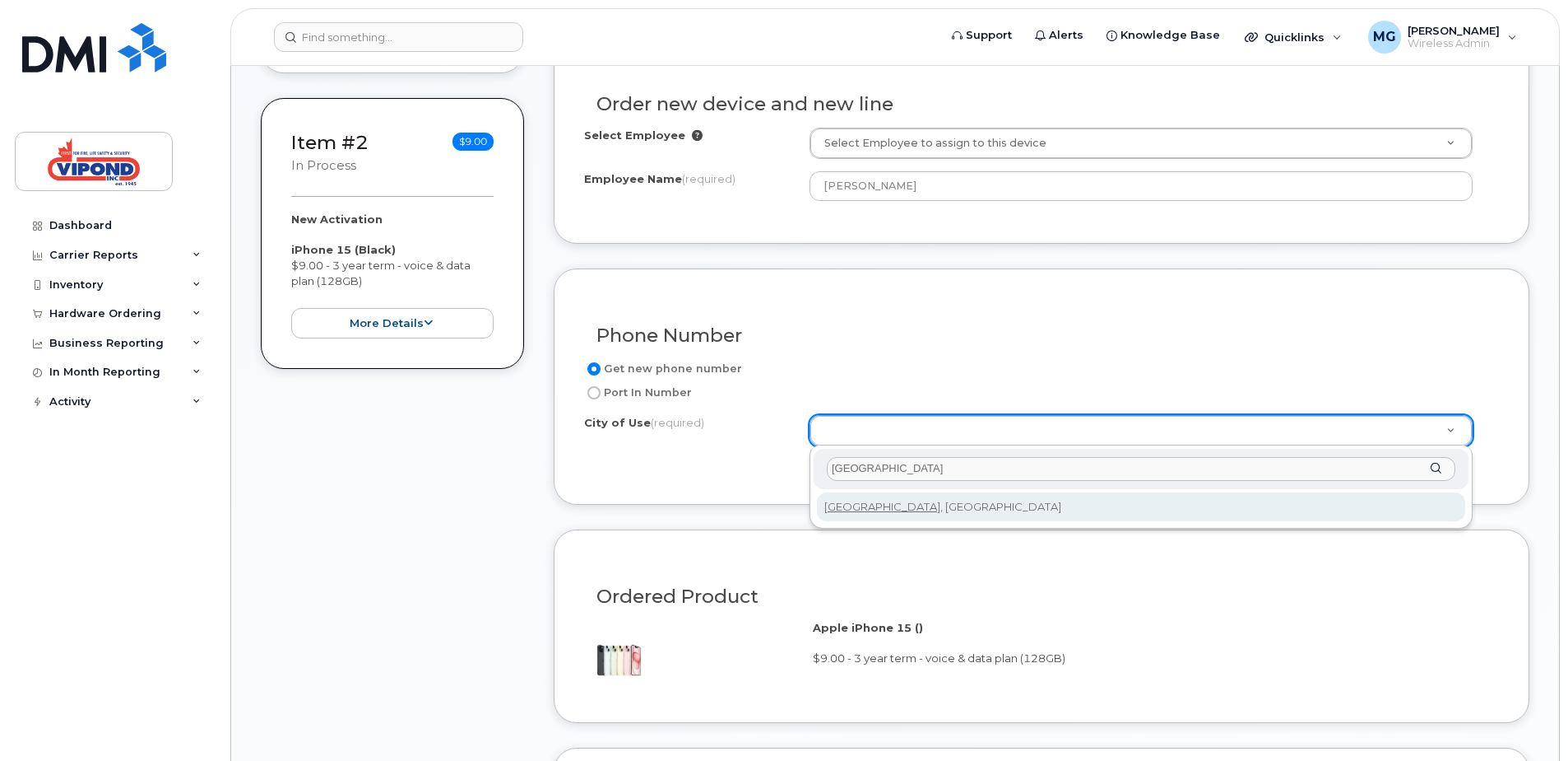
type input "[GEOGRAPHIC_DATA]"
type input "4934"
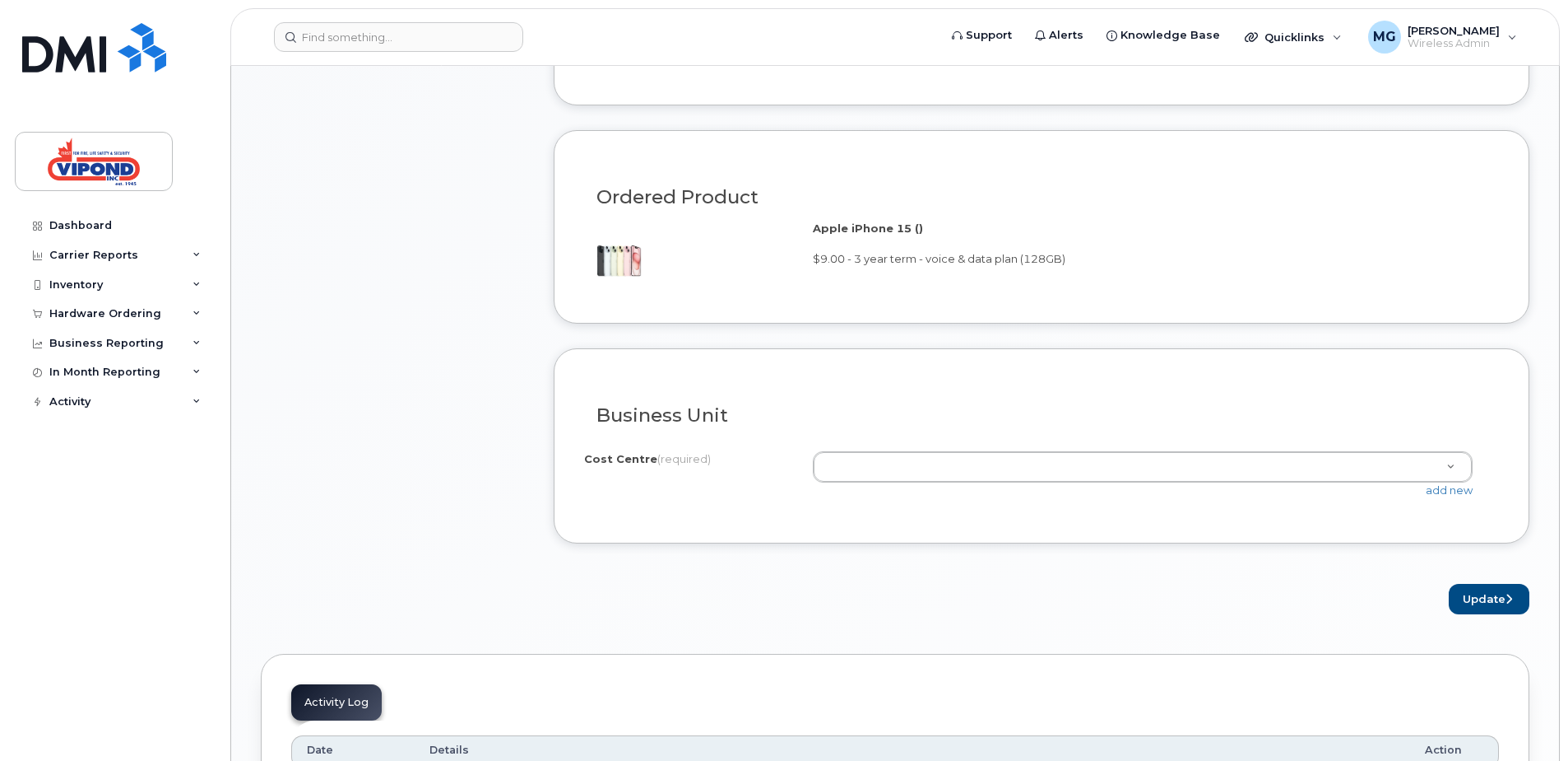
scroll to position [1070, 0]
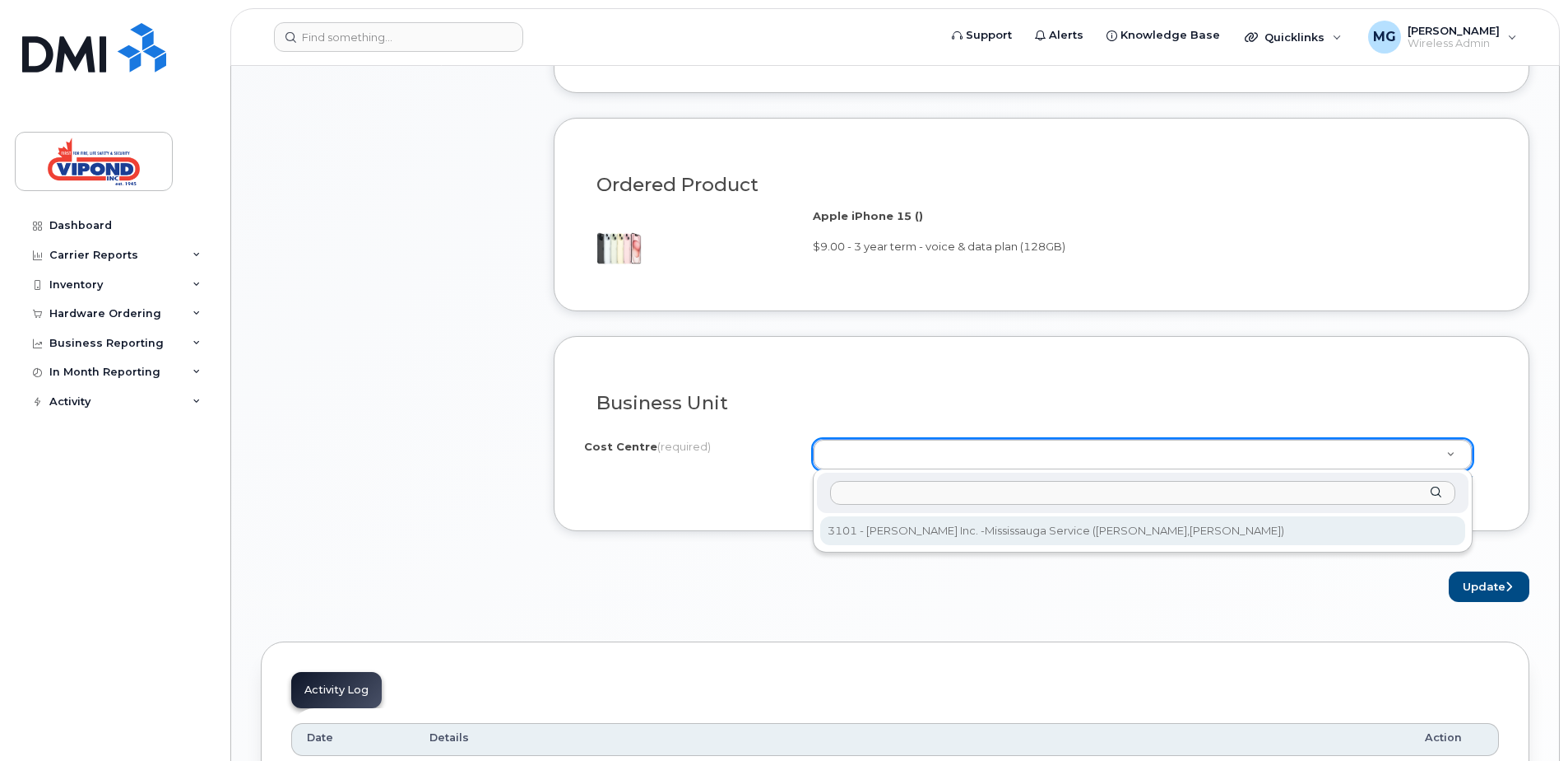
select select "3101"
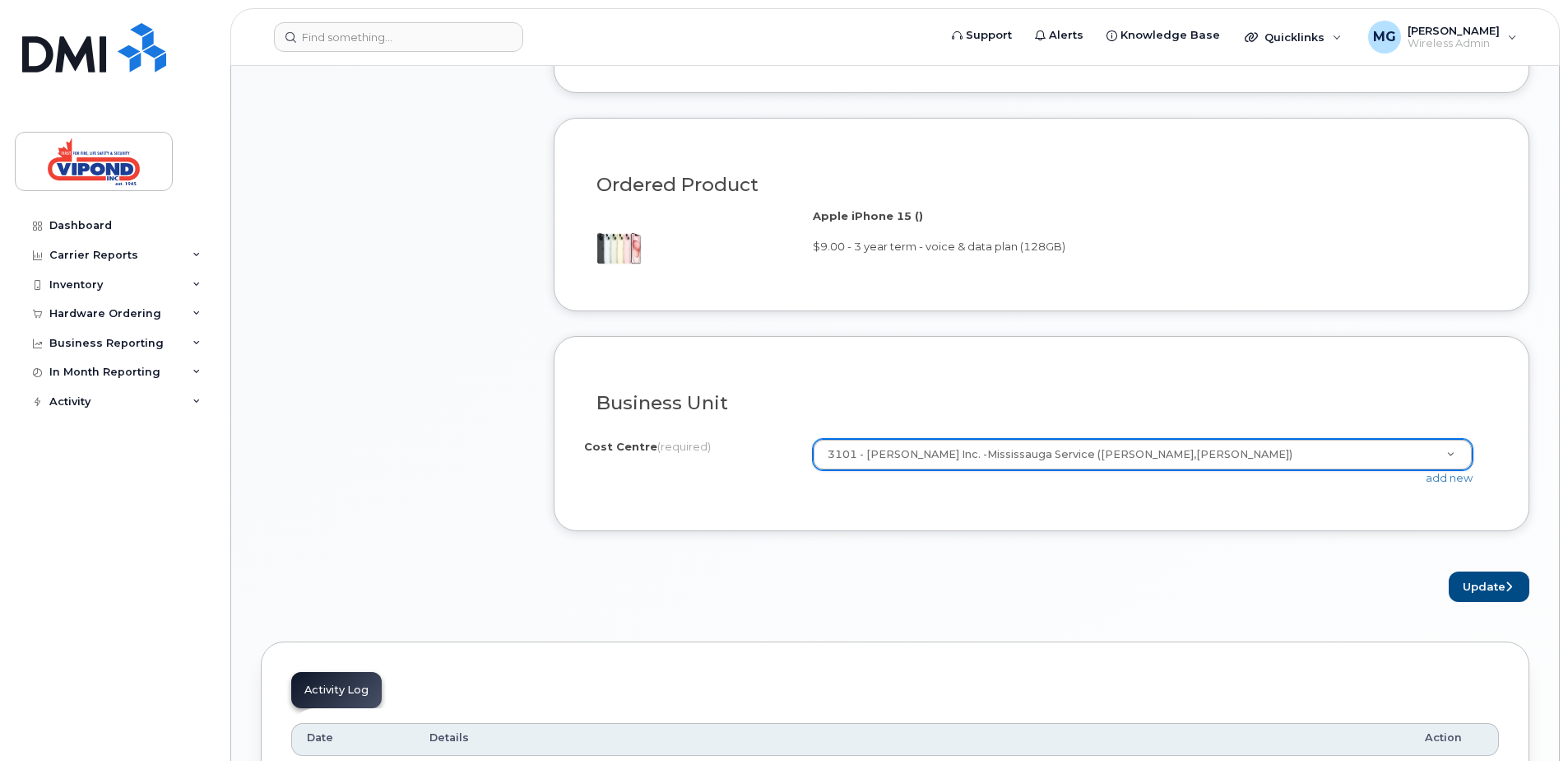
scroll to position [1152, 0]
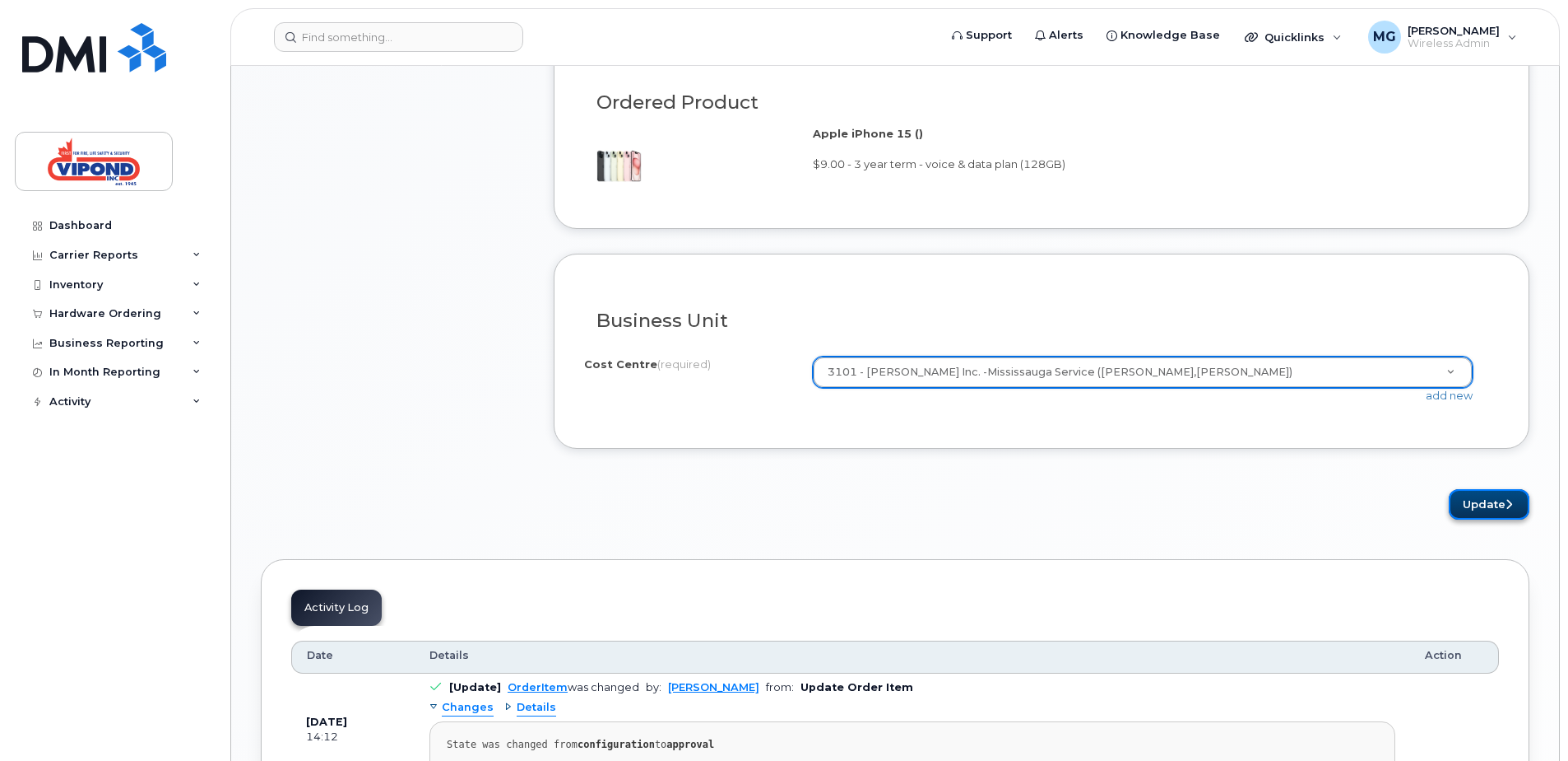
click at [1491, 501] on button "Update" at bounding box center [1489, 503] width 81 height 30
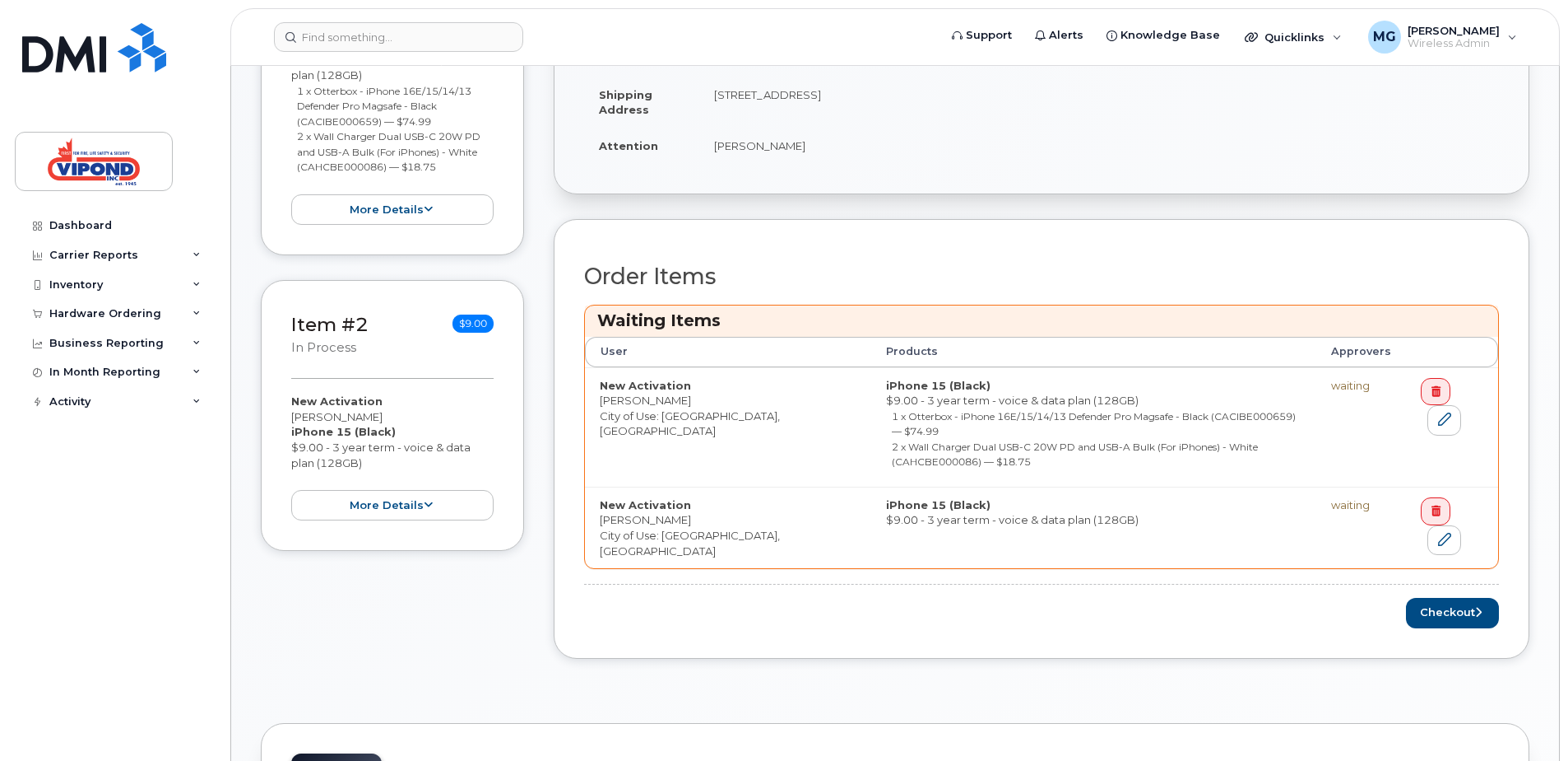
scroll to position [494, 0]
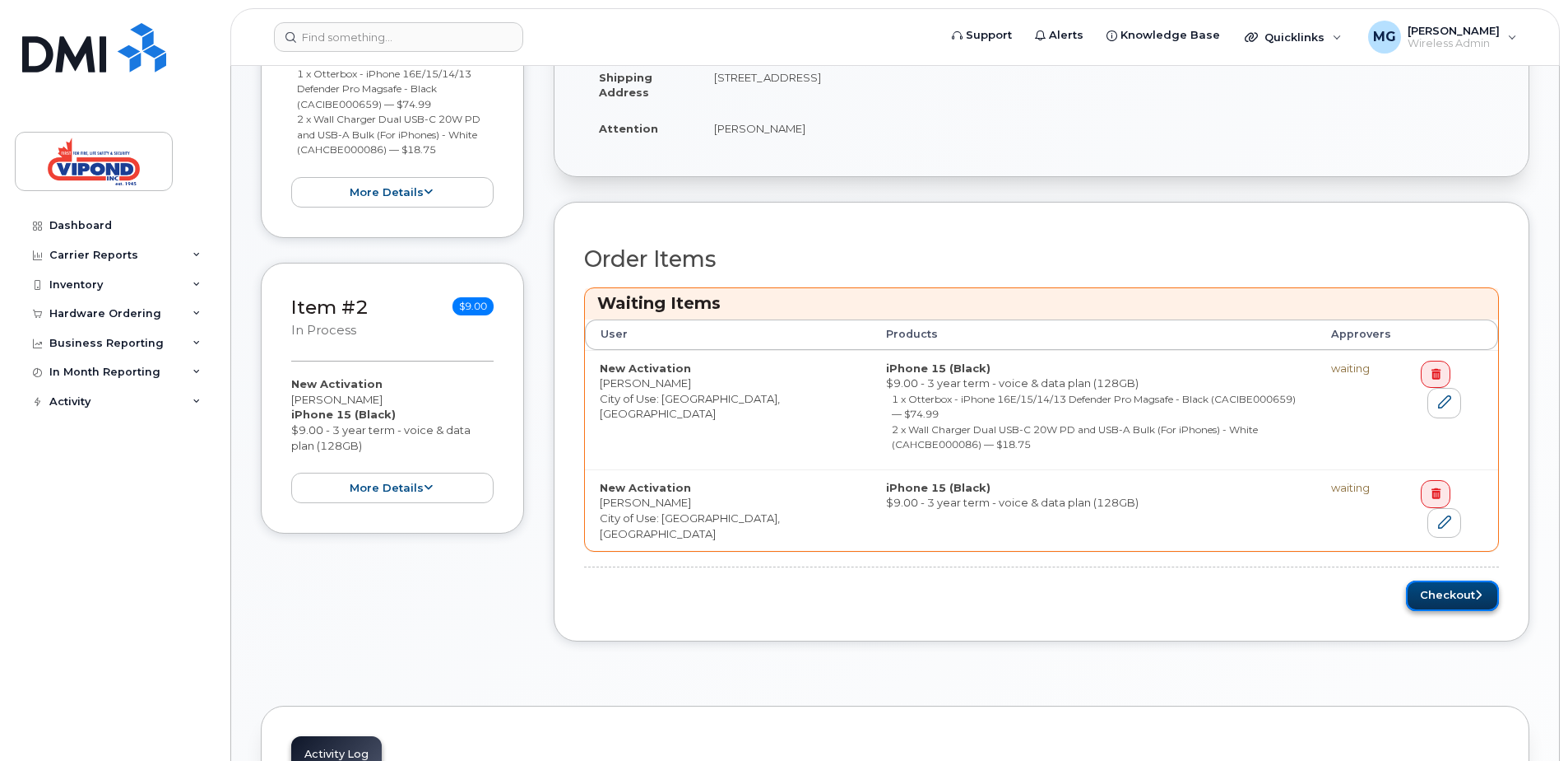
click at [1450, 581] on button "Checkout" at bounding box center [1453, 595] width 93 height 30
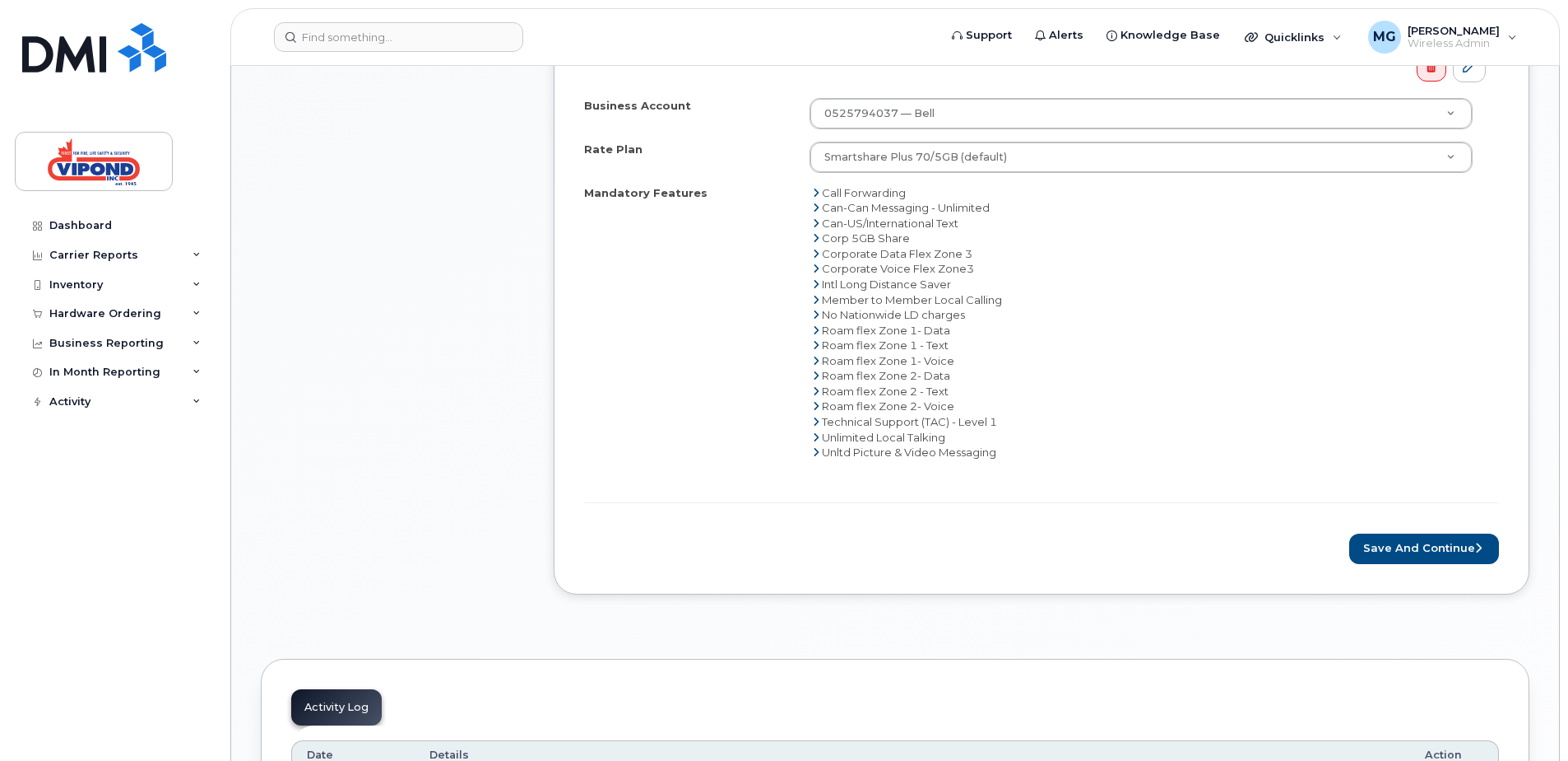
scroll to position [1317, 0]
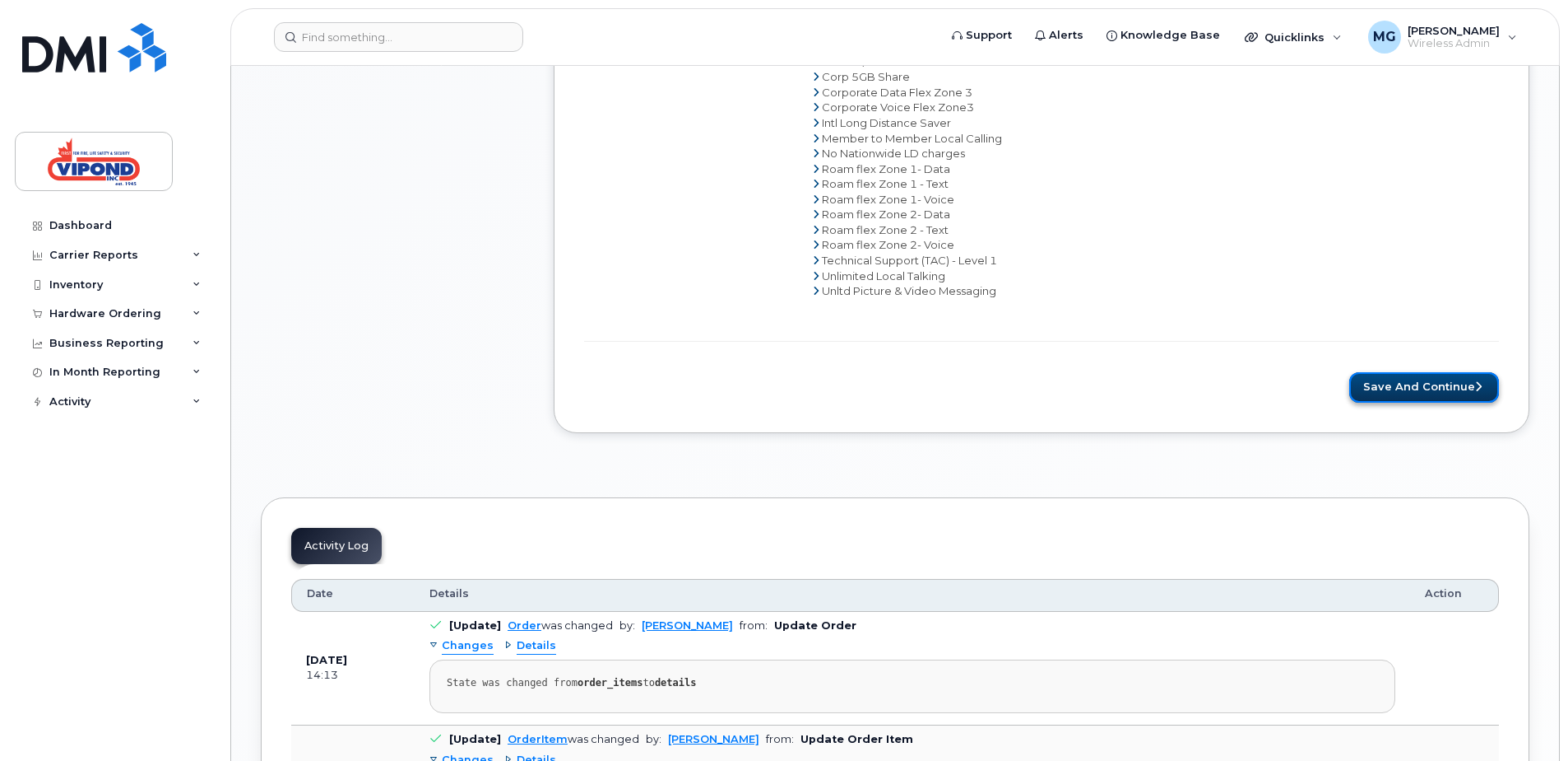
click at [1437, 384] on button "Save and Continue" at bounding box center [1424, 386] width 149 height 30
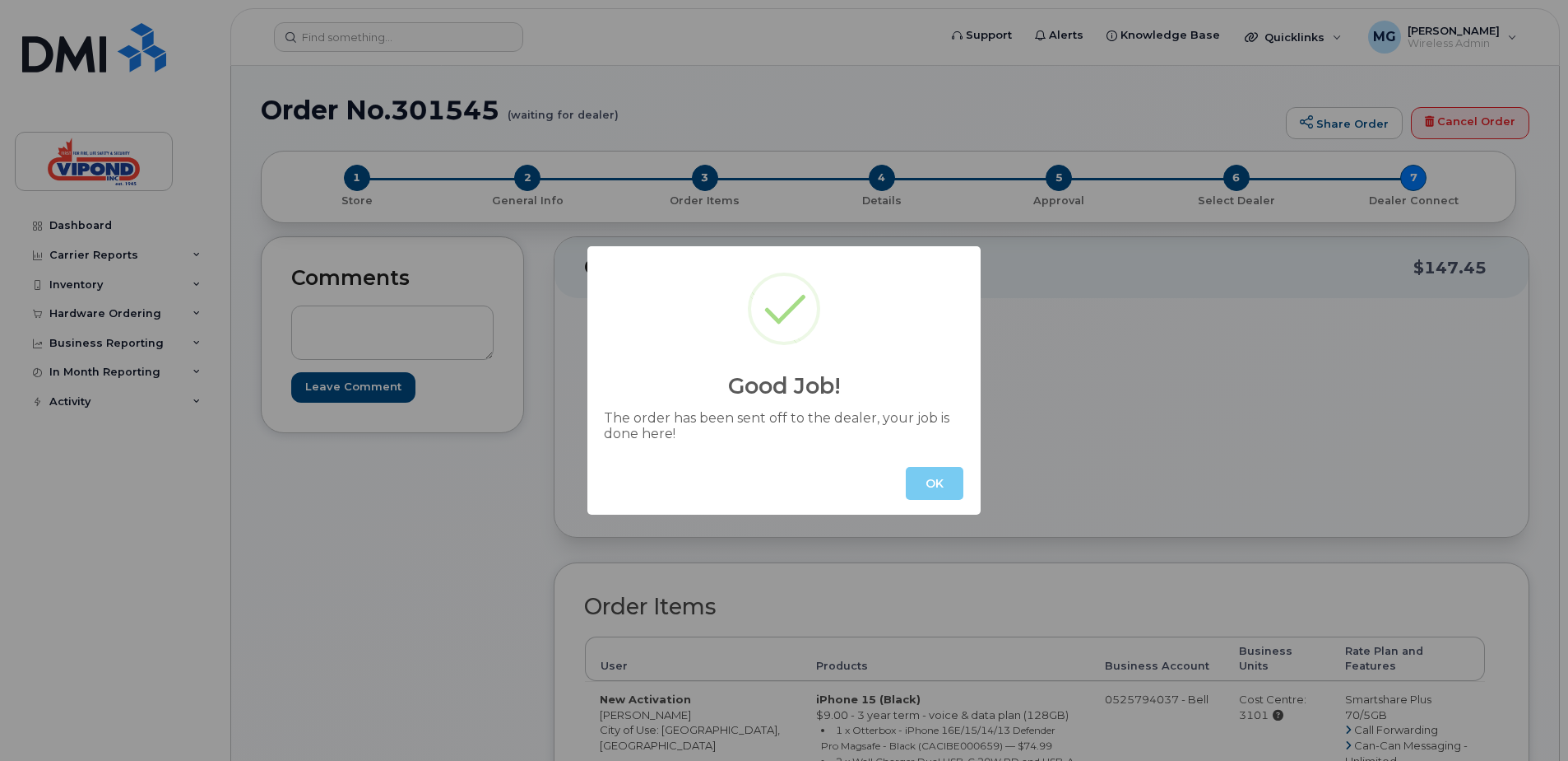
click at [933, 478] on button "OK" at bounding box center [934, 483] width 57 height 33
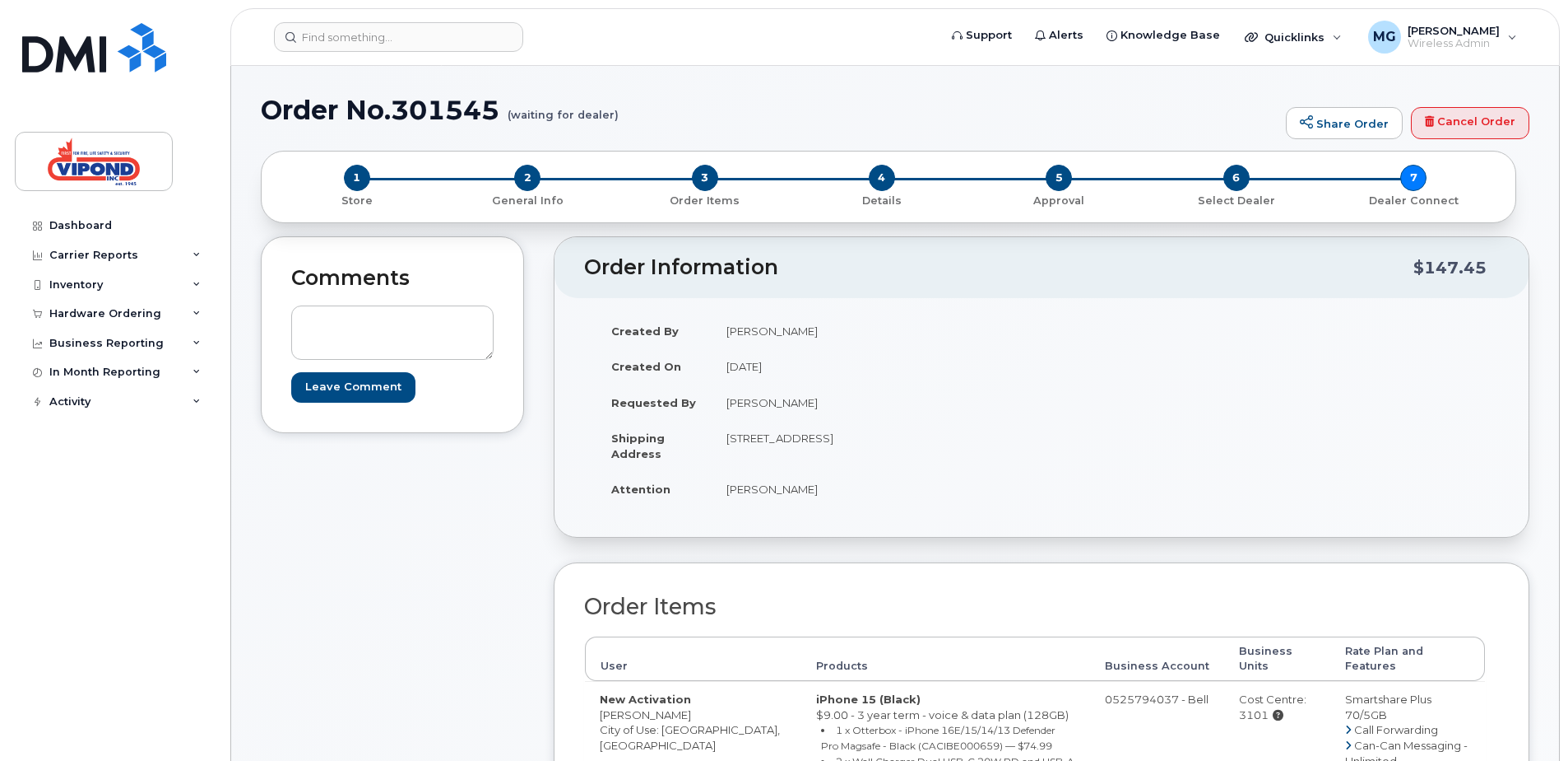
click at [879, 104] on h1 "Order No.301545 (waiting for dealer)" at bounding box center [769, 110] width 1017 height 29
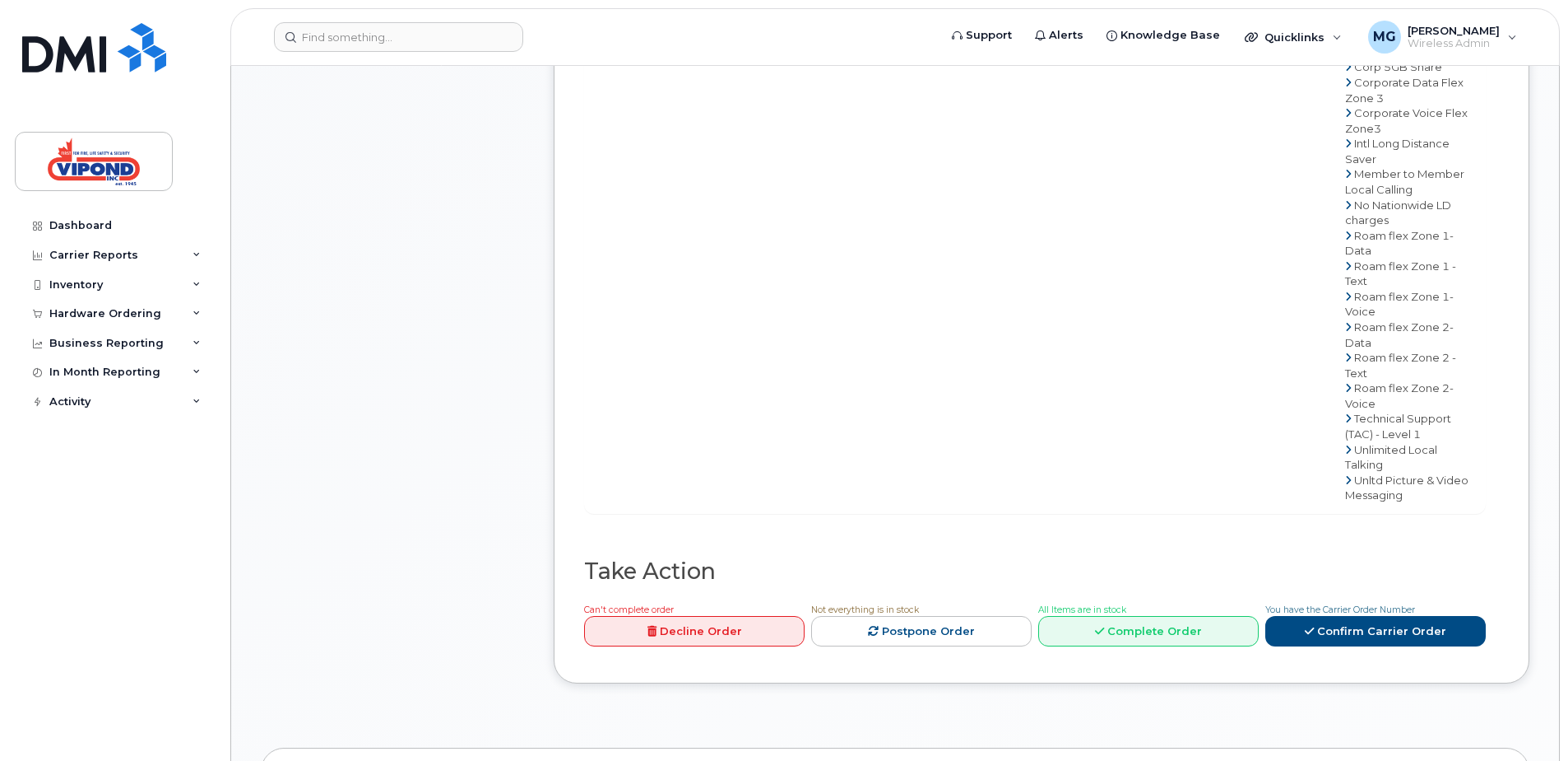
scroll to position [1158, 0]
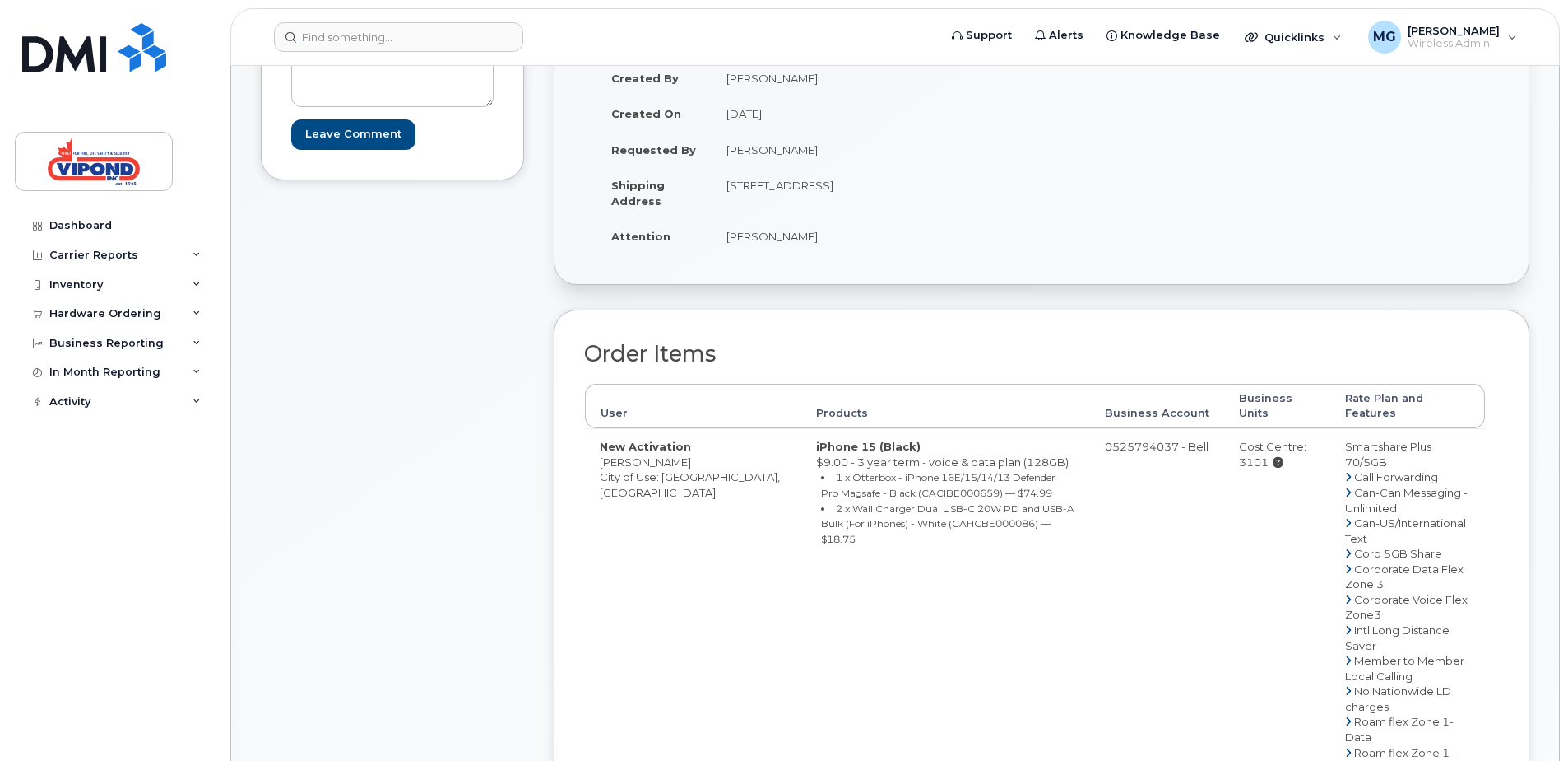
scroll to position [0, 0]
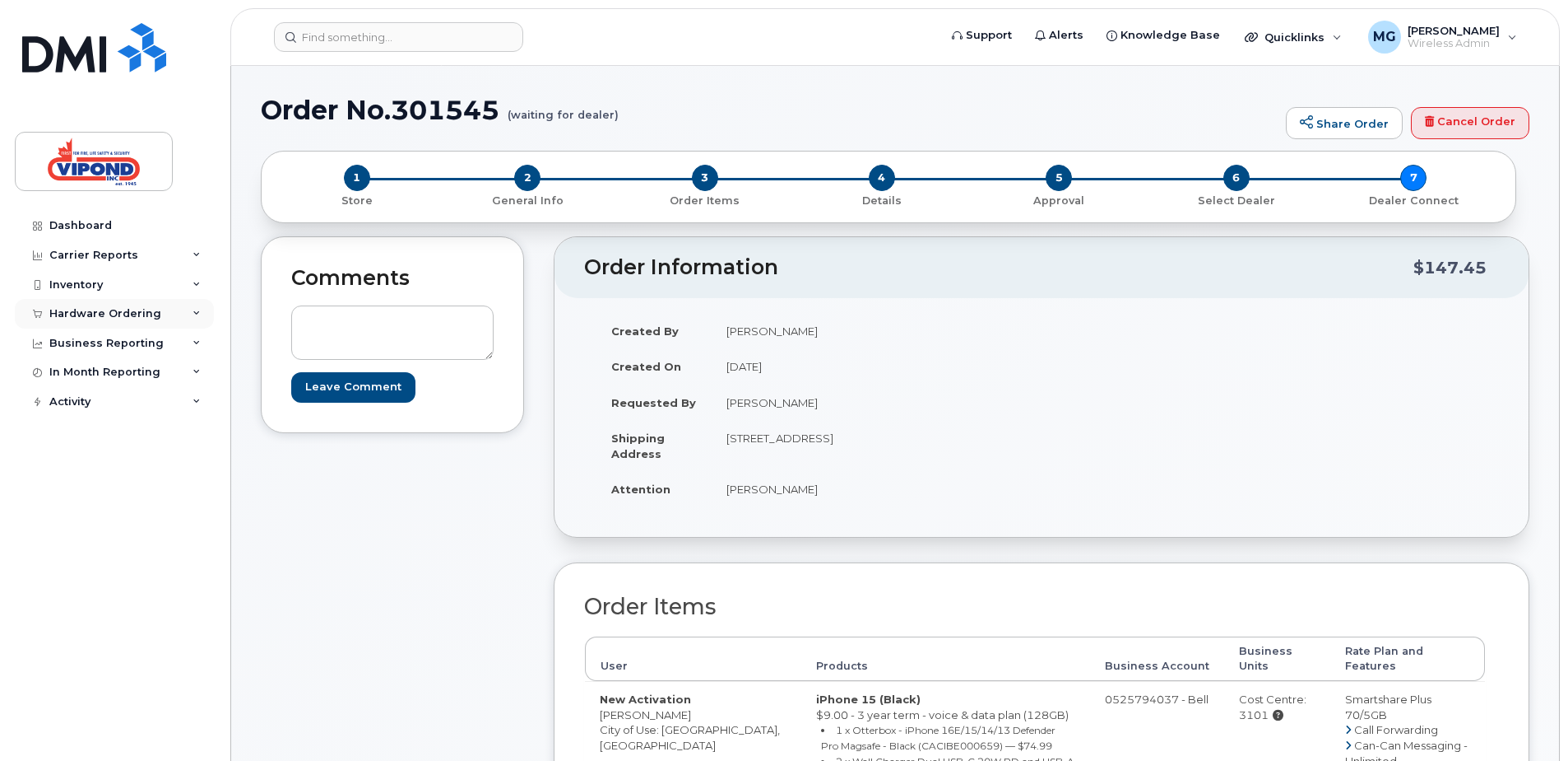
click at [85, 312] on div "Hardware Ordering" at bounding box center [105, 314] width 112 height 13
click at [80, 375] on div "Orders" at bounding box center [77, 375] width 40 height 15
